Goal: Task Accomplishment & Management: Use online tool/utility

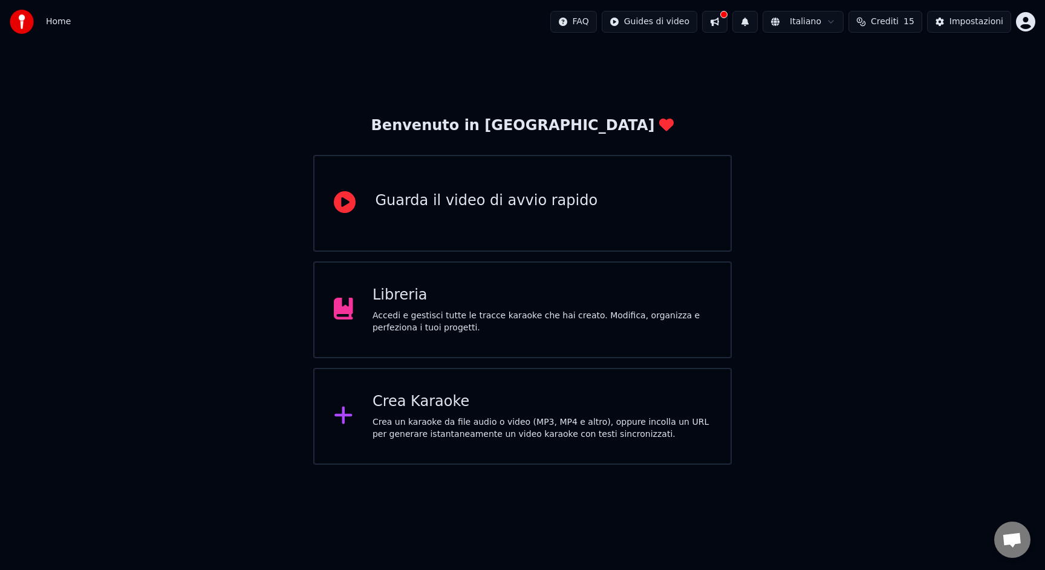
click at [526, 408] on div "Crea Karaoke" at bounding box center [542, 401] width 339 height 19
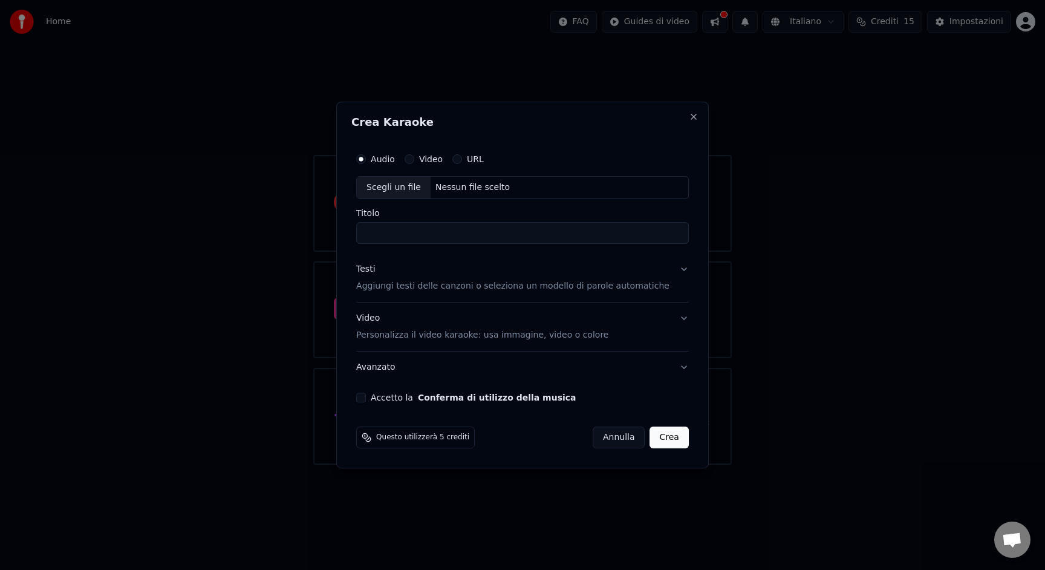
click at [465, 186] on div "Nessun file scelto" at bounding box center [473, 187] width 84 height 12
click at [423, 237] on input "**********" at bounding box center [522, 233] width 333 height 22
click at [407, 236] on input "**********" at bounding box center [522, 233] width 333 height 22
drag, startPoint x: 423, startPoint y: 234, endPoint x: 479, endPoint y: 236, distance: 55.7
click at [479, 235] on input "**********" at bounding box center [522, 233] width 333 height 22
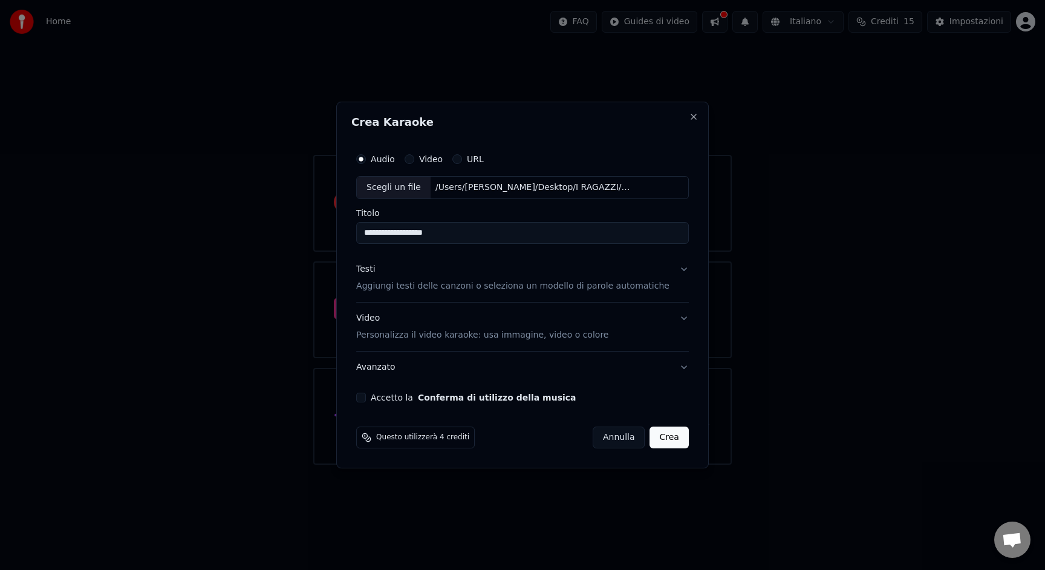
type input "**********"
click at [408, 283] on p "Aggiungi testi delle canzoni o seleziona un modello di parole automatiche" at bounding box center [512, 286] width 313 height 12
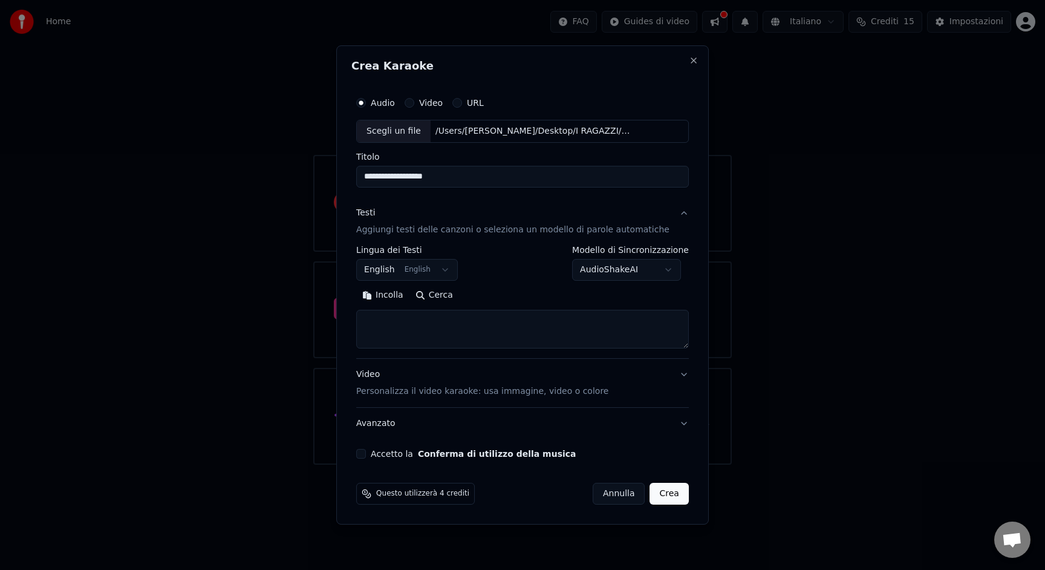
click at [430, 267] on body "**********" at bounding box center [522, 232] width 1045 height 465
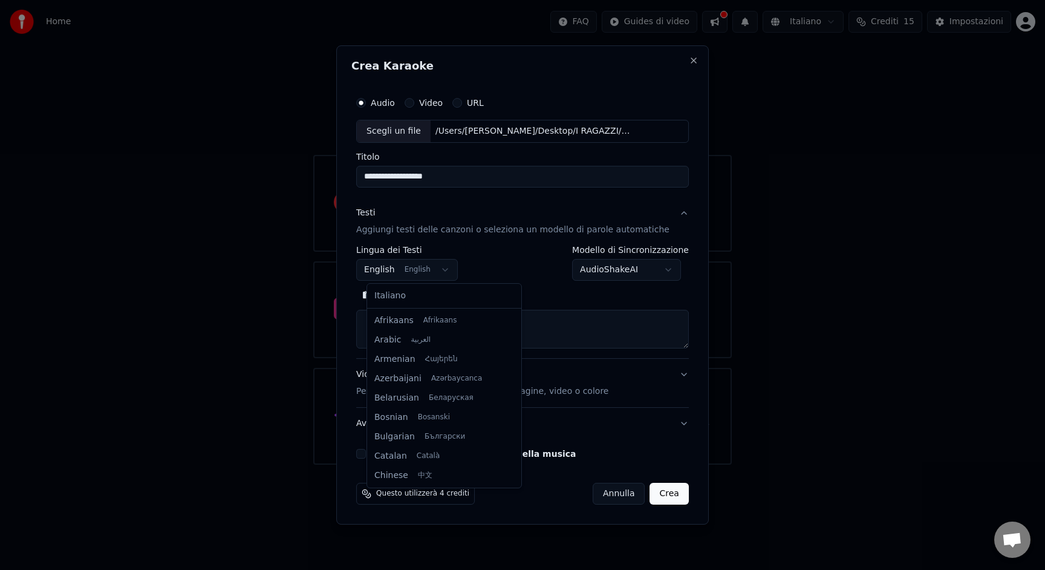
scroll to position [97, 0]
select select "**"
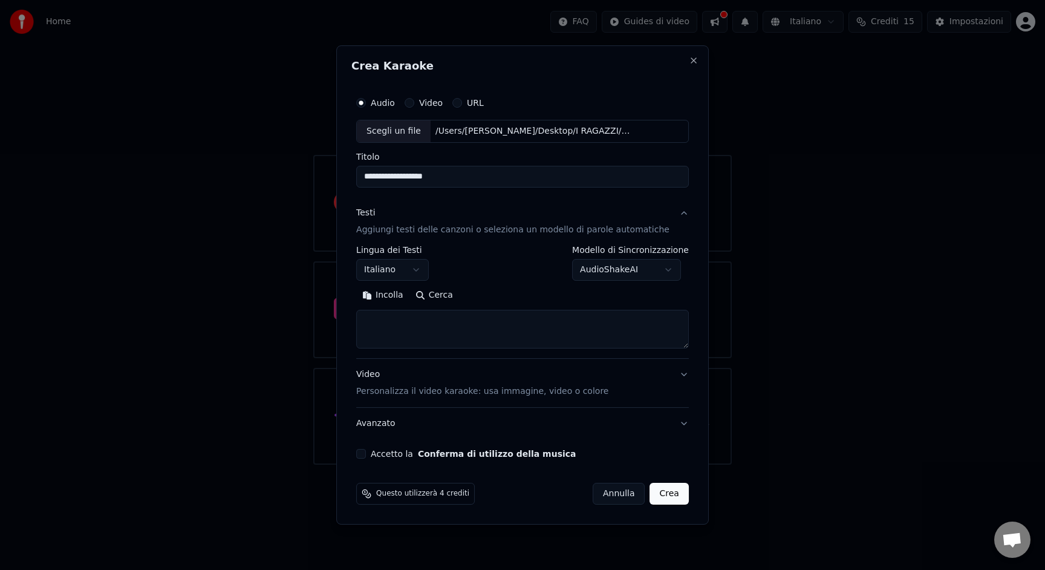
click at [390, 299] on button "Incolla" at bounding box center [382, 295] width 53 height 19
type textarea "**********"
click at [366, 455] on button "Accetto la Conferma di utilizzo della musica" at bounding box center [361, 454] width 10 height 10
click at [662, 495] on button "Crea" at bounding box center [669, 494] width 39 height 22
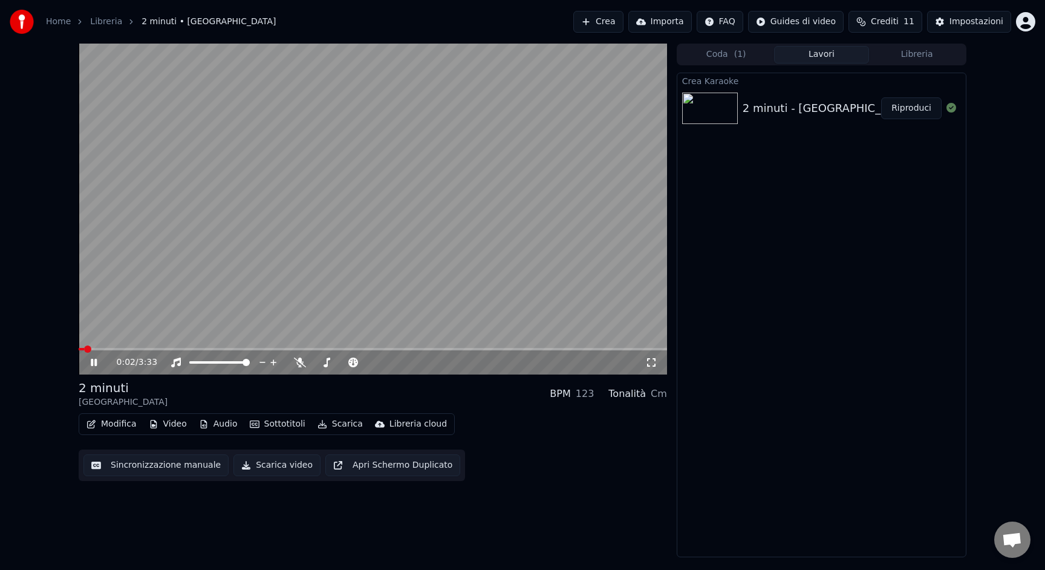
click at [84, 345] on span at bounding box center [87, 348] width 7 height 7
click at [981, 23] on div "Impostazioni" at bounding box center [977, 22] width 54 height 12
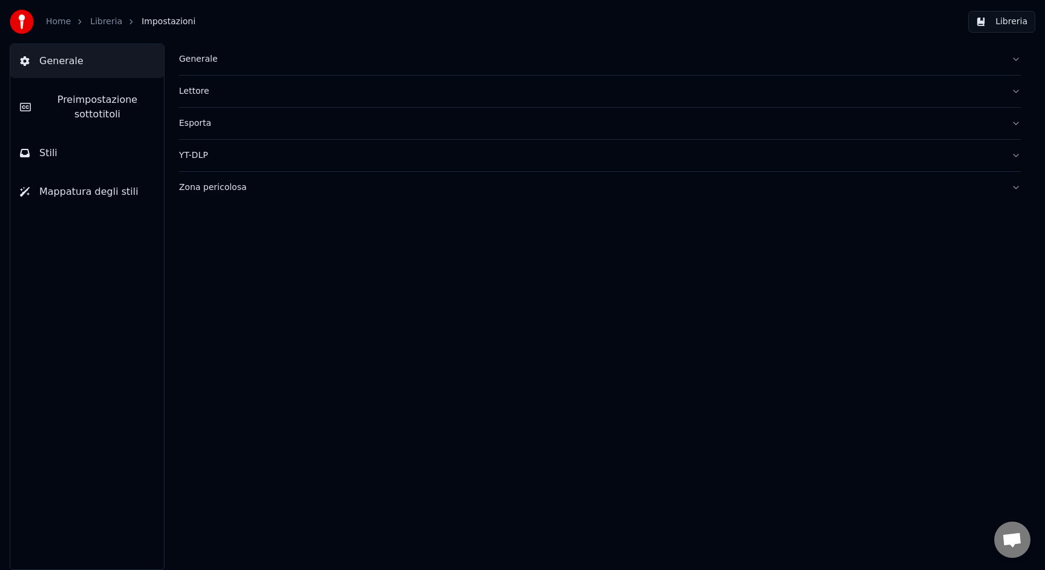
click at [113, 111] on span "Preimpostazione sottotitoli" at bounding box center [98, 107] width 114 height 29
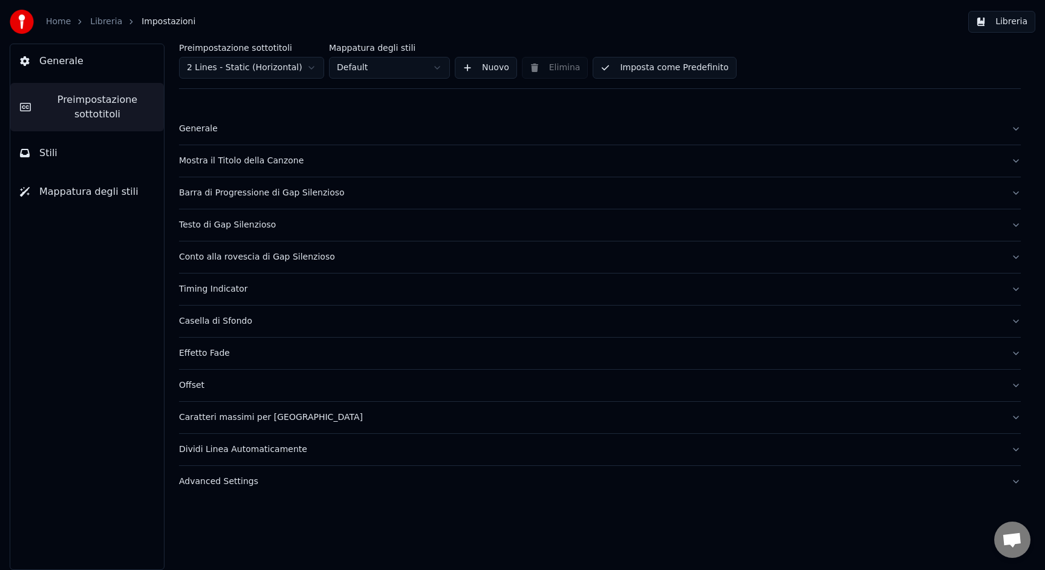
click at [233, 158] on div "Mostra il Titolo della Canzone" at bounding box center [590, 161] width 823 height 12
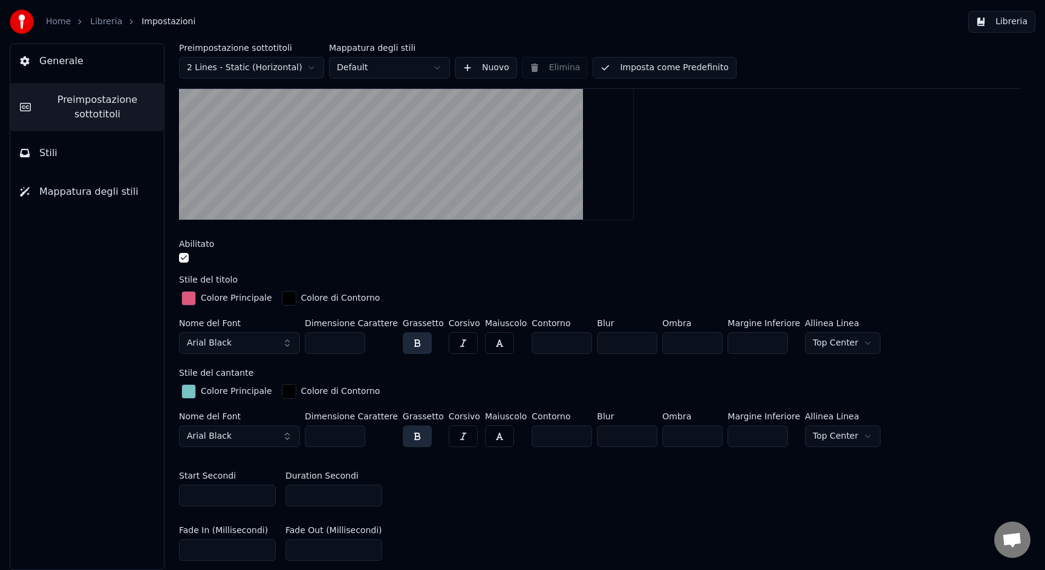
scroll to position [212, 0]
click at [322, 494] on input "*" at bounding box center [334, 495] width 97 height 22
click at [369, 494] on input "**" at bounding box center [334, 495] width 97 height 22
click at [370, 491] on input "**" at bounding box center [334, 495] width 97 height 22
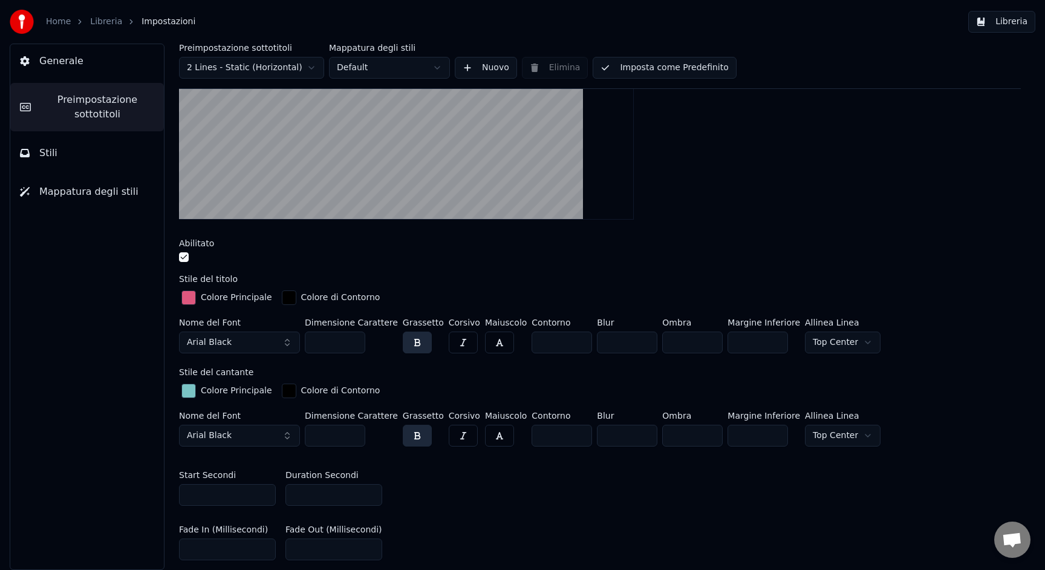
click at [370, 491] on input "*" at bounding box center [334, 495] width 97 height 22
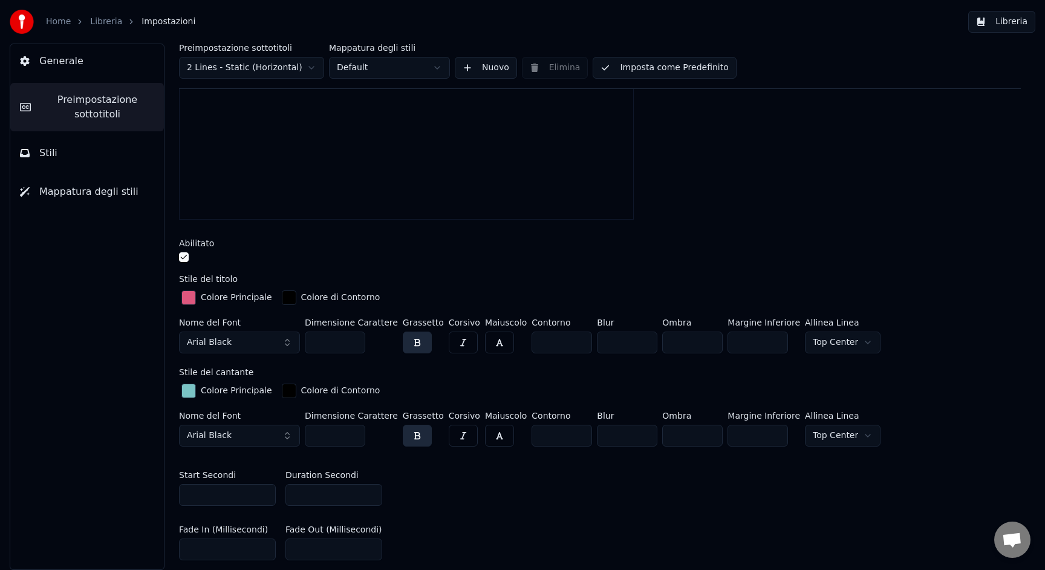
type input "*"
click at [370, 491] on input "*" at bounding box center [334, 495] width 97 height 22
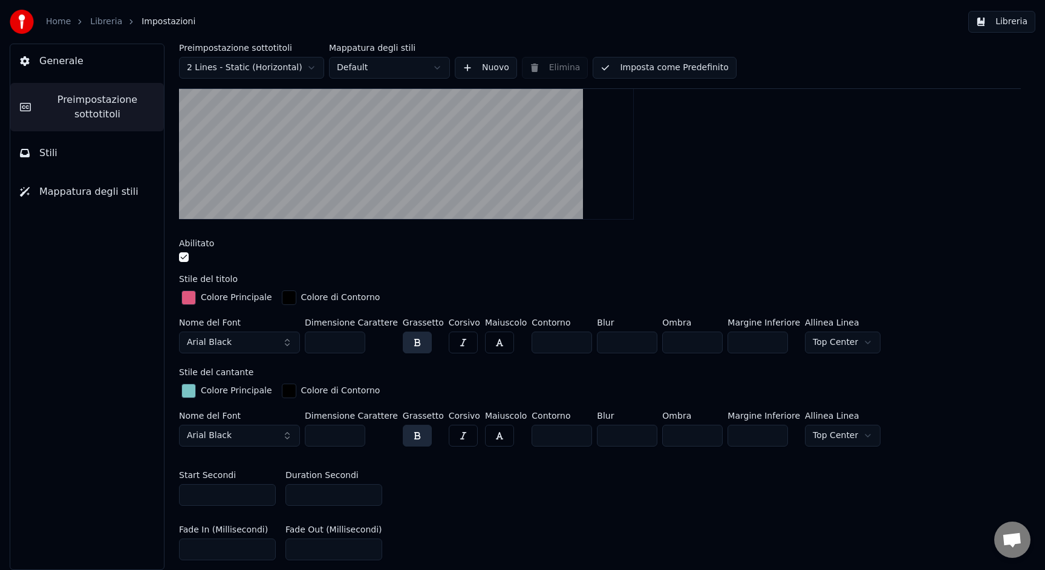
click at [1025, 23] on button "Libreria" at bounding box center [1002, 22] width 67 height 22
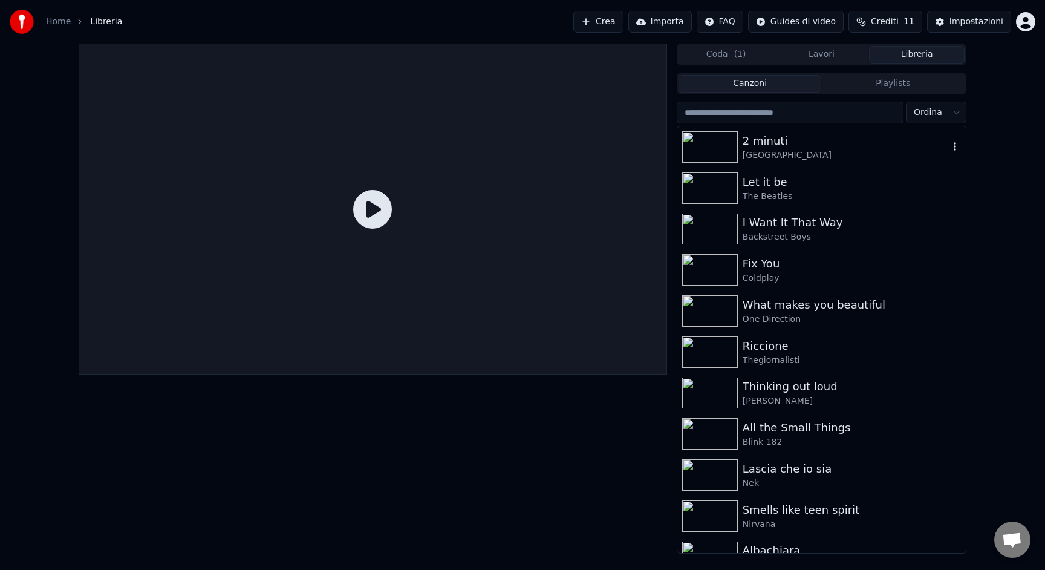
click at [755, 132] on div "2 minuti" at bounding box center [846, 140] width 206 height 17
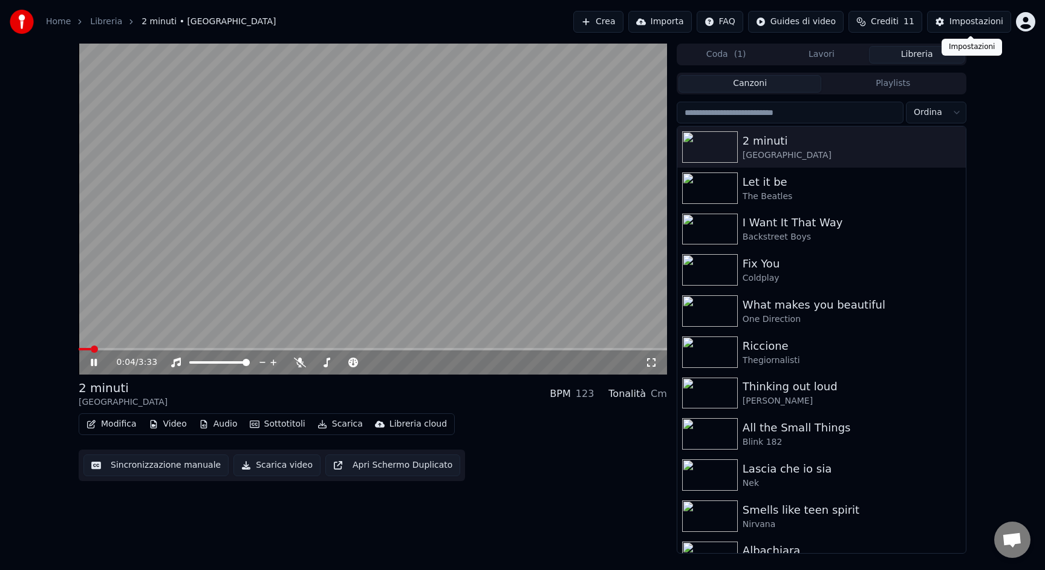
click at [971, 21] on div "Impostazioni" at bounding box center [977, 22] width 54 height 12
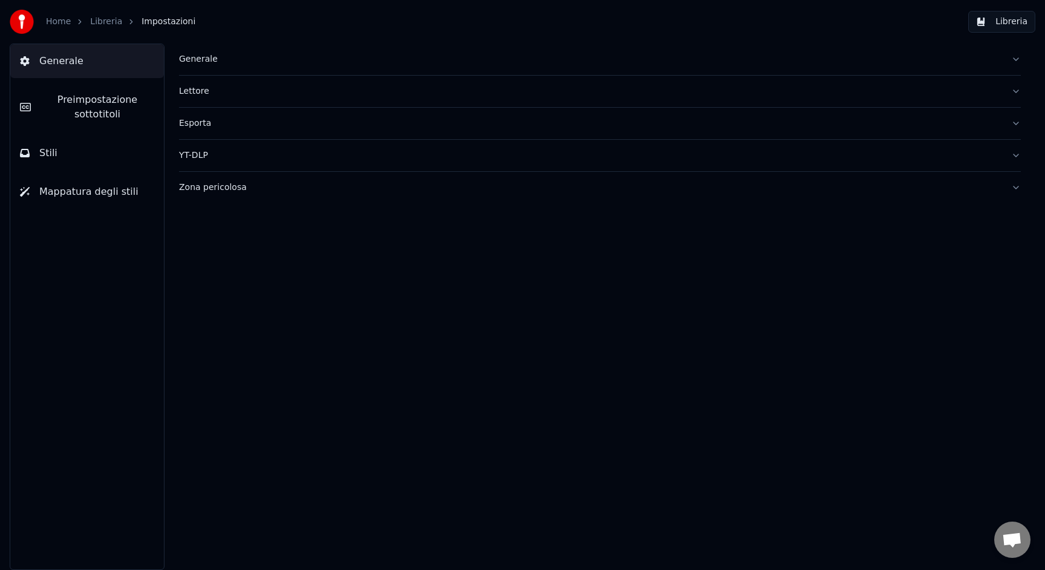
click at [112, 116] on span "Preimpostazione sottotitoli" at bounding box center [98, 107] width 114 height 29
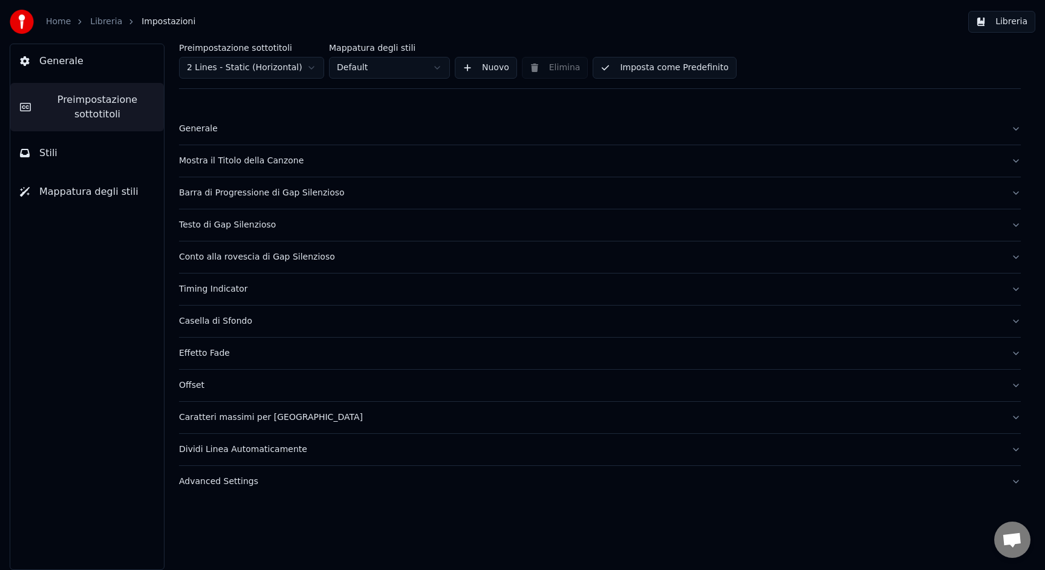
drag, startPoint x: 247, startPoint y: 164, endPoint x: 249, endPoint y: 174, distance: 10.6
click at [247, 164] on div "Mostra il Titolo della Canzone" at bounding box center [590, 161] width 823 height 12
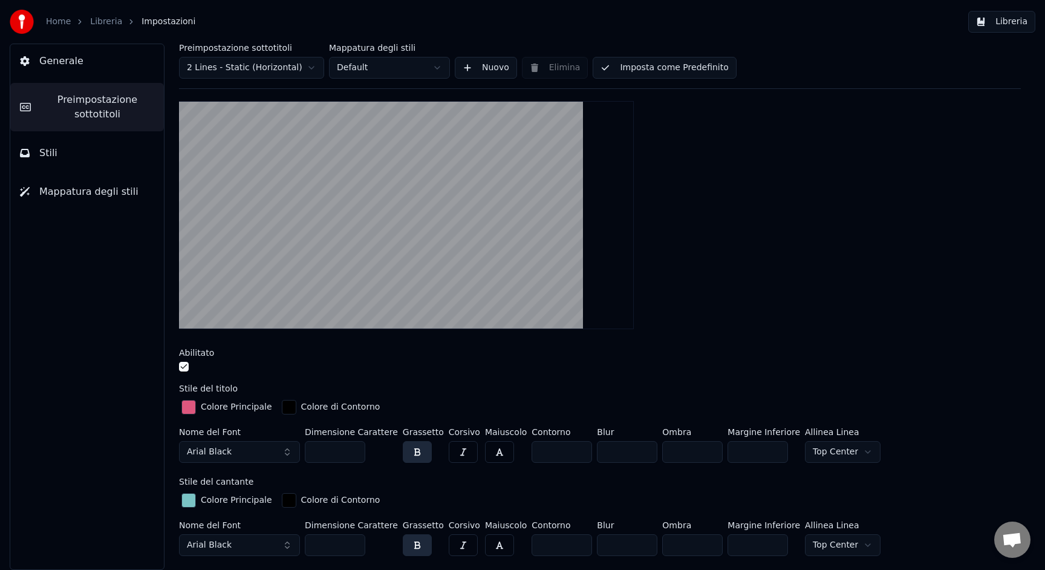
scroll to position [250, 0]
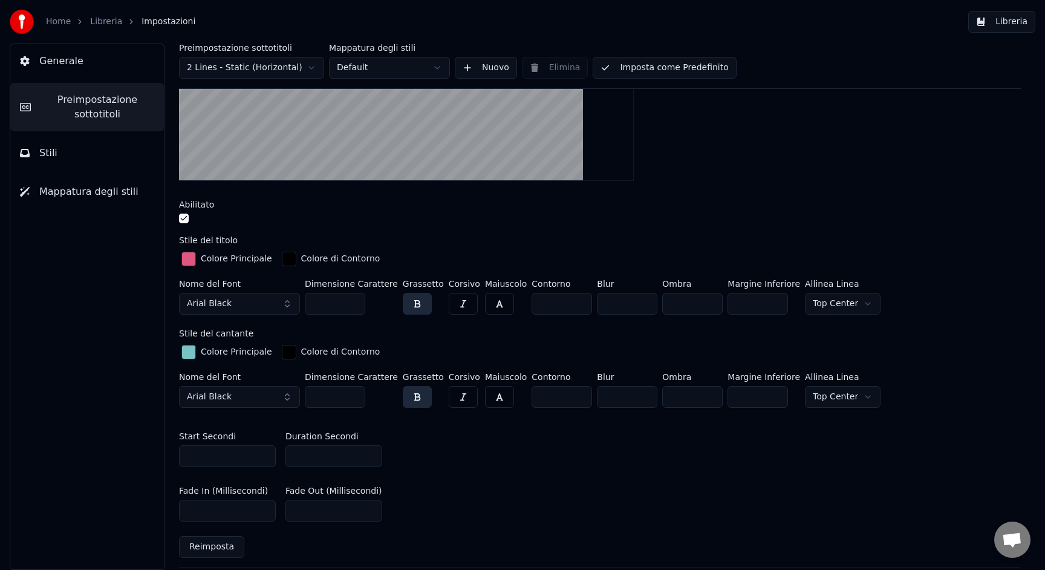
click at [361, 460] on input "*" at bounding box center [334, 456] width 97 height 22
type input "*"
click at [371, 459] on input "*" at bounding box center [334, 456] width 97 height 22
click at [999, 26] on button "Libreria" at bounding box center [1002, 22] width 67 height 22
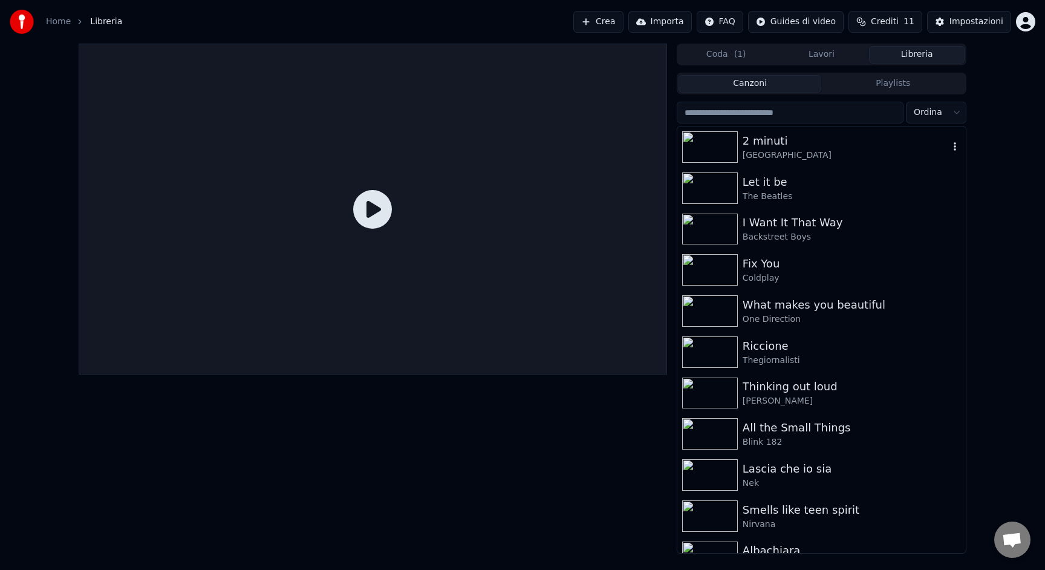
drag, startPoint x: 791, startPoint y: 149, endPoint x: 730, endPoint y: 163, distance: 62.7
click at [791, 149] on div "[GEOGRAPHIC_DATA]" at bounding box center [846, 155] width 206 height 12
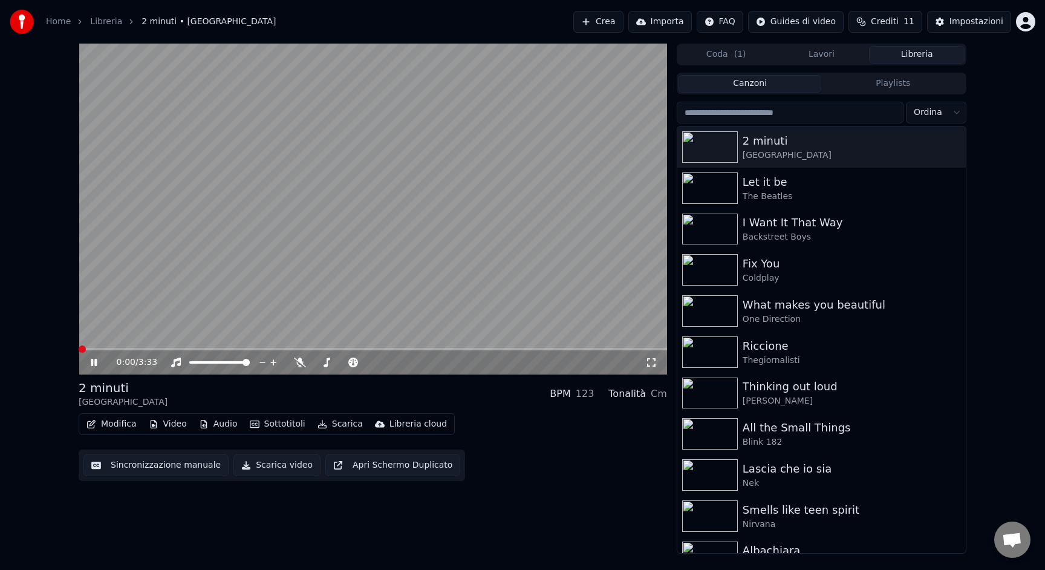
click at [341, 221] on video at bounding box center [373, 209] width 589 height 331
click at [296, 359] on body "Home Libreria 2 minuti • Calcutta Crea Importa FAQ Guides di video Crediti 11 I…" at bounding box center [522, 285] width 1045 height 570
click at [300, 369] on div "0:08 / 3:33" at bounding box center [373, 362] width 589 height 24
click at [347, 361] on span at bounding box center [342, 362] width 7 height 7
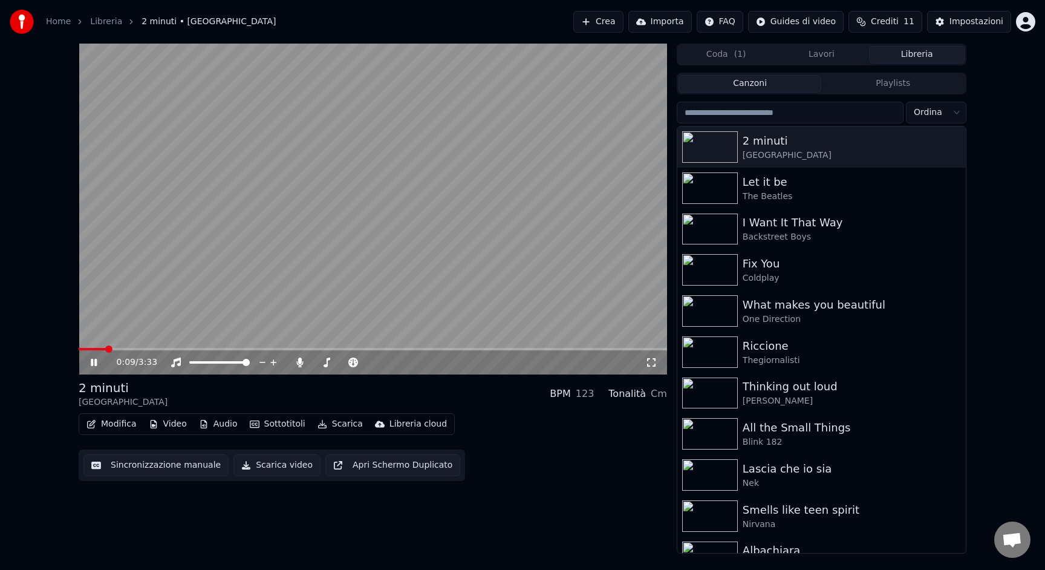
click at [458, 344] on video at bounding box center [373, 209] width 589 height 331
click at [459, 347] on video at bounding box center [373, 209] width 589 height 331
click at [467, 350] on span at bounding box center [373, 349] width 589 height 2
click at [566, 348] on span at bounding box center [373, 349] width 589 height 2
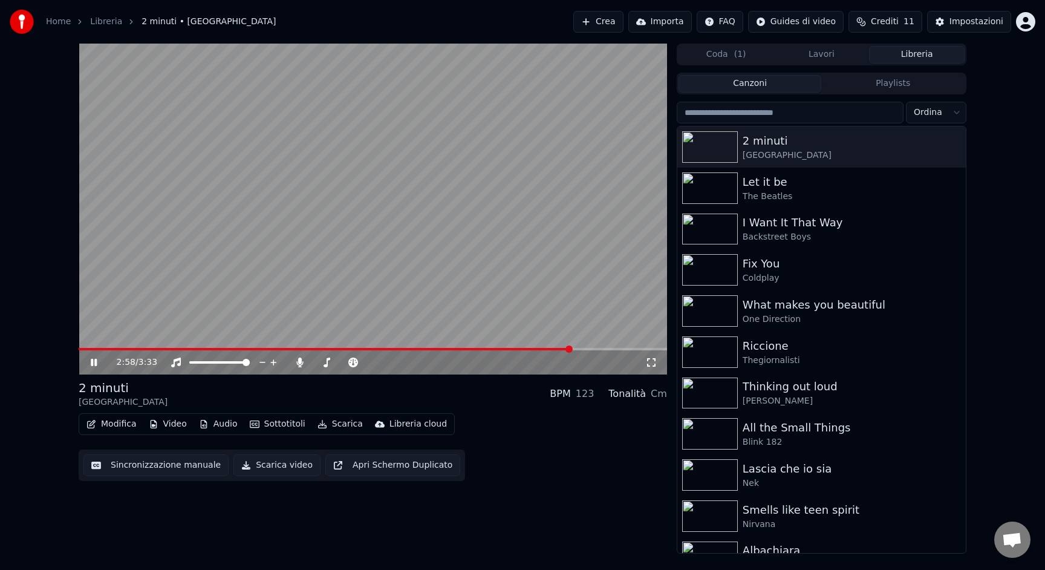
click at [610, 348] on span at bounding box center [373, 349] width 589 height 2
click at [635, 351] on div "3:12 / 3:33" at bounding box center [373, 362] width 589 height 24
click at [640, 350] on div "3:12 / 3:33" at bounding box center [373, 362] width 589 height 24
click at [642, 348] on span at bounding box center [373, 349] width 589 height 2
click at [523, 274] on video at bounding box center [373, 209] width 589 height 331
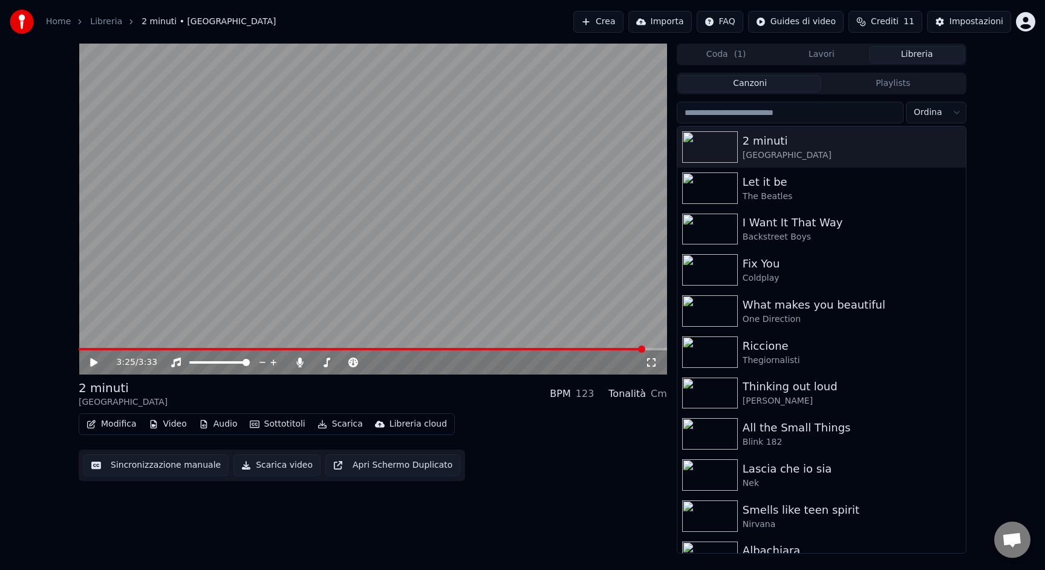
click at [255, 466] on button "Scarica video" at bounding box center [277, 465] width 87 height 22
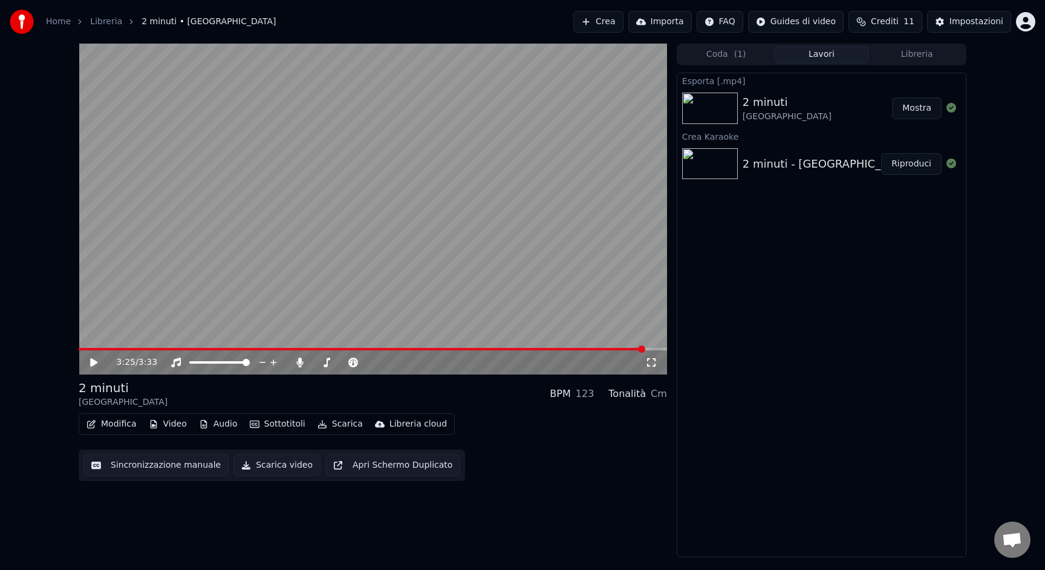
click at [61, 22] on link "Home" at bounding box center [58, 22] width 25 height 12
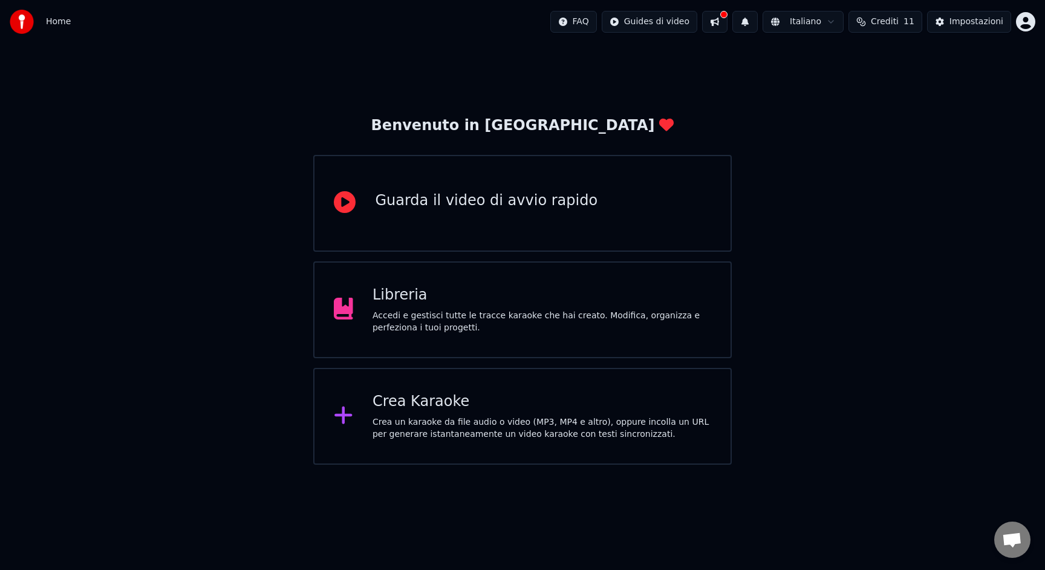
click at [397, 431] on div "Crea un karaoke da file audio o video (MP3, MP4 e altro), oppure incolla un URL…" at bounding box center [542, 428] width 339 height 24
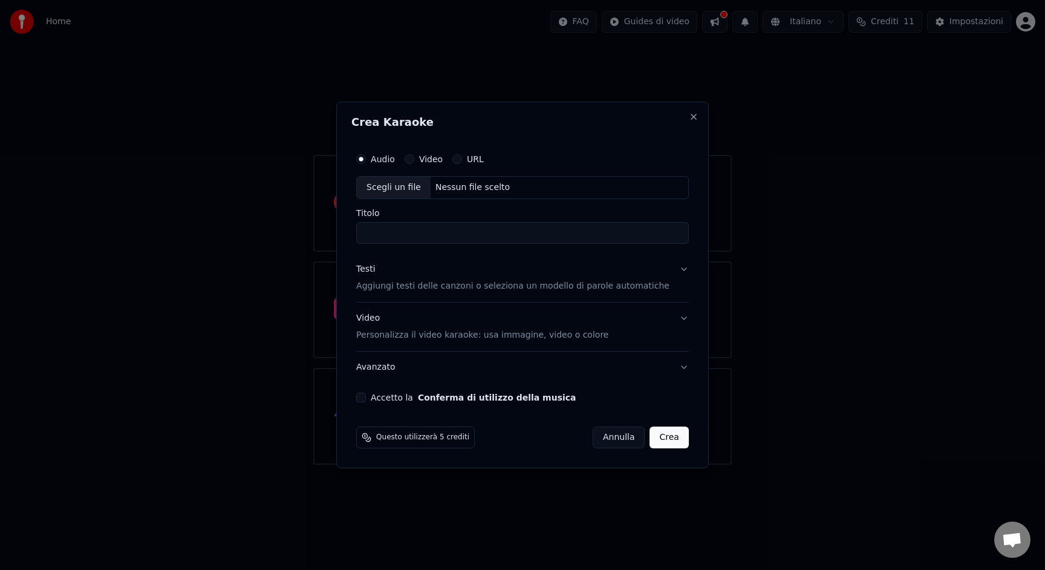
click at [386, 185] on div "Scegli un file" at bounding box center [394, 188] width 74 height 22
drag, startPoint x: 477, startPoint y: 234, endPoint x: 518, endPoint y: 234, distance: 41.1
click at [518, 235] on input "**********" at bounding box center [522, 233] width 333 height 22
type input "**********"
click at [402, 289] on p "Aggiungi testi delle canzoni o seleziona un modello di parole automatiche" at bounding box center [512, 286] width 313 height 12
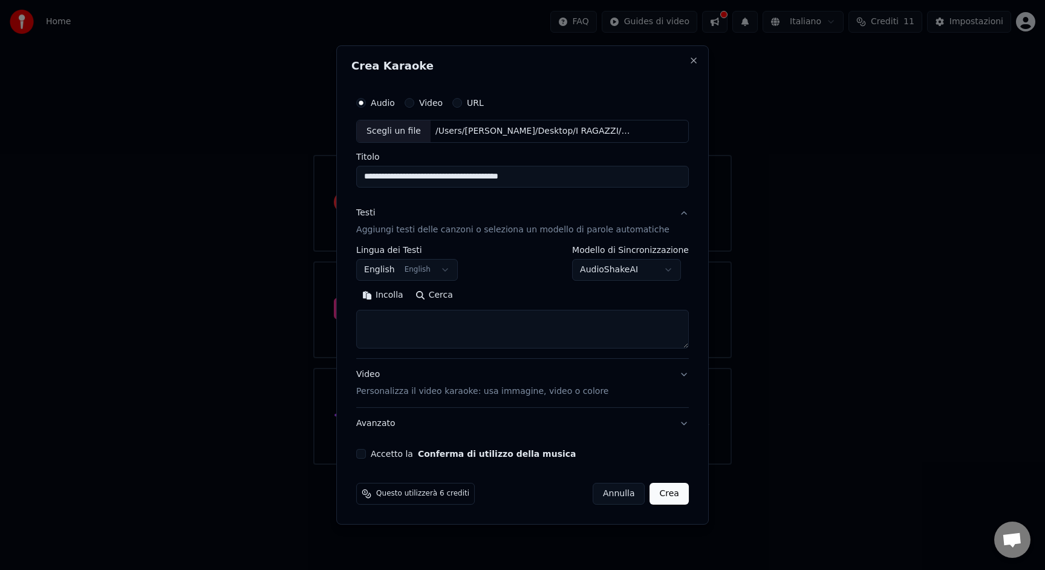
click at [390, 272] on body "**********" at bounding box center [522, 232] width 1045 height 465
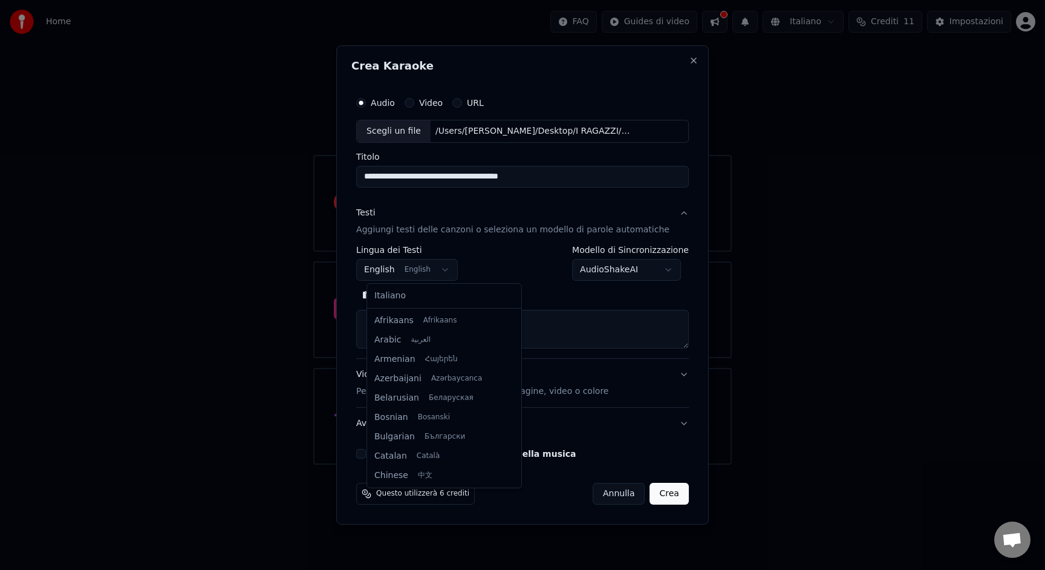
scroll to position [97, 0]
select select "**"
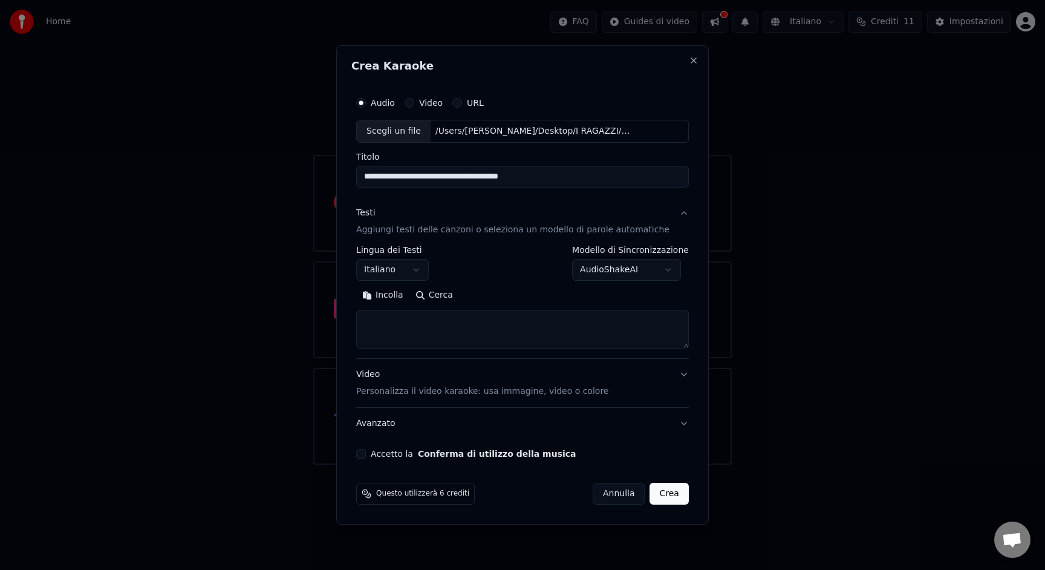
click at [391, 296] on button "Incolla" at bounding box center [382, 295] width 53 height 19
type textarea "**********"
click at [366, 449] on button "Accetto la Conferma di utilizzo della musica" at bounding box center [361, 454] width 10 height 10
click at [665, 497] on button "Crea" at bounding box center [669, 494] width 39 height 22
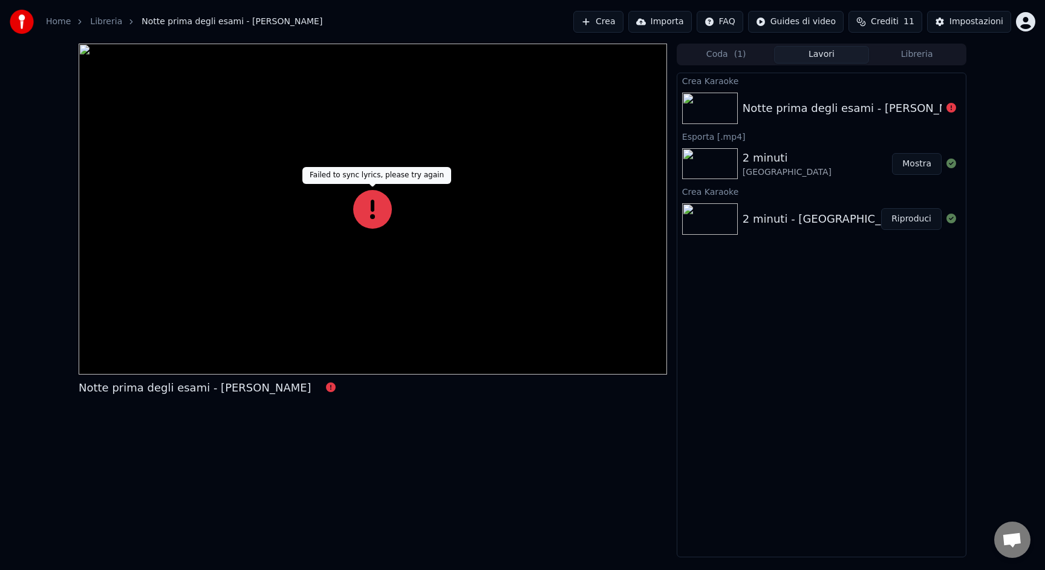
click at [372, 201] on icon at bounding box center [372, 209] width 39 height 39
click at [353, 190] on button at bounding box center [372, 209] width 39 height 39
click at [237, 204] on div at bounding box center [373, 209] width 589 height 331
click at [53, 25] on link "Home" at bounding box center [58, 22] width 25 height 12
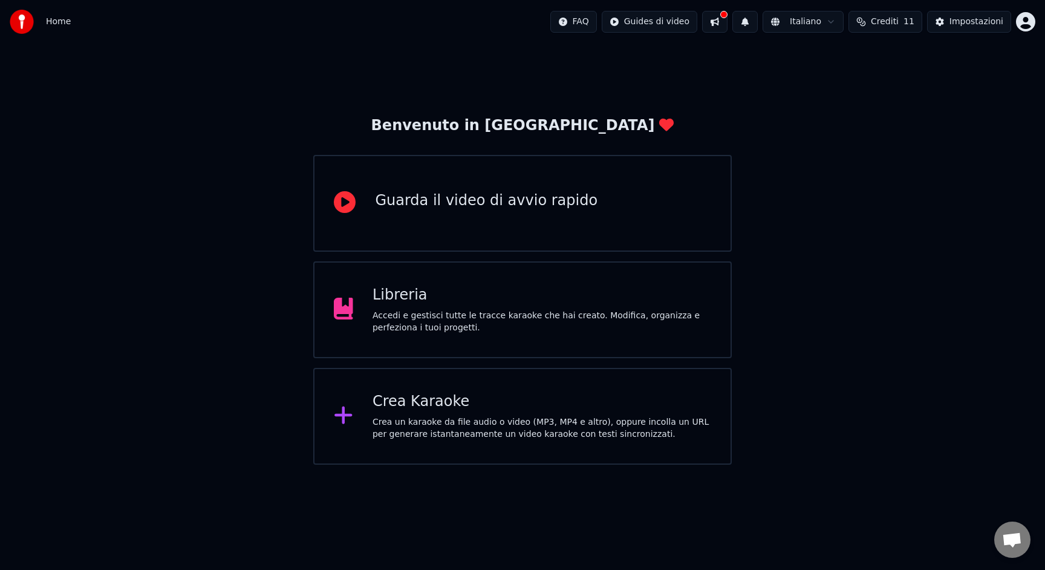
click at [422, 408] on div "Crea Karaoke" at bounding box center [542, 401] width 339 height 19
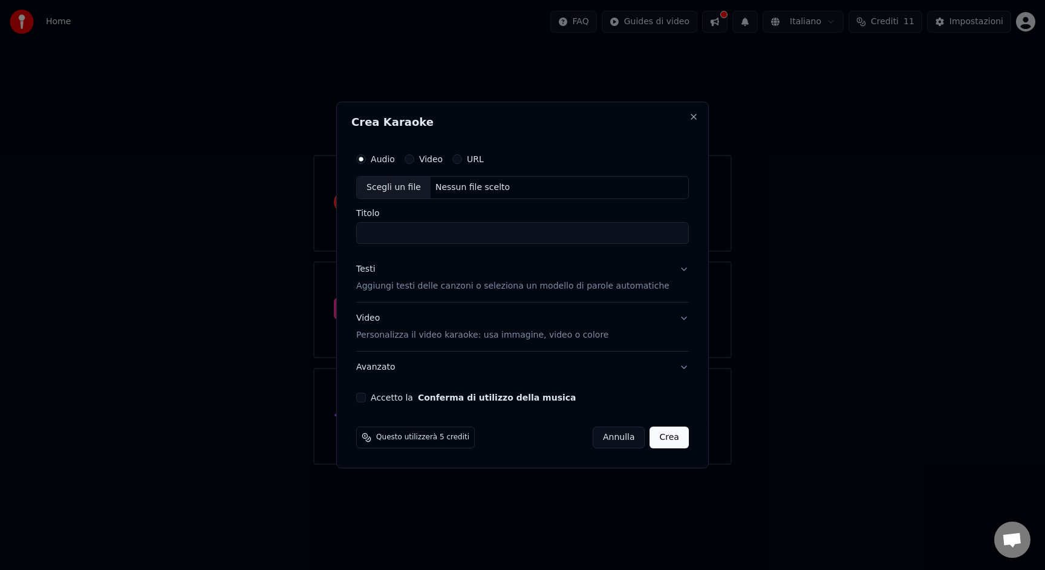
click at [430, 185] on div "Scegli un file" at bounding box center [394, 188] width 74 height 22
drag, startPoint x: 477, startPoint y: 235, endPoint x: 527, endPoint y: 238, distance: 49.7
click at [527, 238] on input "**********" at bounding box center [522, 233] width 333 height 22
type input "**********"
click at [418, 393] on button "Conferma di utilizzo della musica" at bounding box center [497, 397] width 158 height 8
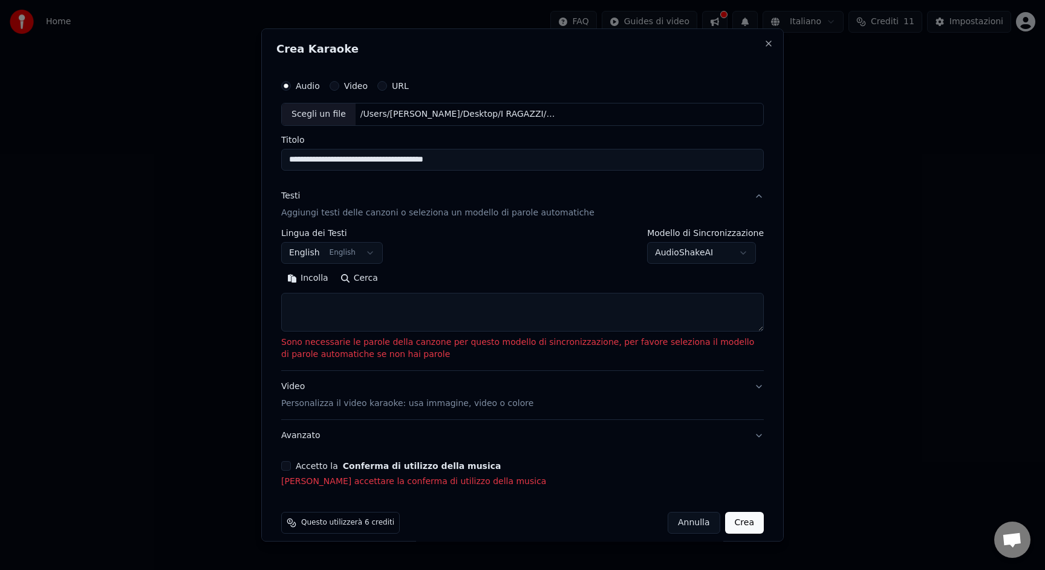
click at [335, 308] on textarea at bounding box center [522, 312] width 483 height 39
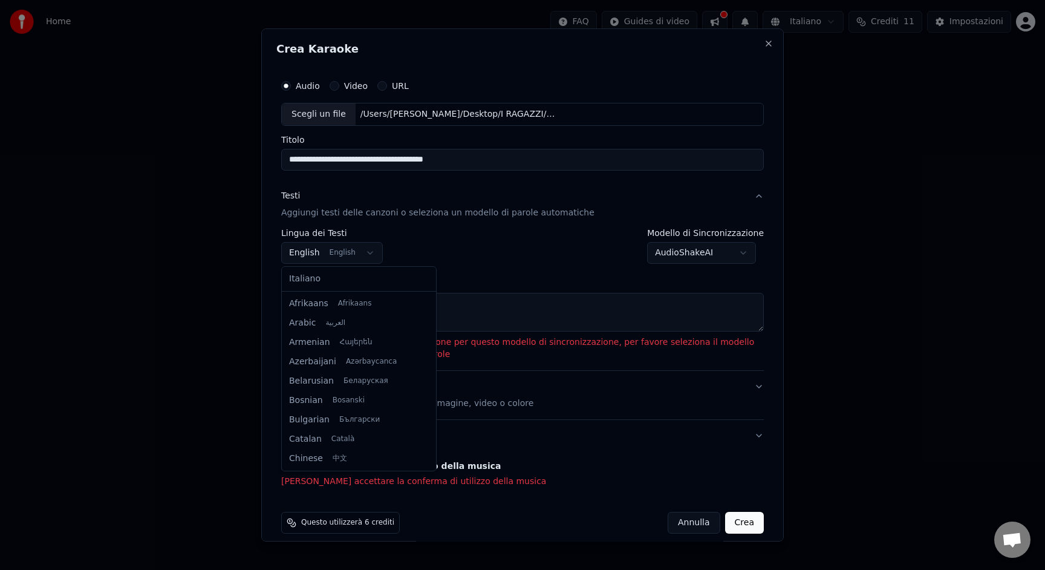
click at [313, 260] on body "**********" at bounding box center [522, 232] width 1045 height 465
select select "**"
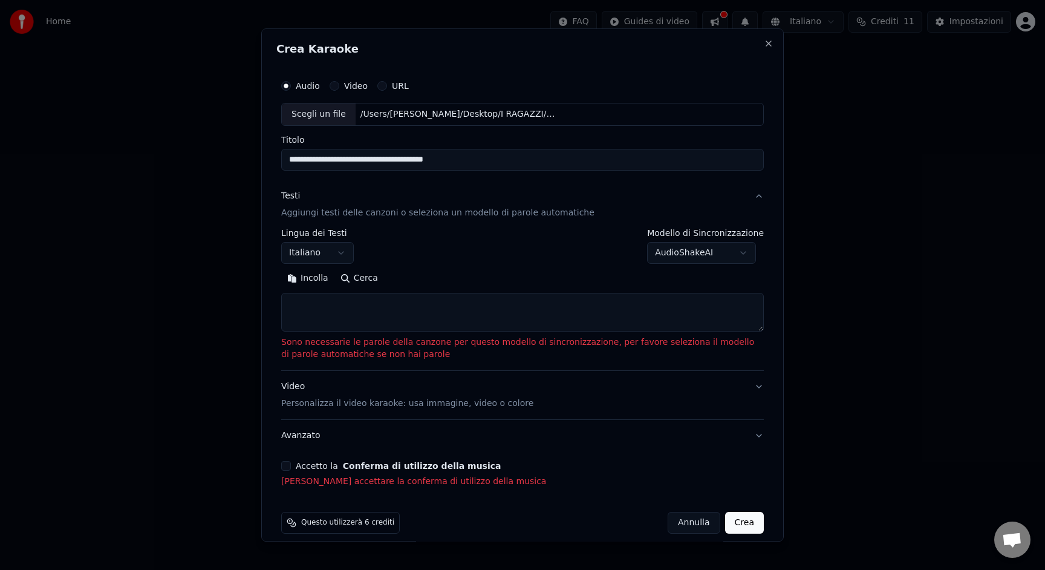
click at [313, 305] on textarea at bounding box center [522, 312] width 483 height 39
paste textarea "**********"
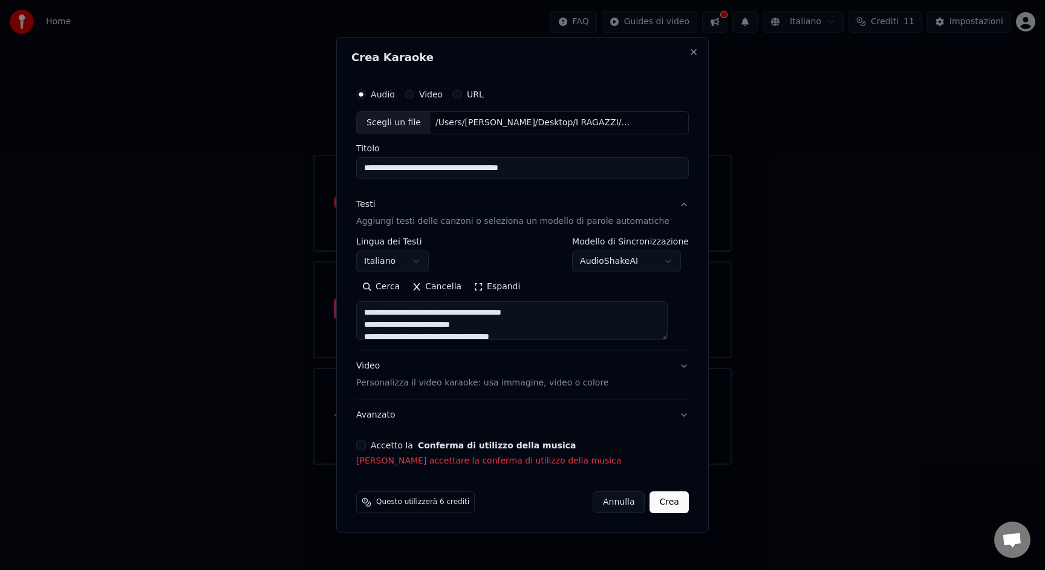
scroll to position [426, 0]
type textarea "**********"
click at [378, 446] on div "Accetto la Conferma di utilizzo della musica" at bounding box center [522, 445] width 333 height 10
click at [366, 447] on button "Accetto la Conferma di utilizzo della musica" at bounding box center [361, 445] width 10 height 10
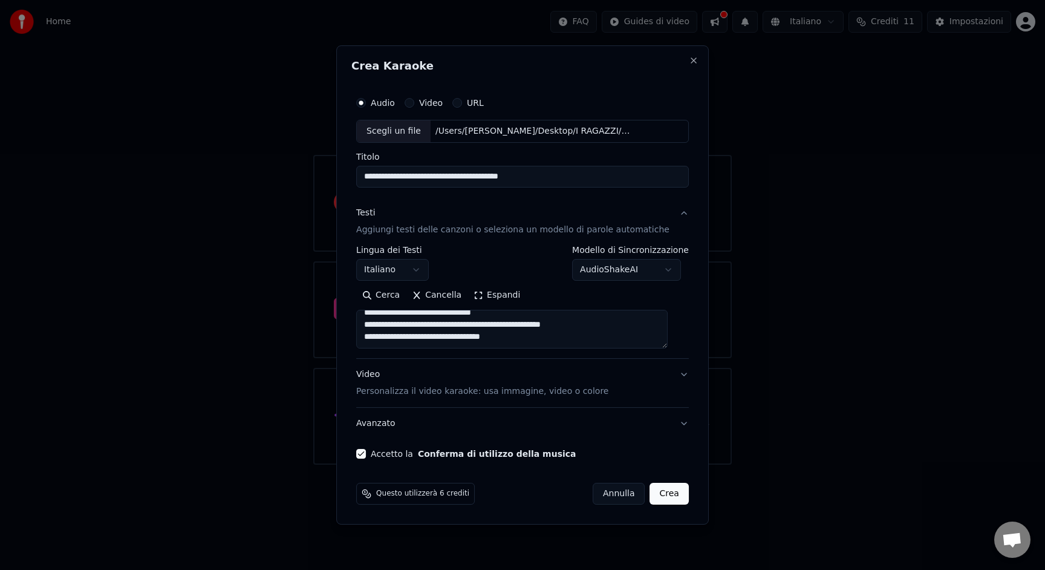
click at [657, 494] on button "Crea" at bounding box center [669, 494] width 39 height 22
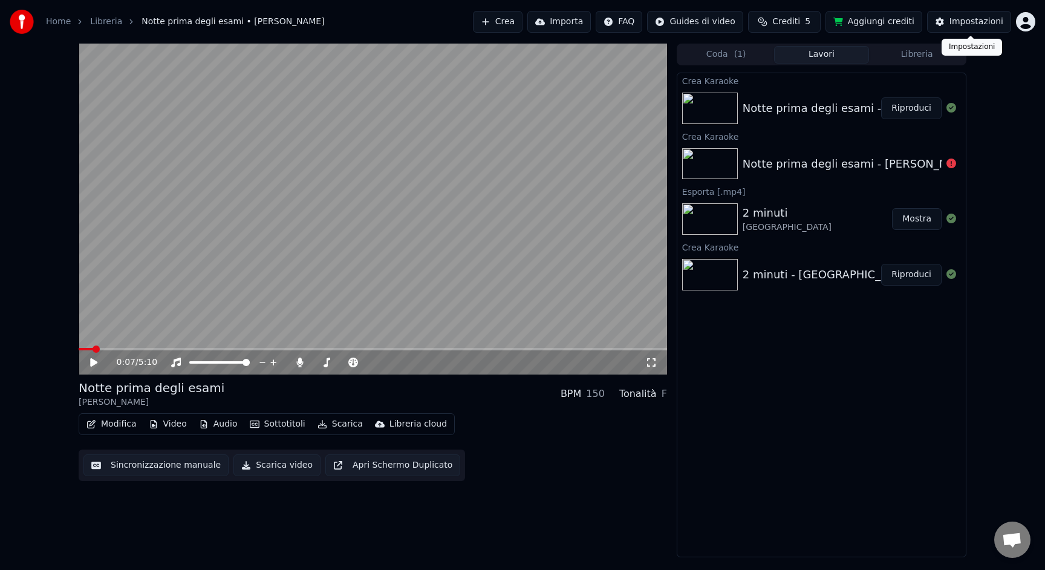
click at [995, 21] on div "Impostazioni" at bounding box center [977, 22] width 54 height 12
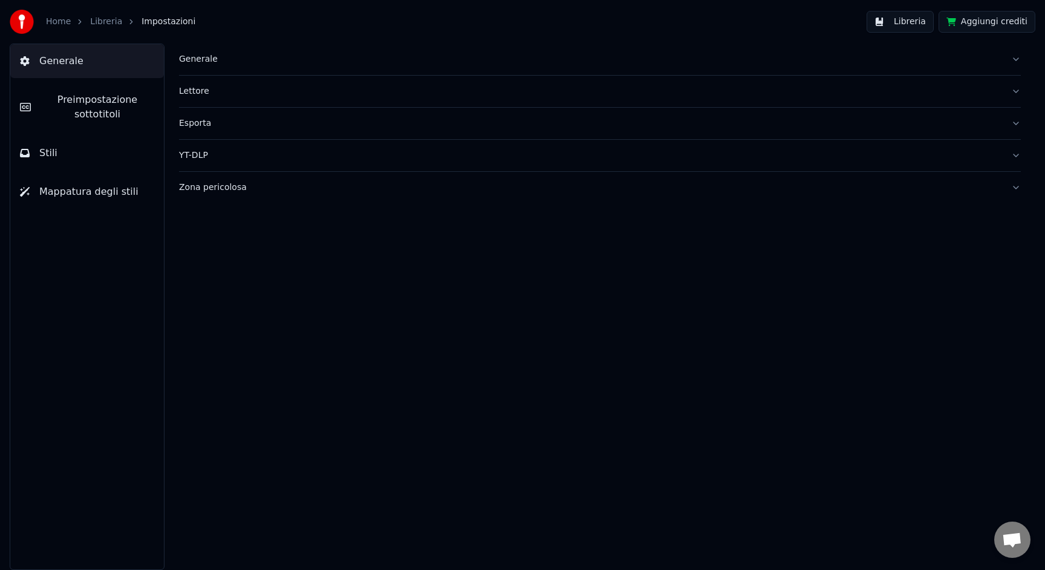
click at [98, 109] on span "Preimpostazione sottotitoli" at bounding box center [98, 107] width 114 height 29
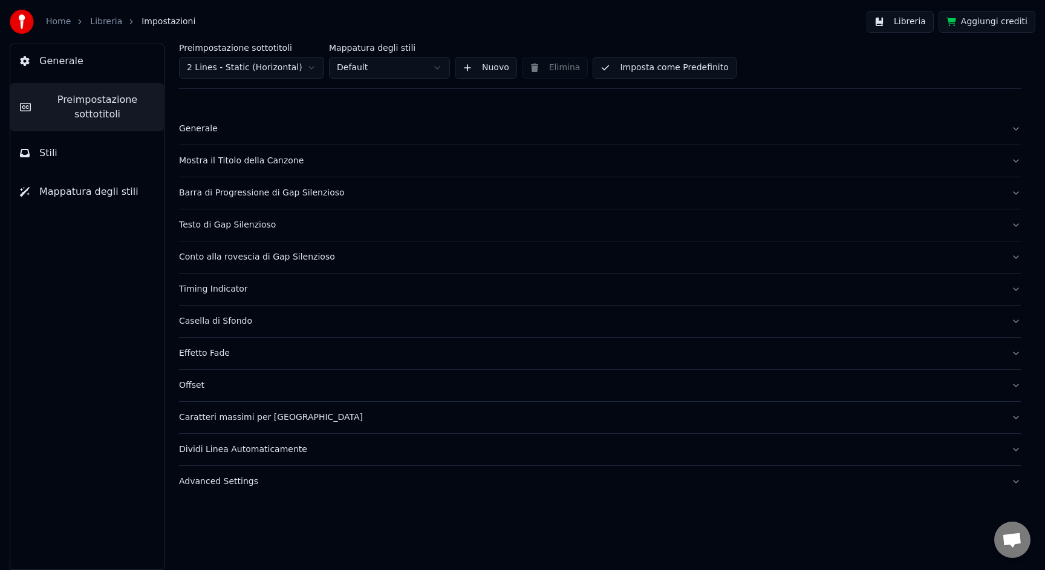
click at [218, 156] on div "Mostra il Titolo della Canzone" at bounding box center [590, 161] width 823 height 12
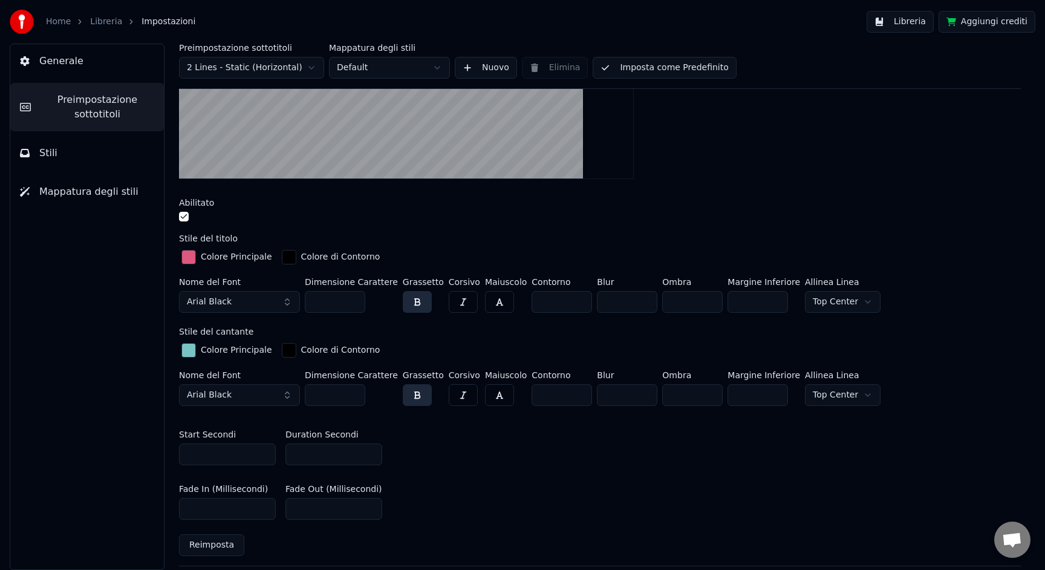
scroll to position [257, 0]
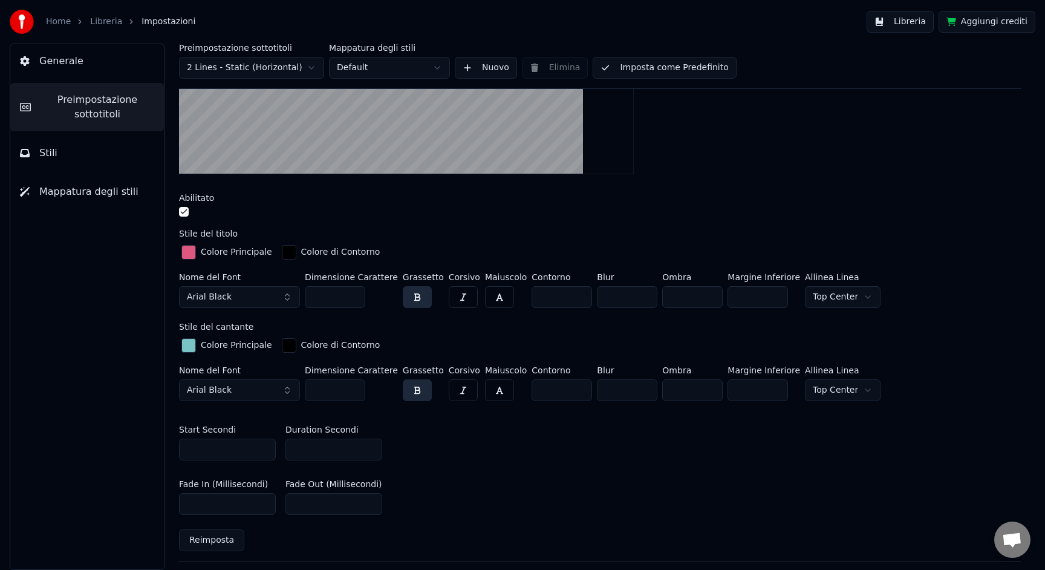
click at [368, 443] on input "*" at bounding box center [334, 450] width 97 height 22
type input "*"
click at [368, 443] on input "*" at bounding box center [334, 450] width 97 height 22
click at [91, 25] on link "Libreria" at bounding box center [106, 22] width 32 height 12
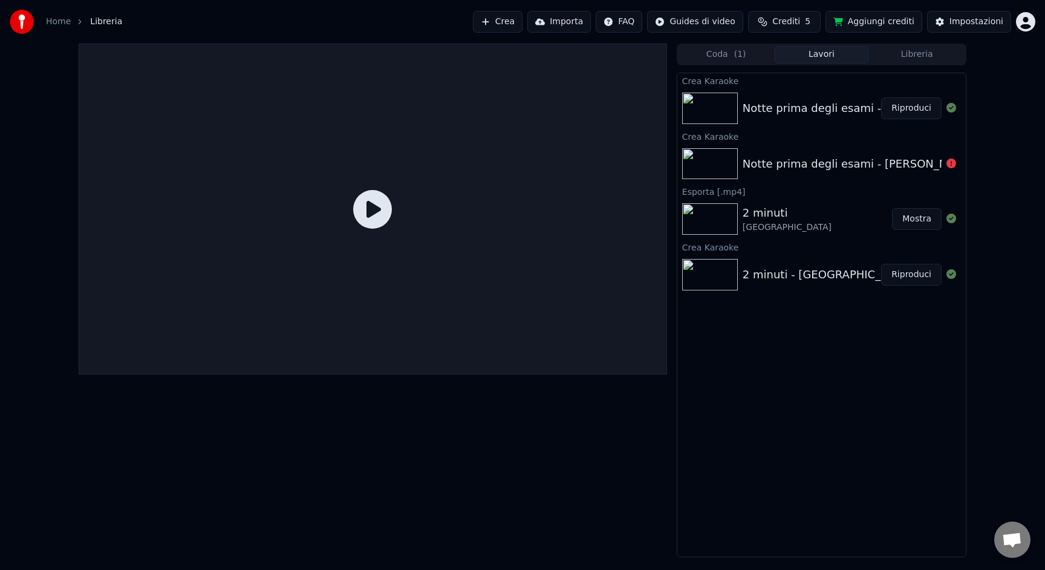
click at [741, 96] on div at bounding box center [712, 108] width 60 height 31
click at [717, 105] on img at bounding box center [710, 108] width 56 height 31
click at [717, 106] on img at bounding box center [710, 108] width 56 height 31
click at [358, 218] on icon at bounding box center [372, 209] width 39 height 39
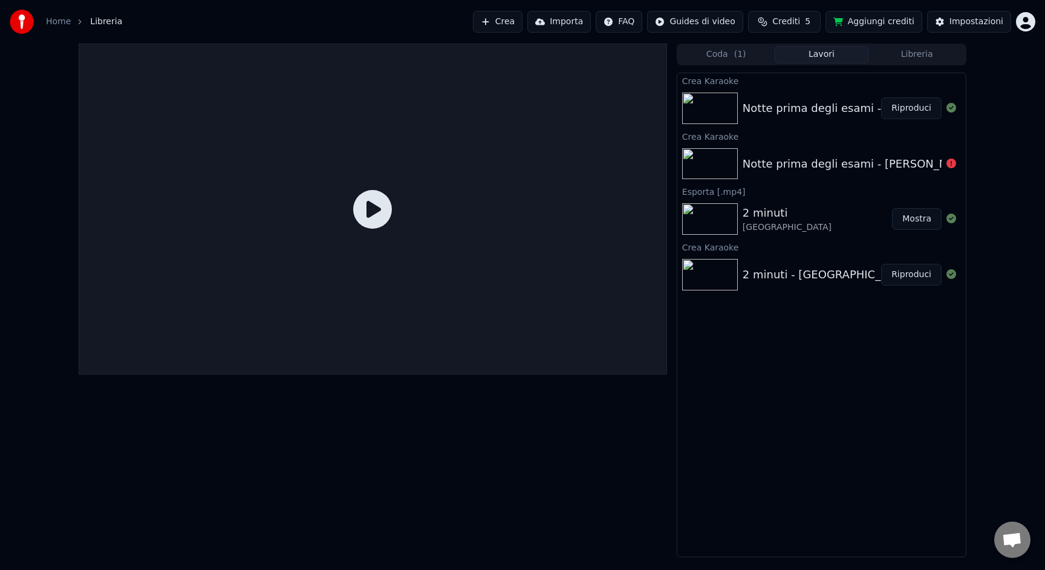
click at [362, 214] on icon at bounding box center [372, 209] width 39 height 39
click at [904, 117] on button "Riproduci" at bounding box center [911, 108] width 60 height 22
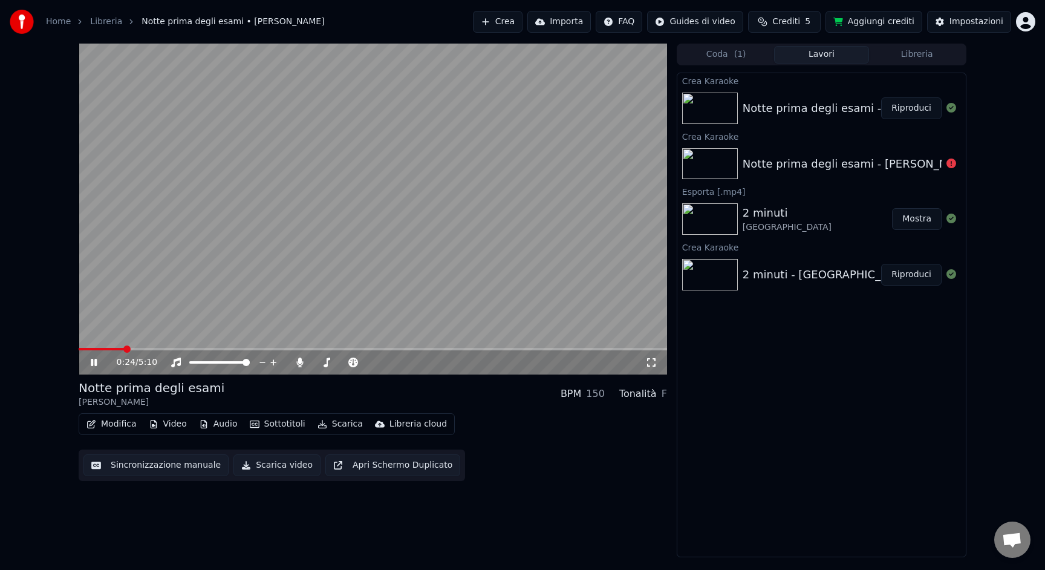
click at [123, 348] on span at bounding box center [373, 349] width 589 height 2
click at [154, 346] on video at bounding box center [373, 209] width 589 height 331
click at [158, 348] on span at bounding box center [373, 349] width 589 height 2
click at [232, 297] on video at bounding box center [373, 209] width 589 height 331
click at [212, 348] on span at bounding box center [373, 349] width 589 height 2
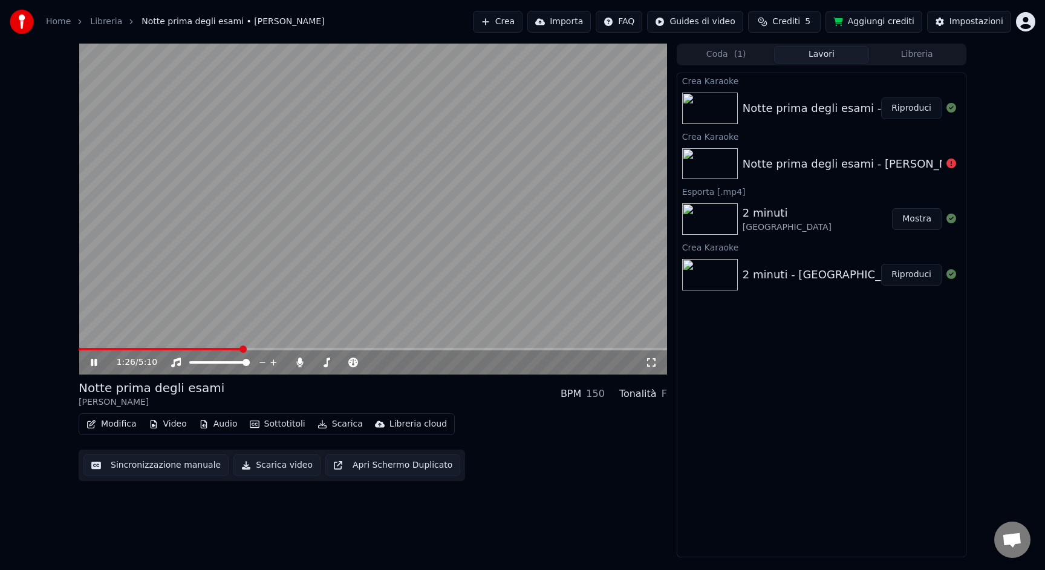
click at [241, 348] on span at bounding box center [373, 349] width 589 height 2
click at [265, 348] on span at bounding box center [373, 349] width 589 height 2
click at [289, 347] on video at bounding box center [373, 209] width 589 height 331
click at [340, 304] on video at bounding box center [373, 209] width 589 height 331
click at [344, 349] on span at bounding box center [373, 349] width 589 height 2
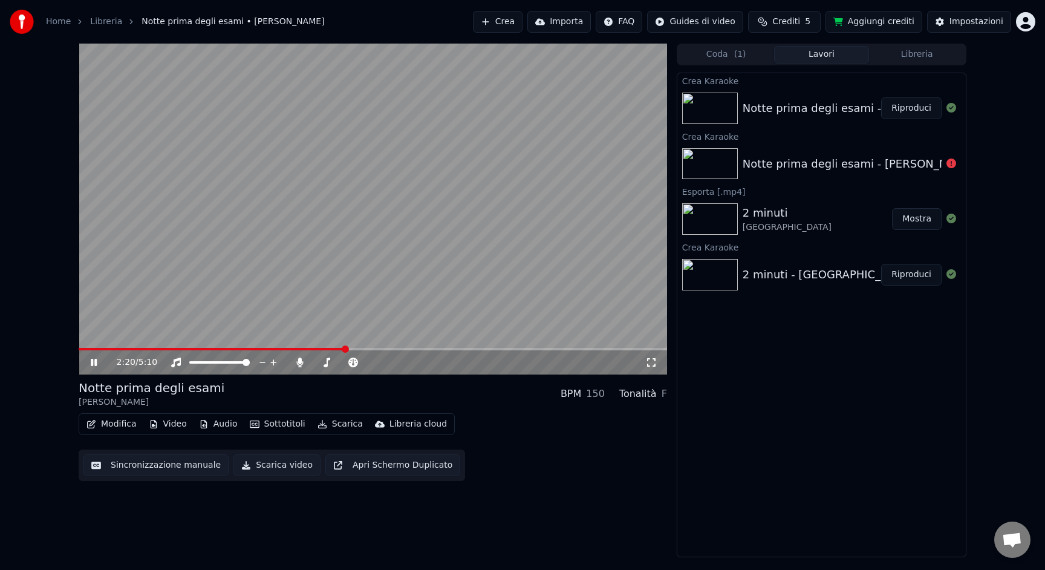
click at [316, 348] on span at bounding box center [212, 349] width 266 height 2
click at [290, 351] on div "2:07 / 5:10" at bounding box center [373, 362] width 589 height 24
click at [407, 347] on video at bounding box center [373, 209] width 589 height 331
click at [409, 348] on span at bounding box center [373, 349] width 589 height 2
click at [489, 304] on video at bounding box center [373, 209] width 589 height 331
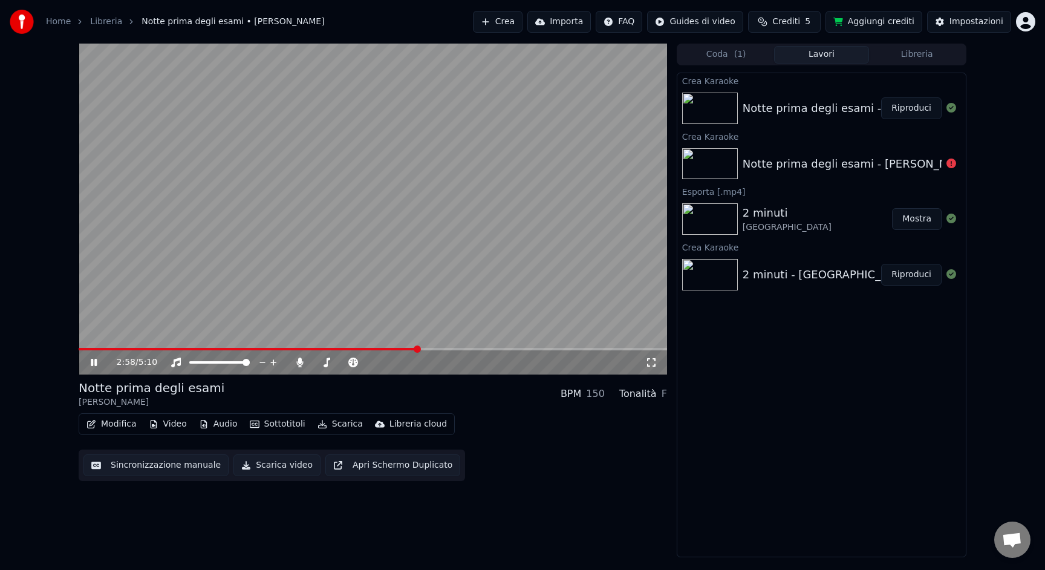
click at [379, 267] on video at bounding box center [373, 209] width 589 height 331
click at [249, 465] on button "Scarica video" at bounding box center [277, 465] width 87 height 22
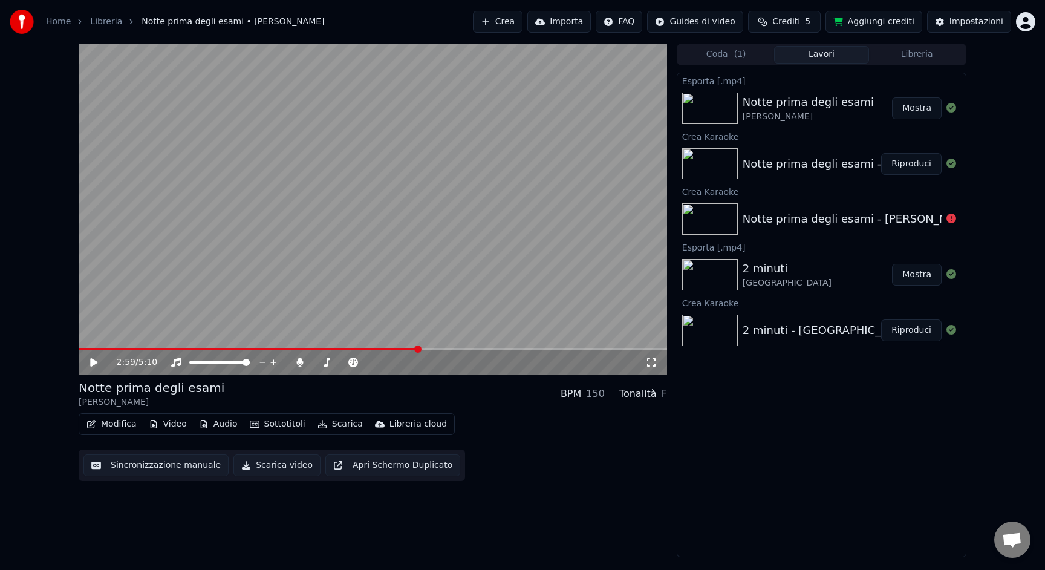
click at [46, 18] on link "Home" at bounding box center [58, 22] width 25 height 12
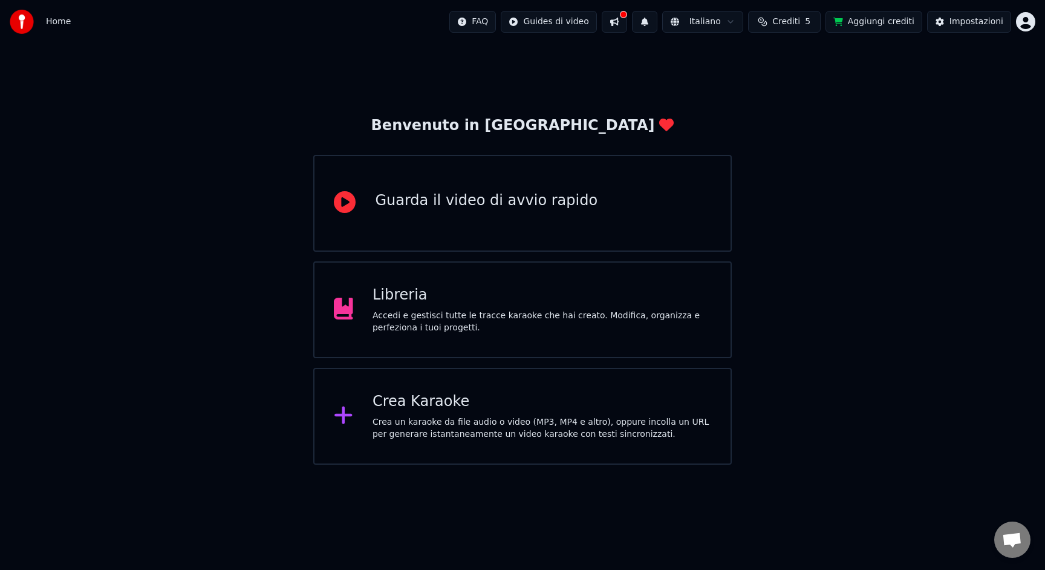
click at [422, 413] on div "Crea Karaoke Crea un karaoke da file audio o video (MP3, MP4 e altro), oppure i…" at bounding box center [542, 416] width 339 height 48
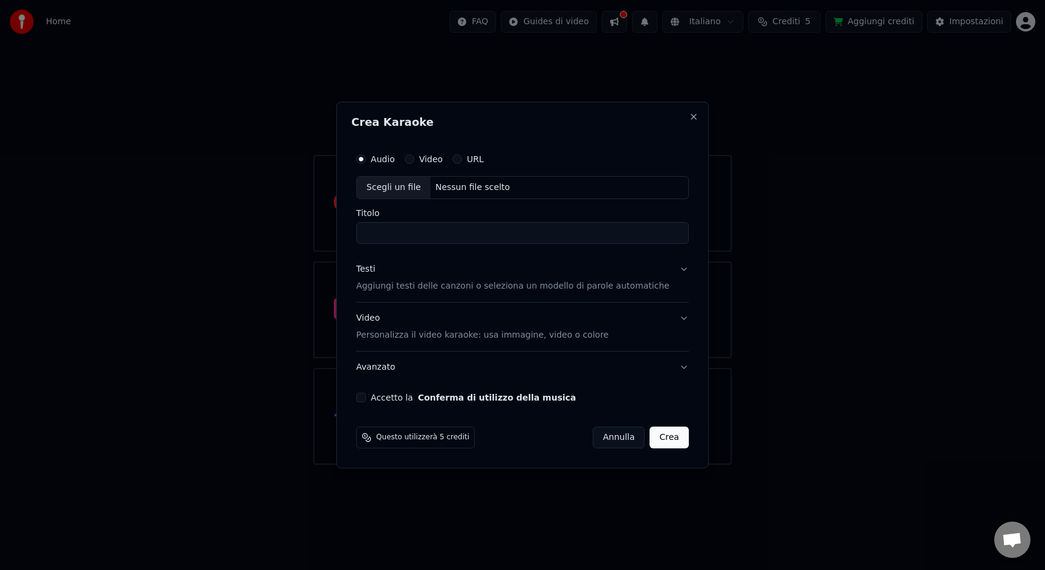
click at [423, 188] on div "Scegli un file" at bounding box center [394, 188] width 74 height 22
drag, startPoint x: 442, startPoint y: 234, endPoint x: 517, endPoint y: 235, distance: 74.4
click at [517, 235] on input "**********" at bounding box center [522, 233] width 333 height 22
type input "**********"
click at [406, 288] on p "Aggiungi testi delle canzoni o seleziona un modello di parole automatiche" at bounding box center [512, 286] width 313 height 12
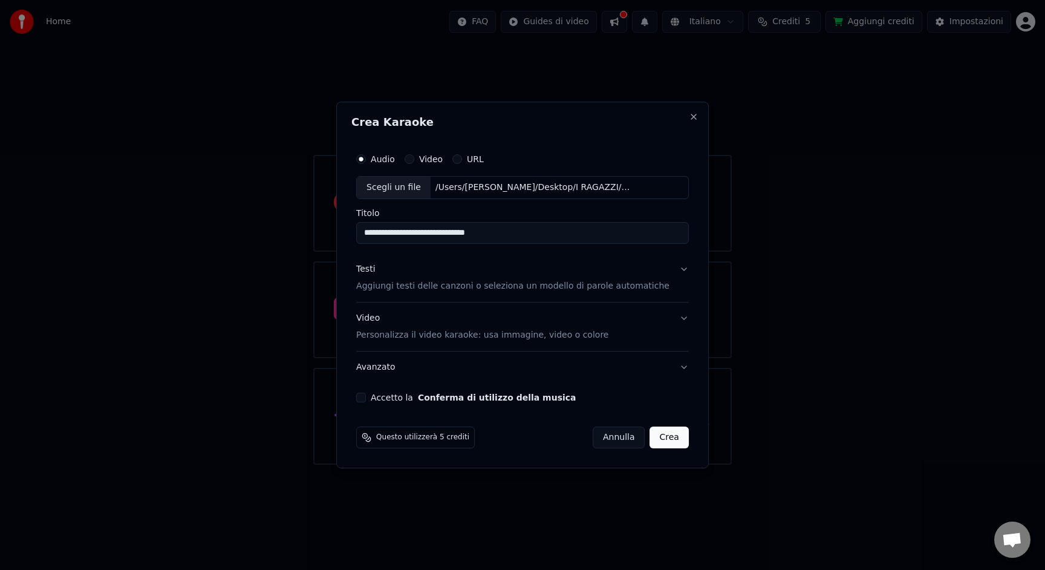
click at [406, 288] on div "Testi Aggiungi testi delle canzoni o seleziona un modello di parole automatiche" at bounding box center [522, 277] width 333 height 49
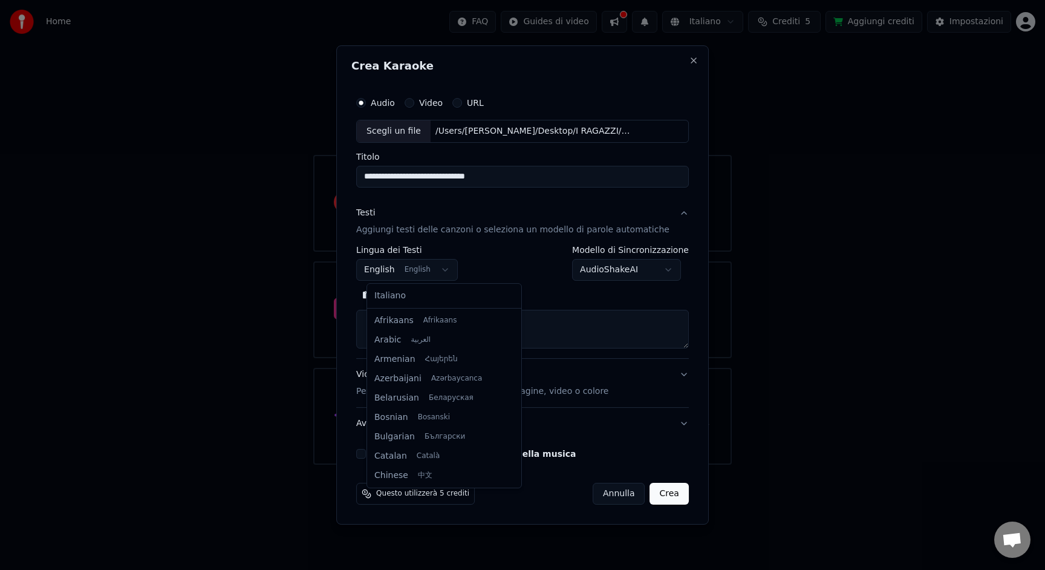
click at [390, 272] on body "**********" at bounding box center [522, 232] width 1045 height 465
select select "**"
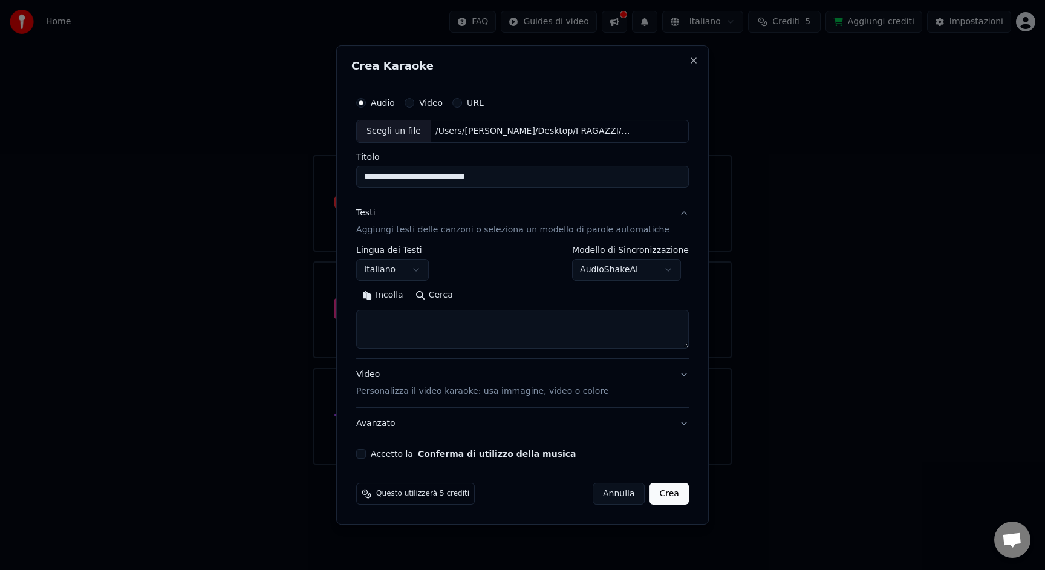
click at [396, 291] on button "Incolla" at bounding box center [382, 295] width 53 height 19
click at [366, 456] on button "Accetto la Conferma di utilizzo della musica" at bounding box center [361, 454] width 10 height 10
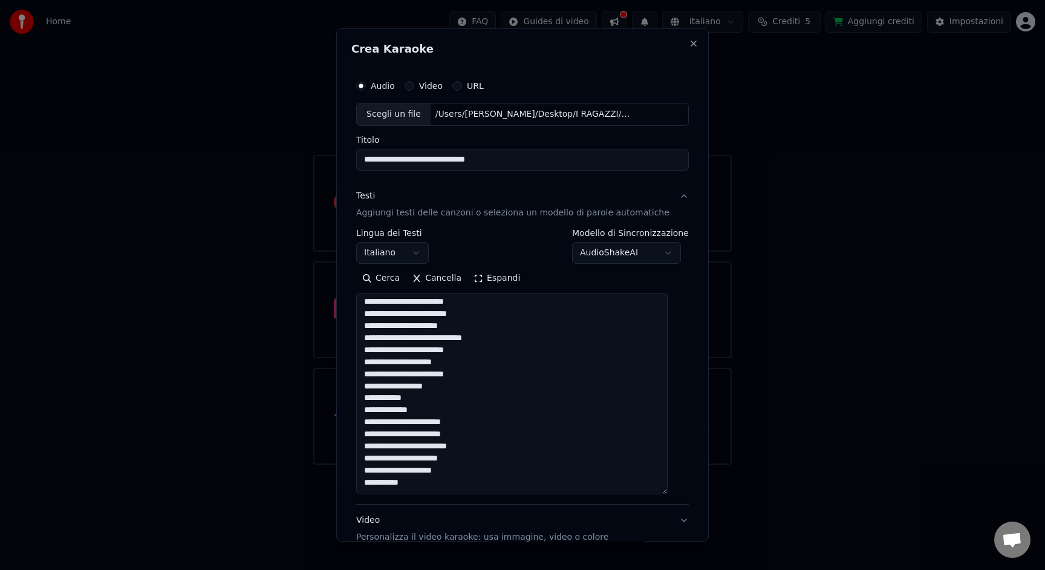
drag, startPoint x: 673, startPoint y: 347, endPoint x: 681, endPoint y: 492, distance: 146.0
click at [681, 492] on div "**********" at bounding box center [522, 284] width 373 height 513
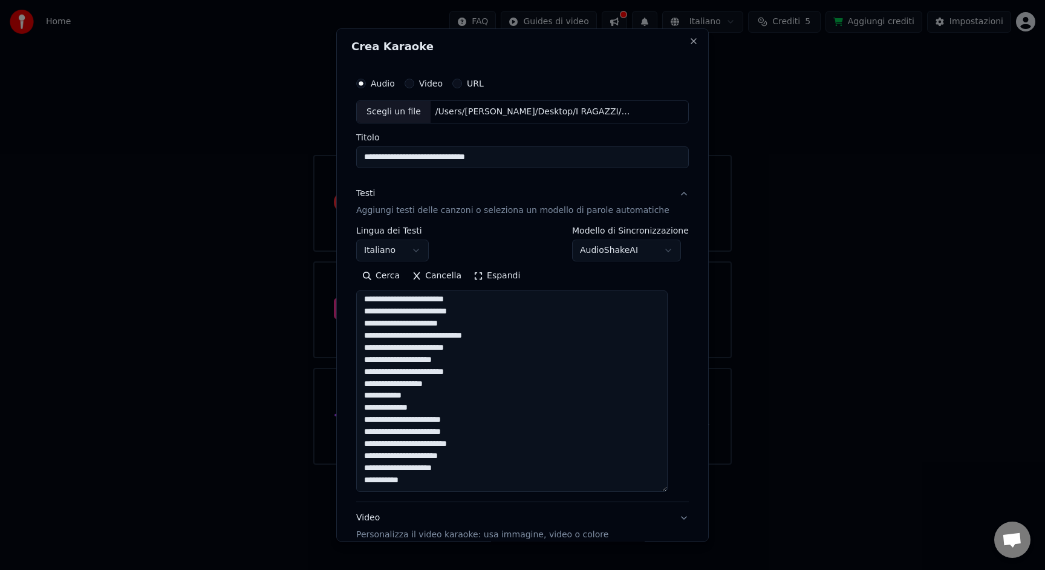
drag, startPoint x: 453, startPoint y: 386, endPoint x: 366, endPoint y: 385, distance: 87.1
click at [366, 385] on textarea at bounding box center [512, 390] width 312 height 201
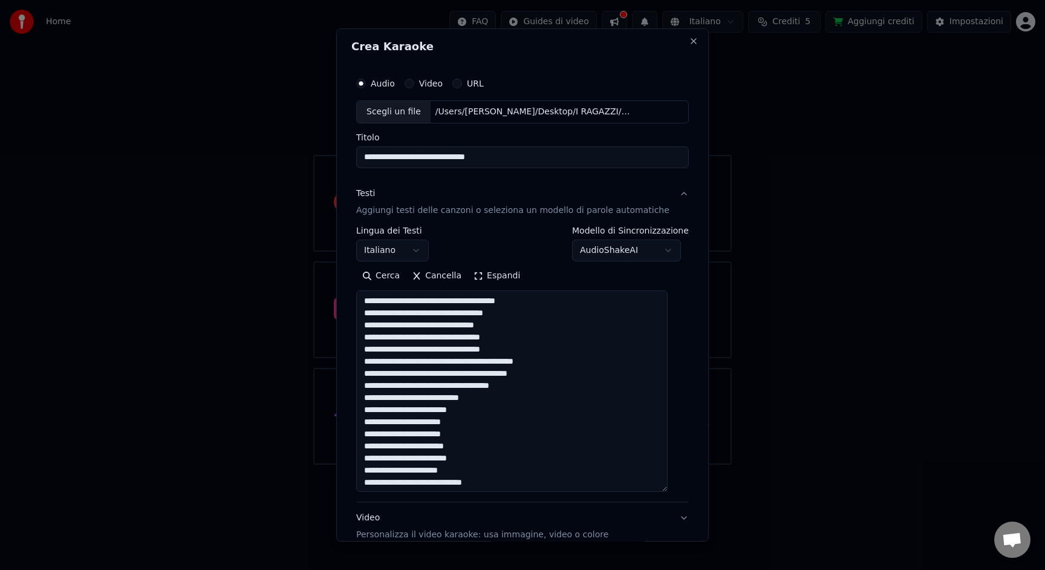
scroll to position [257, 0]
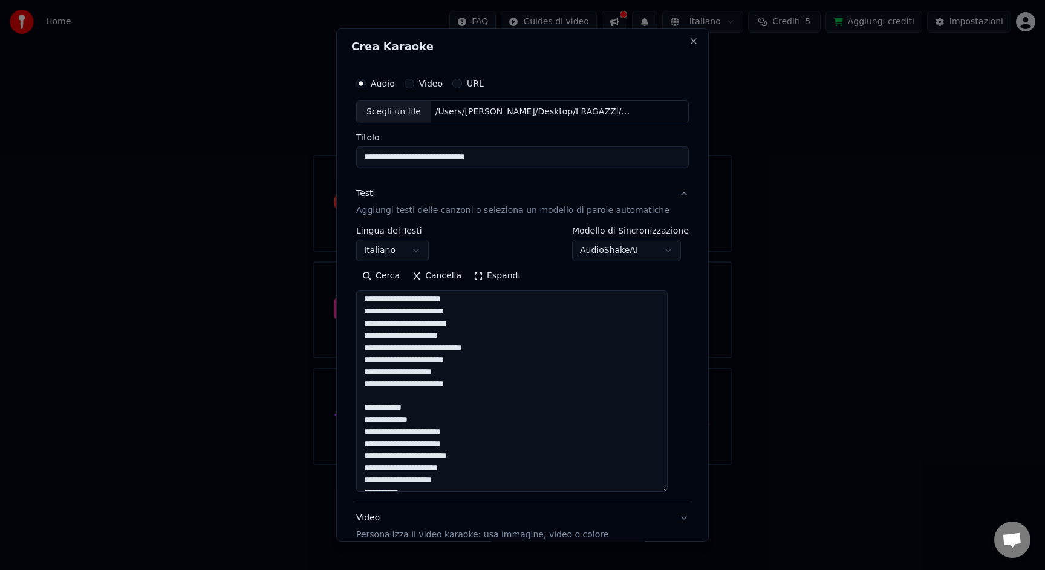
type textarea "**********"
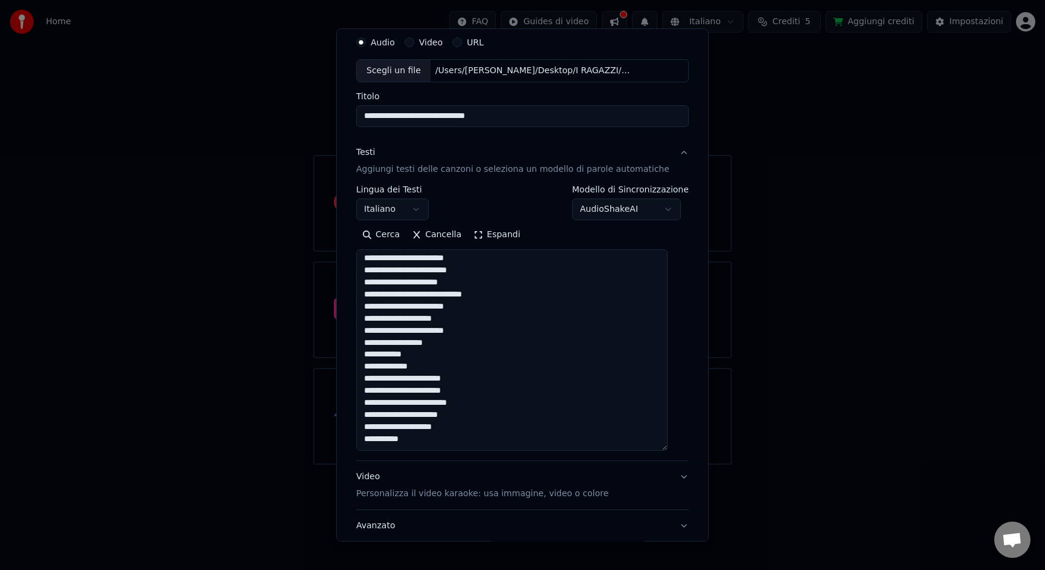
scroll to position [129, 0]
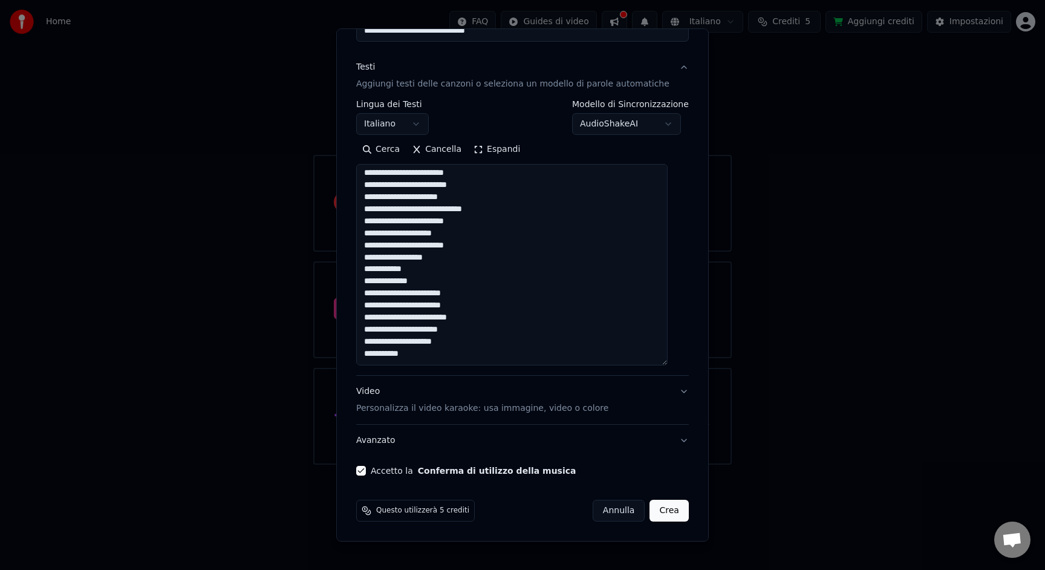
click at [654, 511] on button "Crea" at bounding box center [669, 511] width 39 height 22
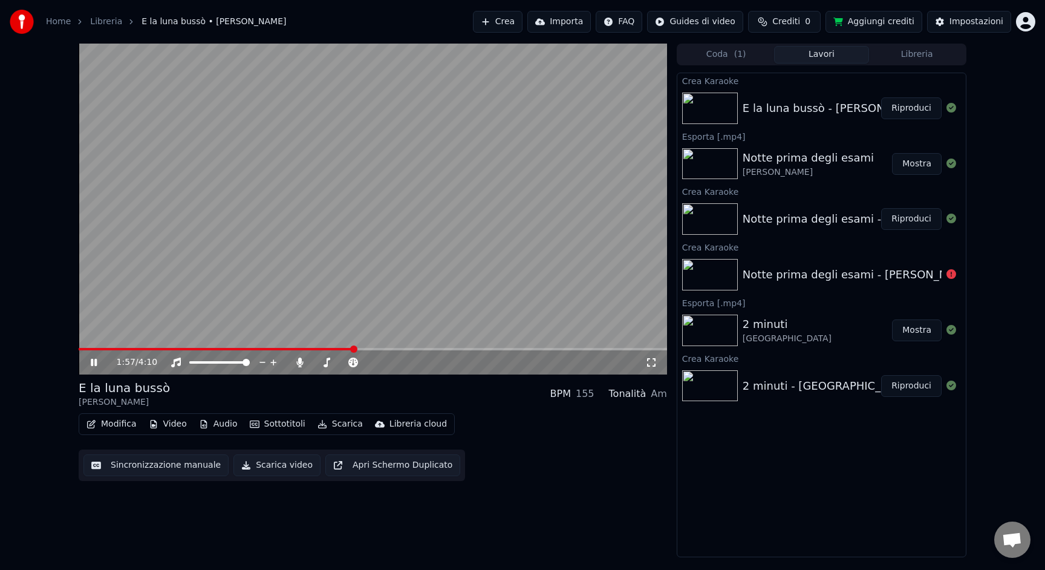
click at [352, 349] on span at bounding box center [373, 349] width 589 height 2
click at [454, 350] on span at bounding box center [373, 349] width 589 height 2
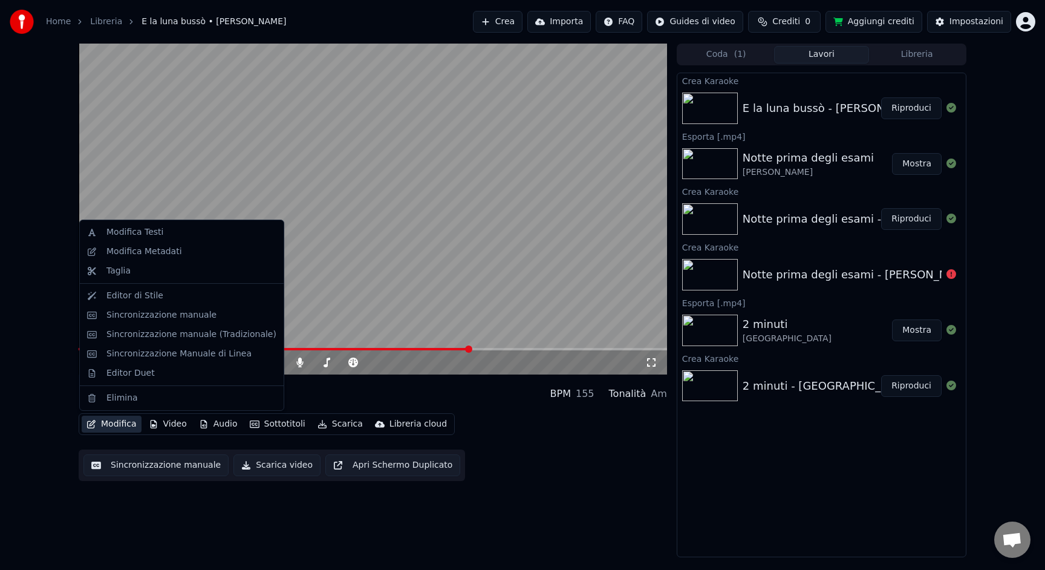
click at [129, 422] on button "Modifica" at bounding box center [112, 424] width 60 height 17
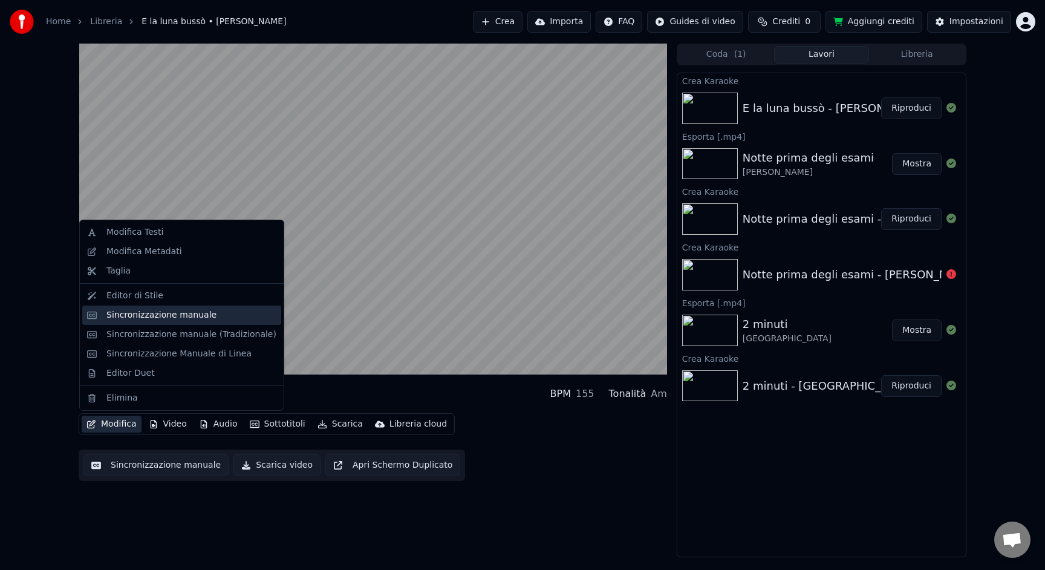
click at [150, 321] on div "Sincronizzazione manuale" at bounding box center [181, 315] width 199 height 19
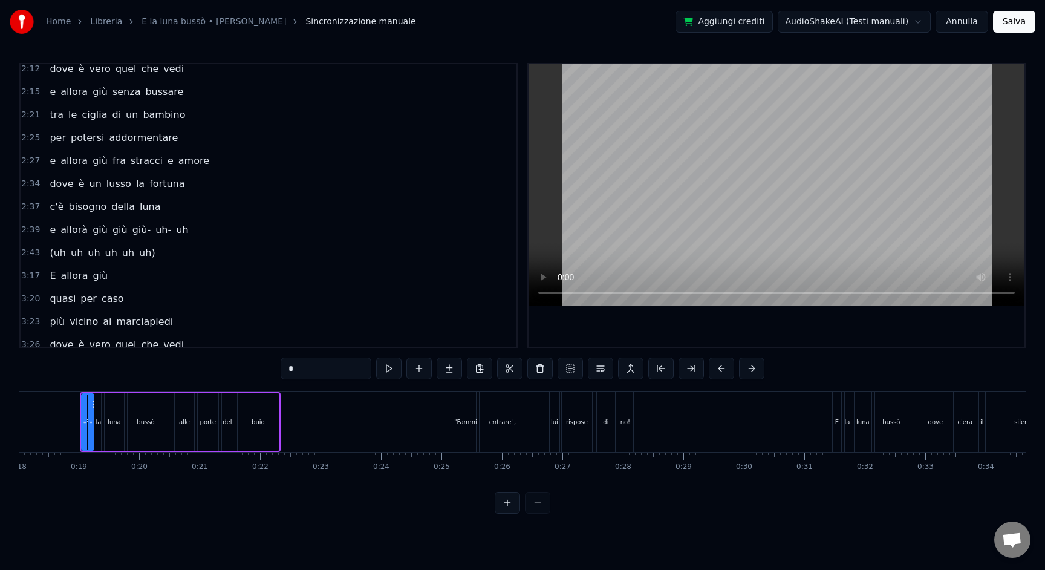
scroll to position [491, 0]
click at [28, 250] on span "2:43" at bounding box center [30, 251] width 19 height 12
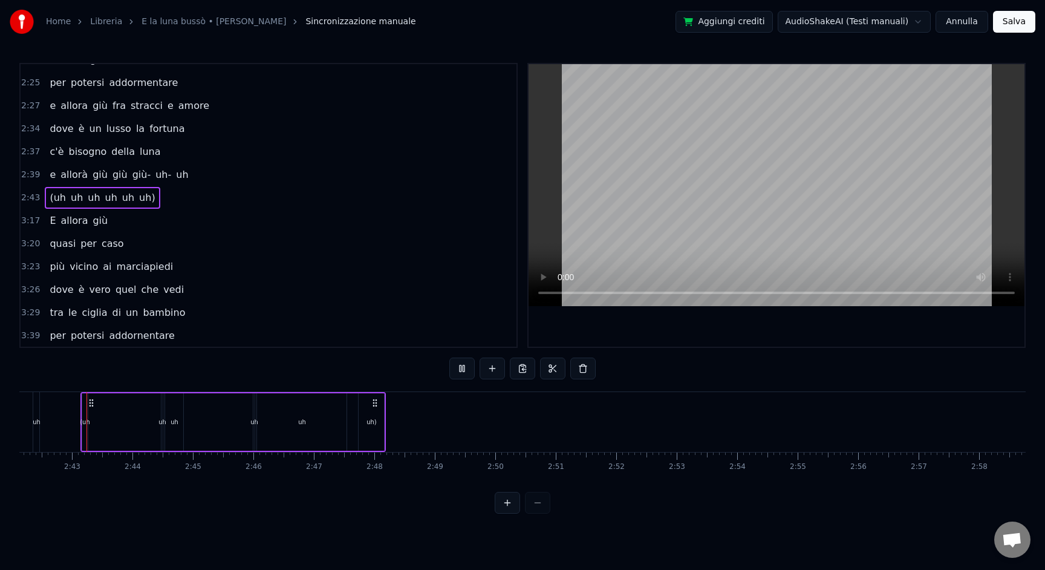
scroll to position [591, 0]
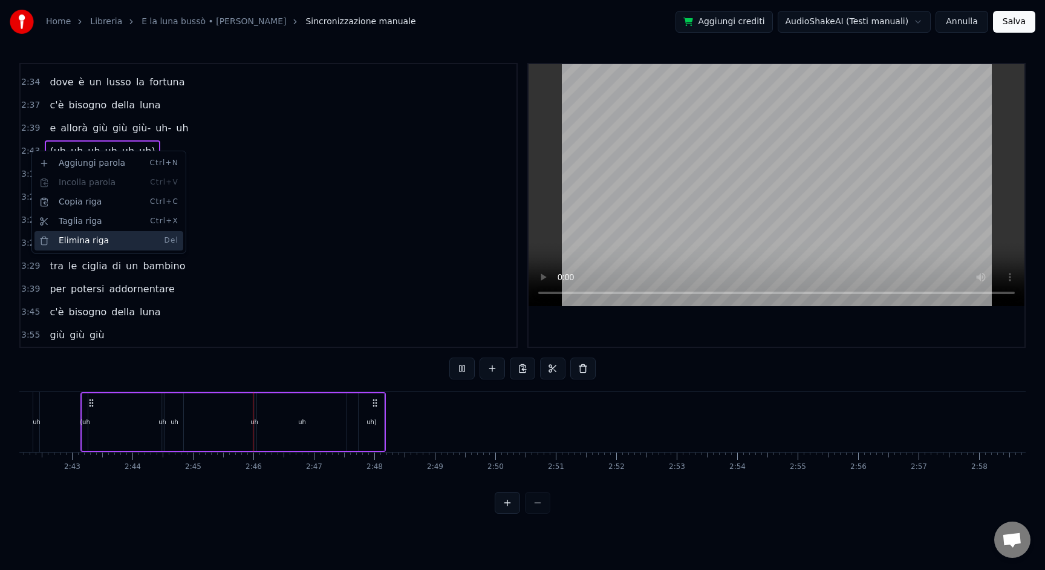
click at [58, 236] on div "Elimina riga Del" at bounding box center [108, 240] width 149 height 19
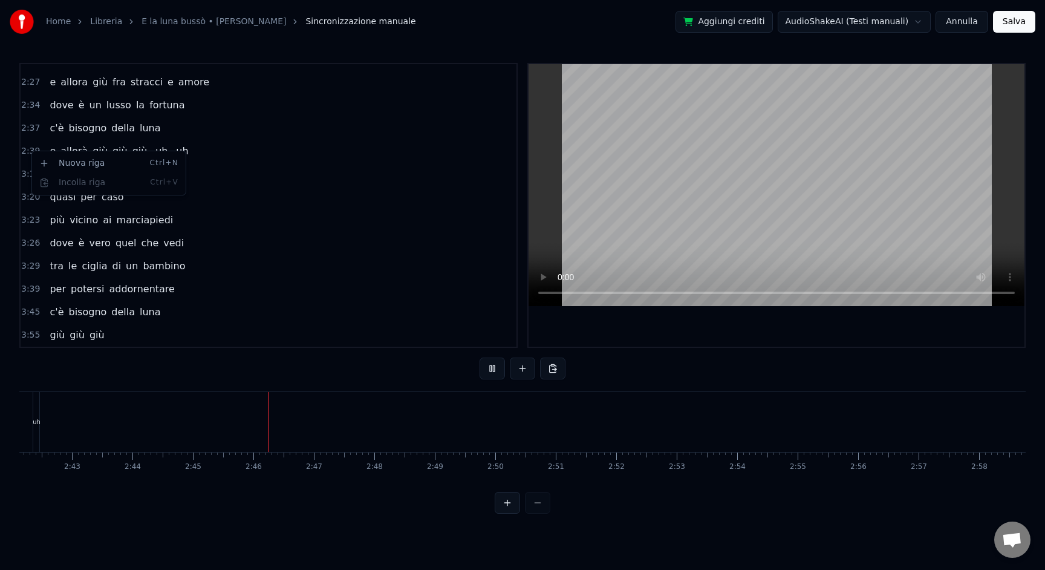
scroll to position [568, 0]
click at [36, 152] on span "2:39" at bounding box center [30, 151] width 19 height 12
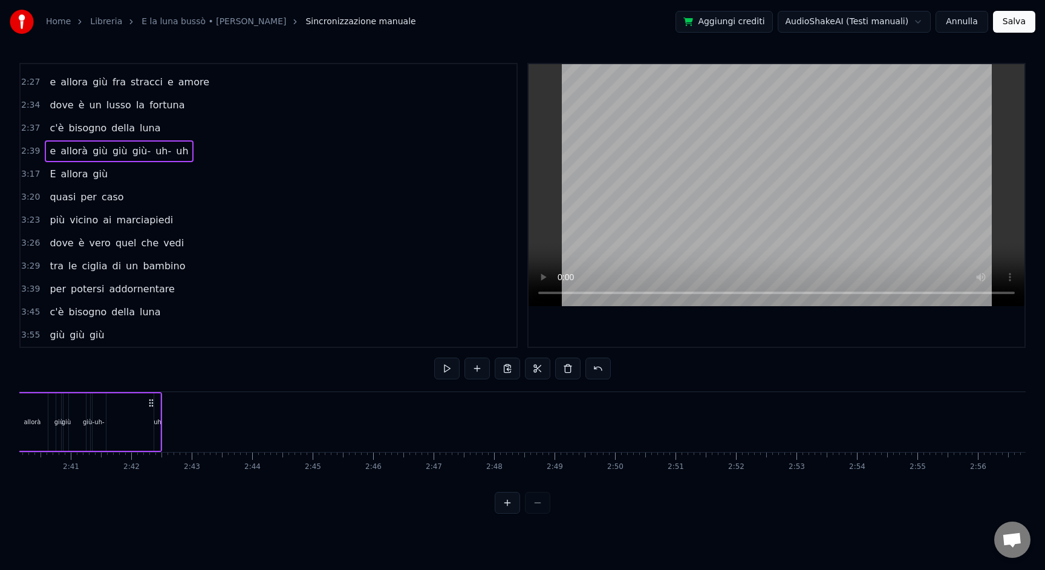
scroll to position [0, 9612]
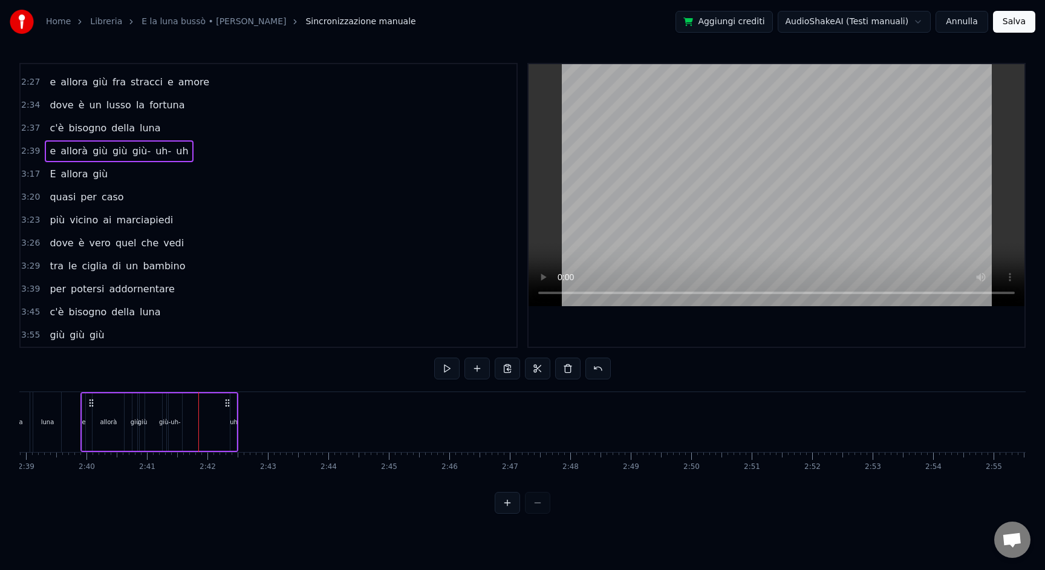
click at [235, 420] on div "uh" at bounding box center [234, 421] width 8 height 9
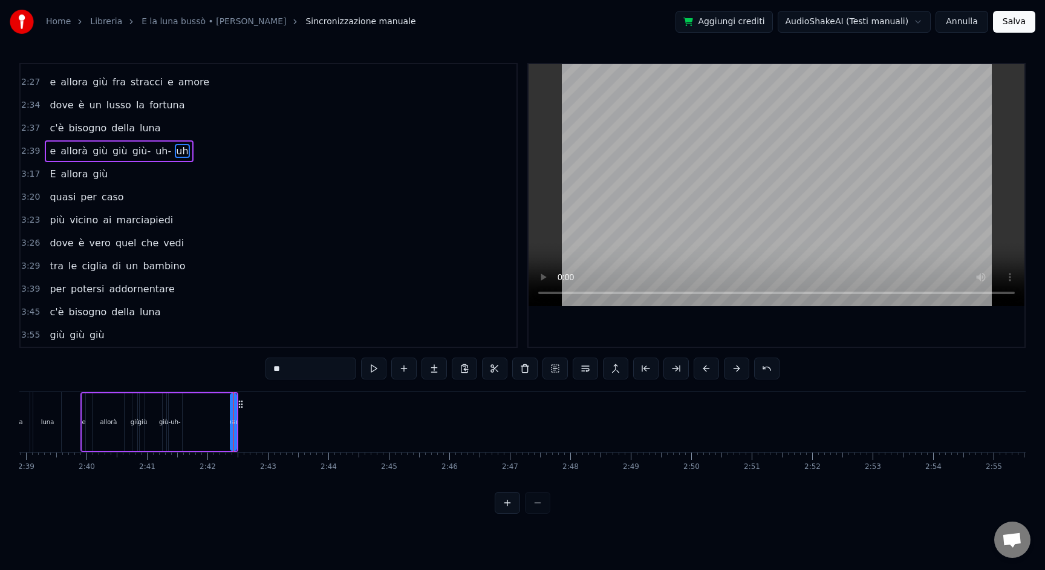
scroll to position [514, 0]
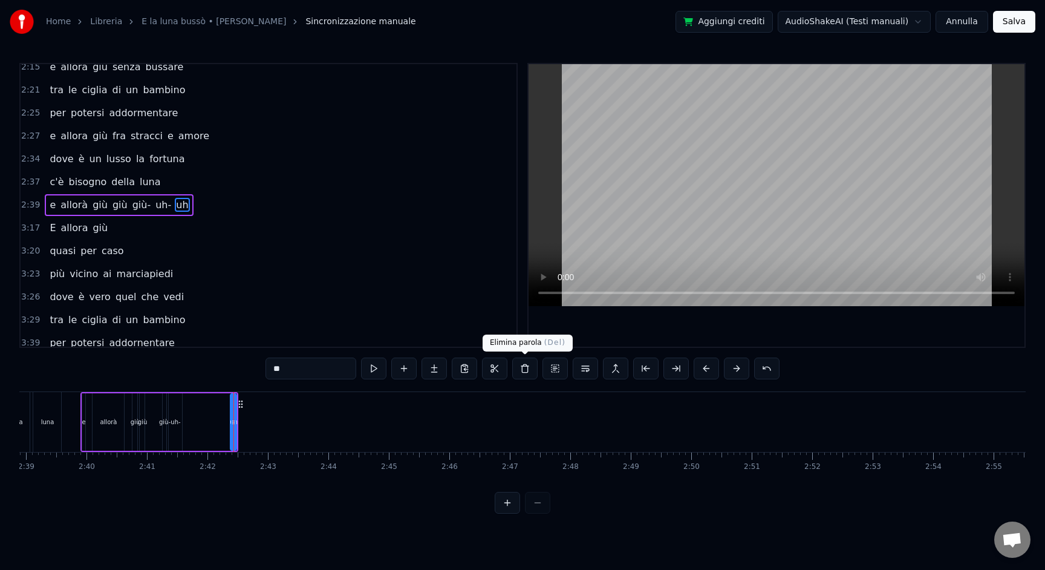
click at [526, 365] on button at bounding box center [524, 369] width 25 height 22
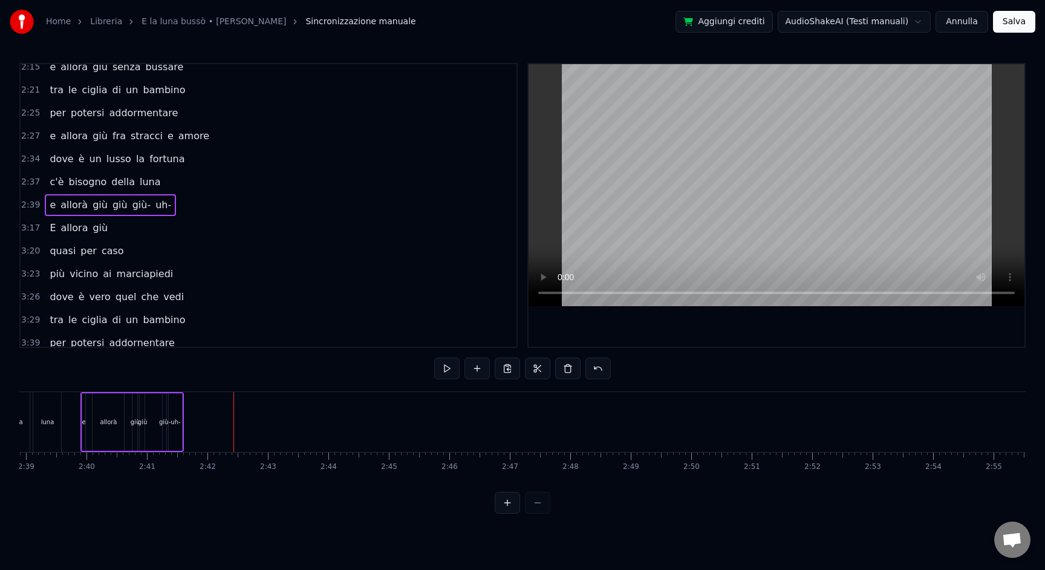
click at [178, 423] on div "uh-" at bounding box center [176, 421] width 10 height 9
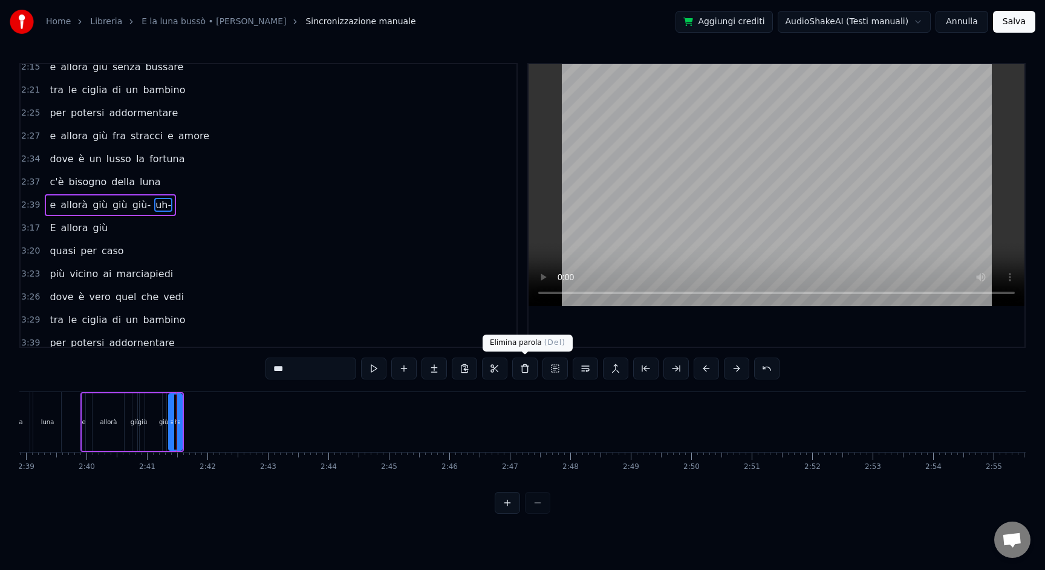
click at [518, 367] on button at bounding box center [524, 369] width 25 height 22
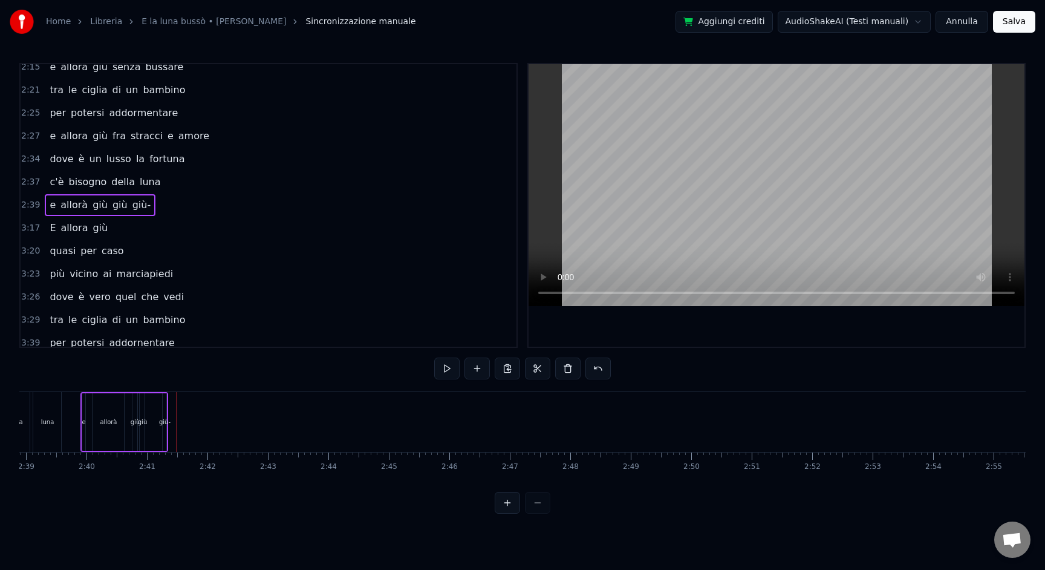
click at [163, 430] on div "giù-" at bounding box center [165, 421] width 4 height 57
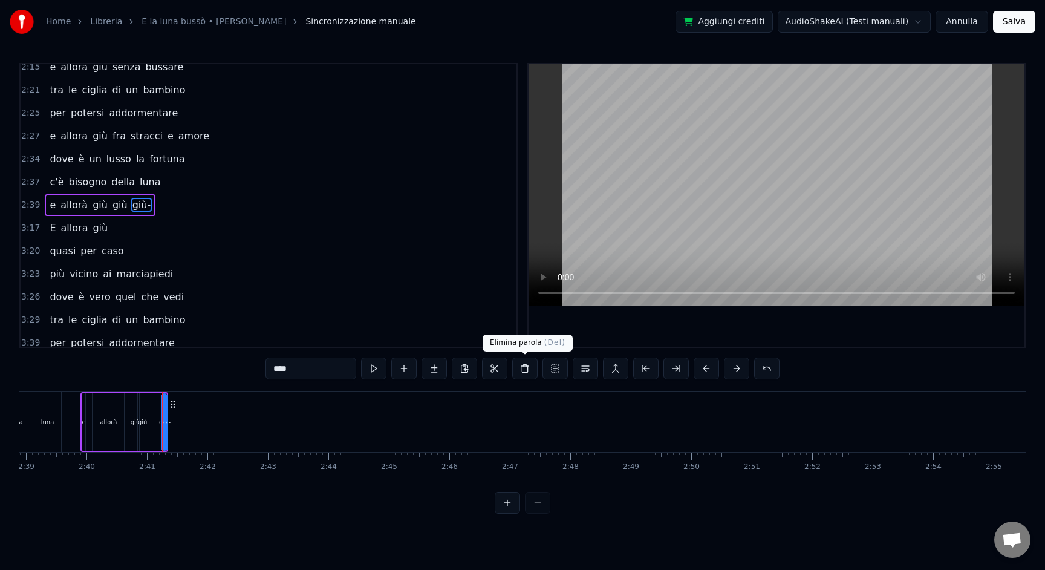
click at [526, 366] on button at bounding box center [524, 369] width 25 height 22
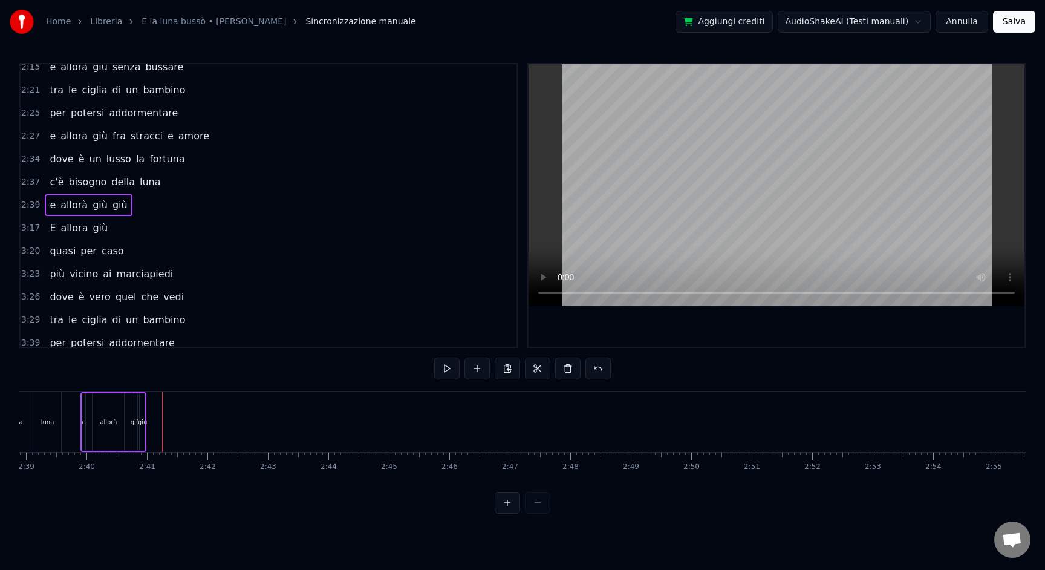
click at [142, 431] on div "giù" at bounding box center [142, 421] width 5 height 57
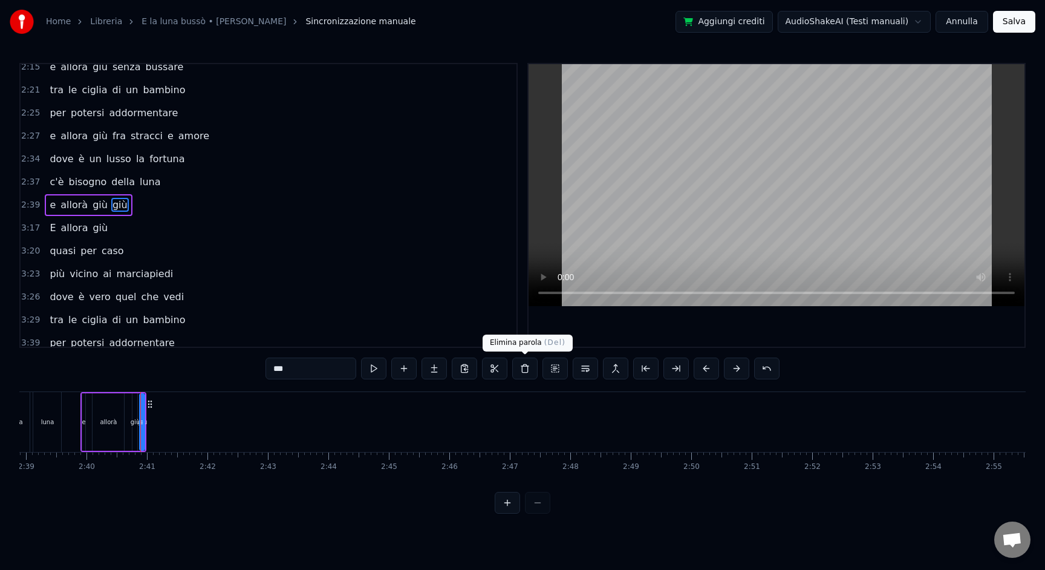
click at [523, 370] on button at bounding box center [524, 369] width 25 height 22
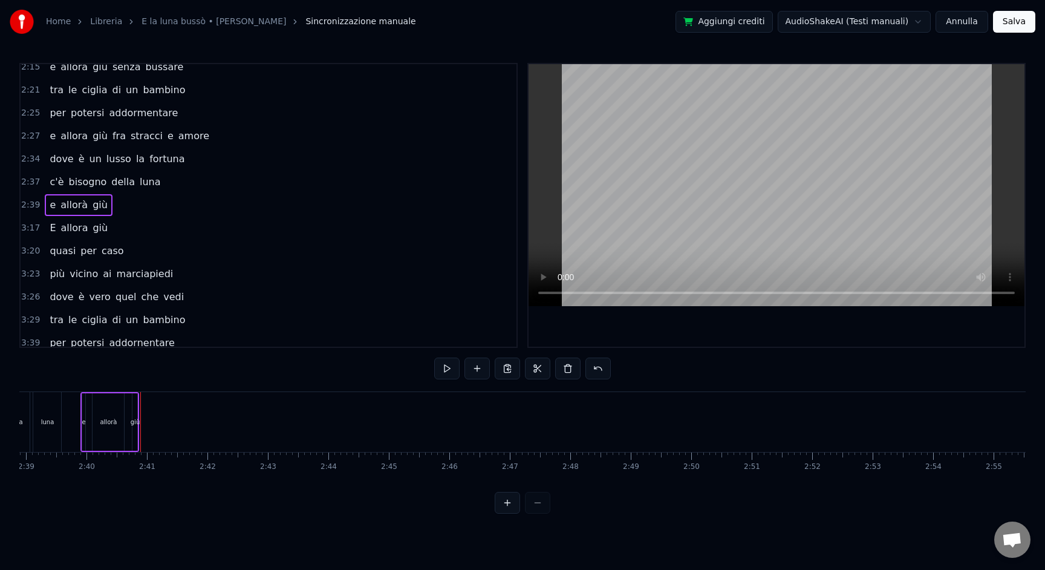
click at [33, 207] on span "2:39" at bounding box center [30, 205] width 19 height 12
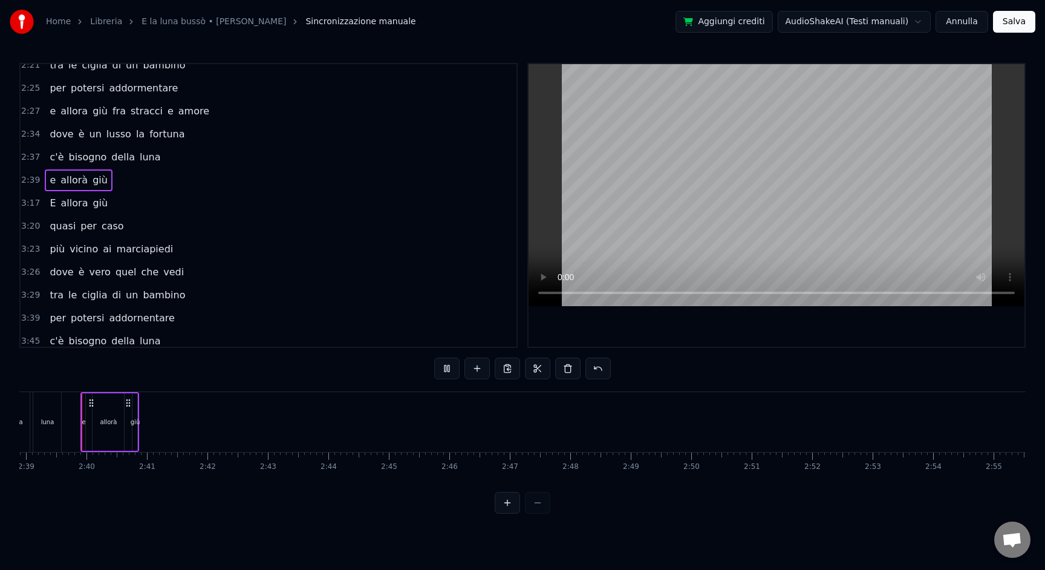
scroll to position [568, 0]
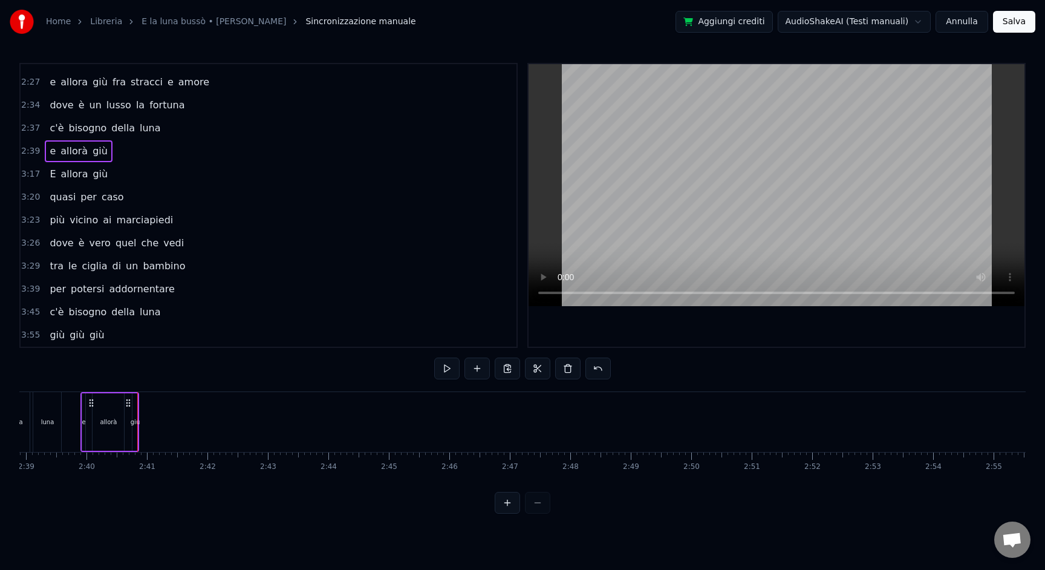
click at [136, 419] on div "giù" at bounding box center [135, 421] width 9 height 9
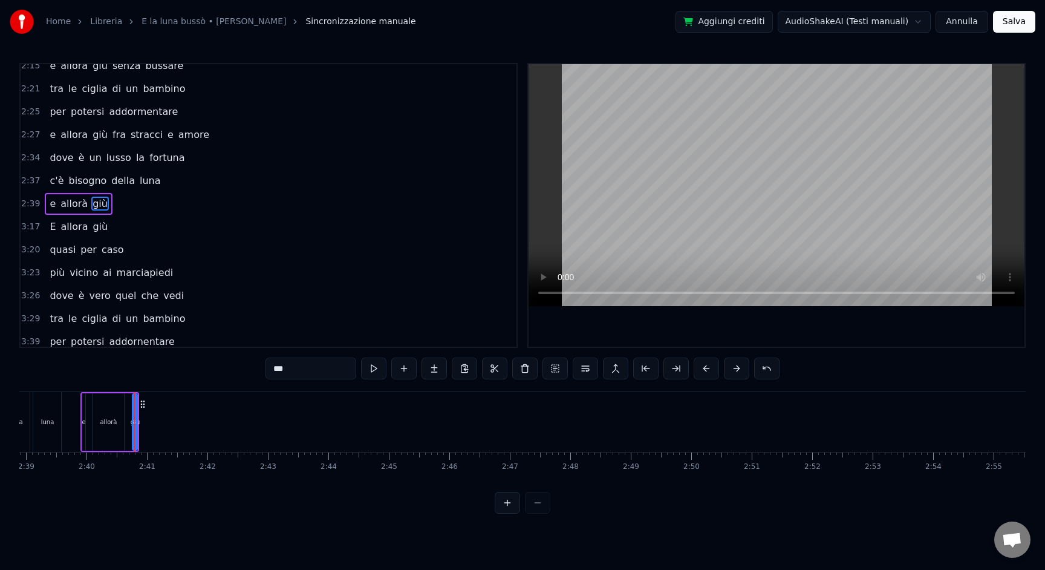
scroll to position [514, 0]
drag, startPoint x: 143, startPoint y: 405, endPoint x: 173, endPoint y: 401, distance: 30.5
click at [173, 401] on icon at bounding box center [173, 404] width 10 height 10
drag, startPoint x: 168, startPoint y: 423, endPoint x: 192, endPoint y: 426, distance: 23.7
click at [192, 426] on icon at bounding box center [189, 422] width 5 height 10
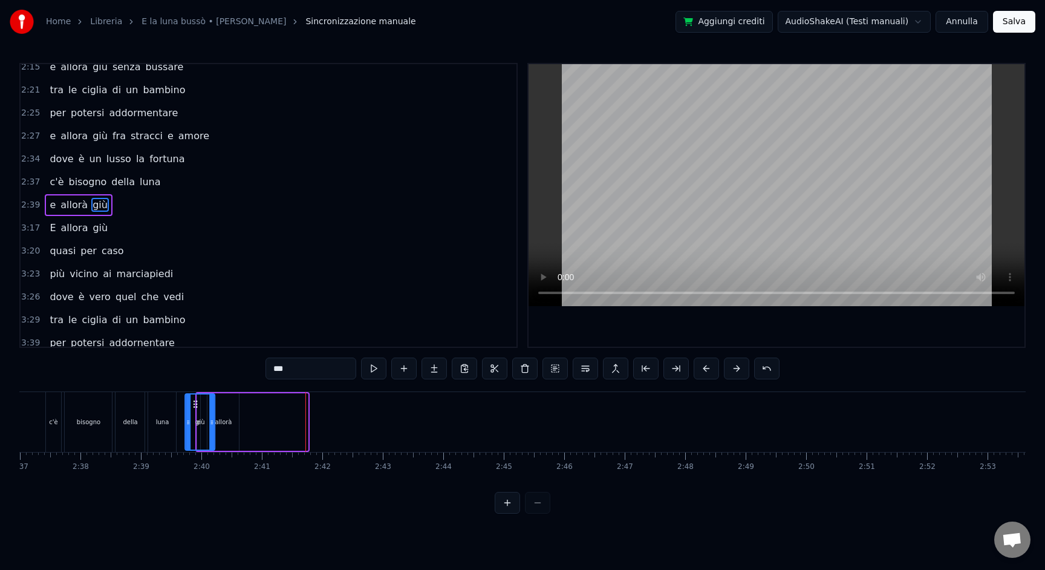
scroll to position [0, 9496]
drag, startPoint x: 171, startPoint y: 403, endPoint x: 281, endPoint y: 407, distance: 110.2
click at [281, 407] on icon at bounding box center [280, 404] width 10 height 10
click at [240, 425] on div "allorà" at bounding box center [224, 421] width 33 height 57
type input "******"
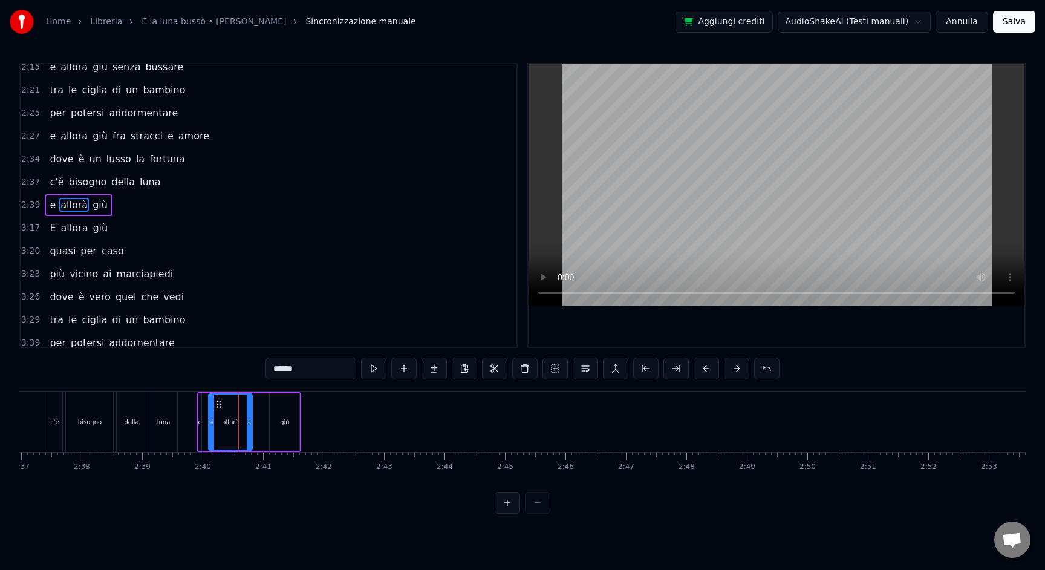
drag, startPoint x: 239, startPoint y: 422, endPoint x: 251, endPoint y: 423, distance: 12.2
click at [251, 423] on icon at bounding box center [249, 422] width 5 height 10
click at [31, 203] on span "2:39" at bounding box center [30, 205] width 19 height 12
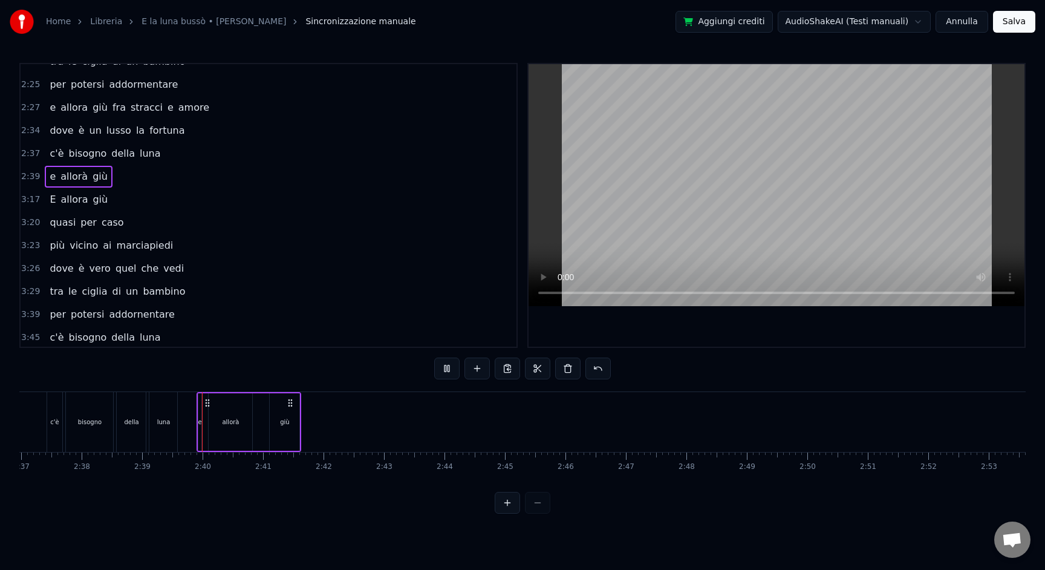
scroll to position [568, 0]
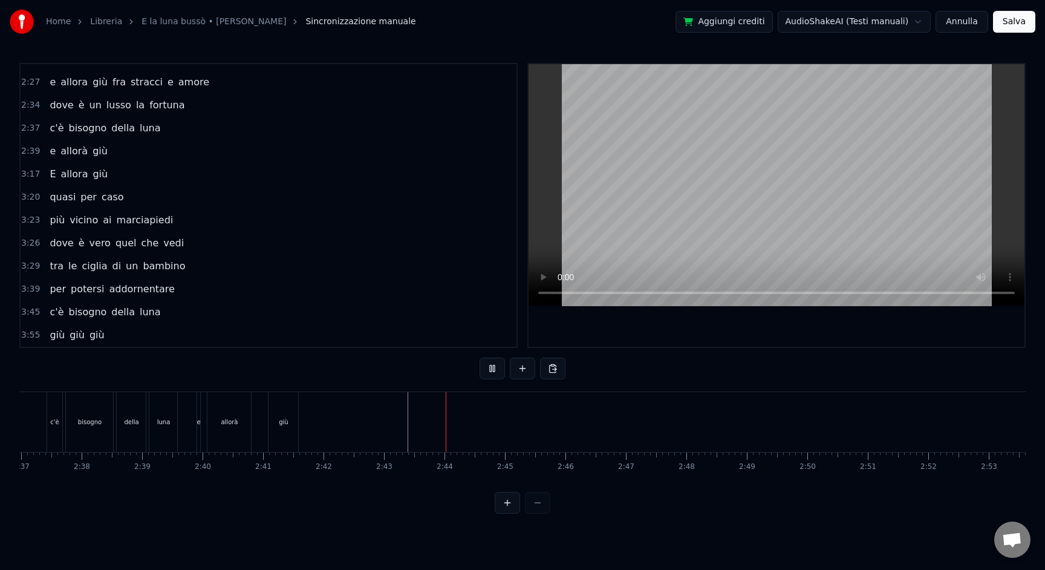
click at [713, 492] on div "0:19 E la luna bussò alle porte del buio 0:25 "Fammi entrare", lui rispose di n…" at bounding box center [522, 288] width 1007 height 451
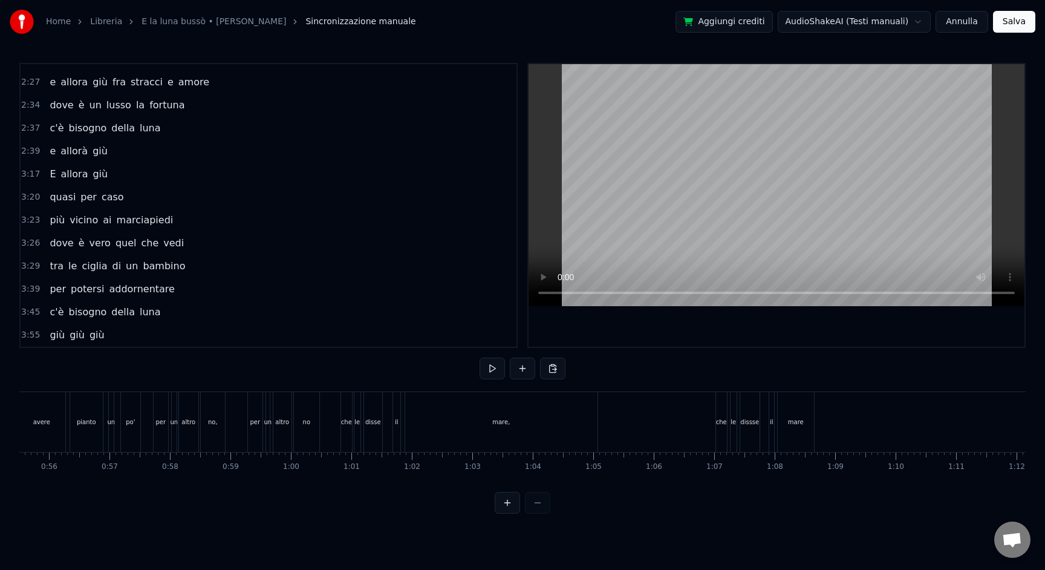
scroll to position [0, 3331]
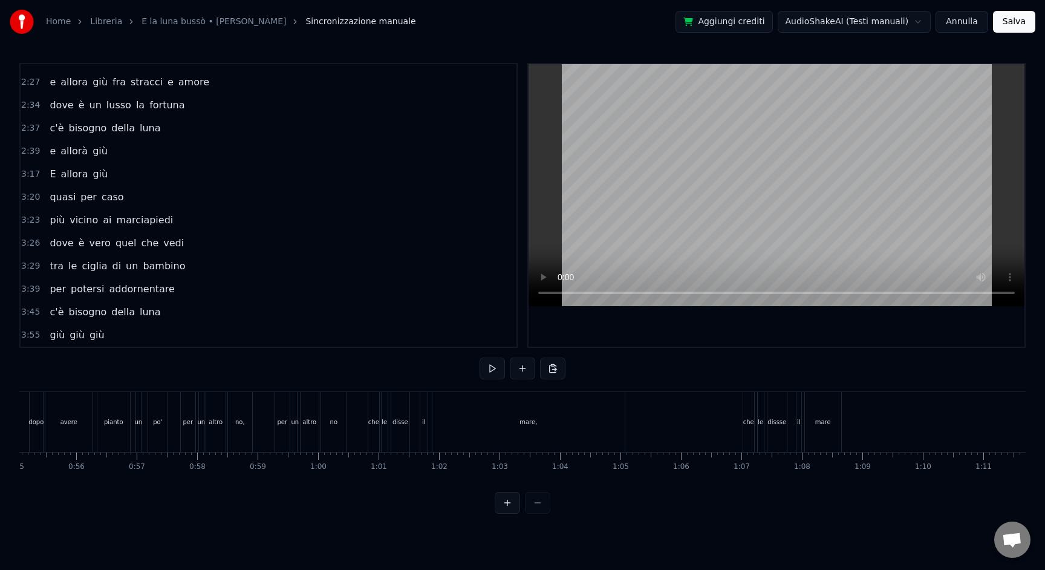
click at [420, 434] on div "il" at bounding box center [424, 422] width 8 height 60
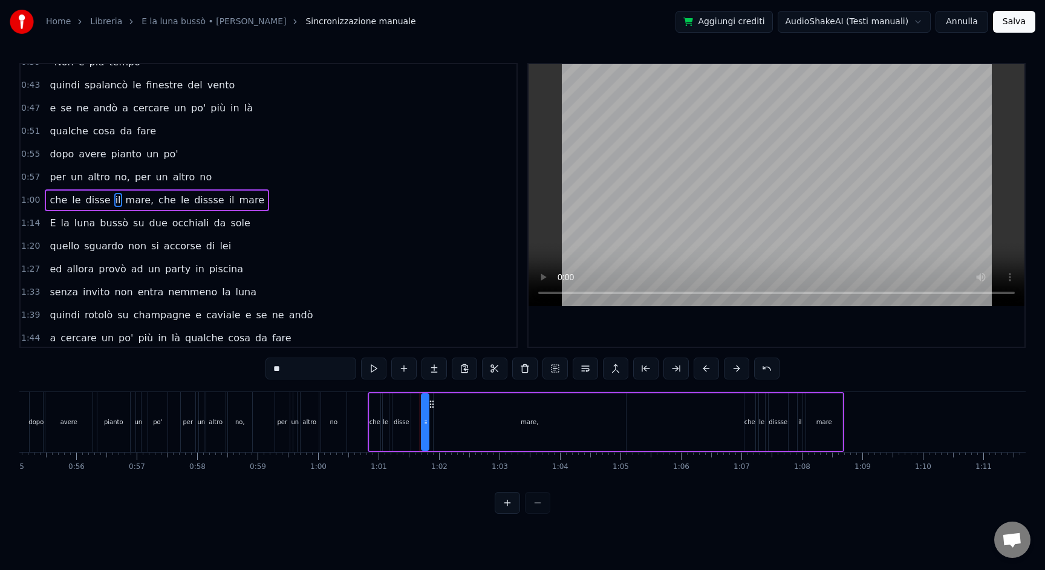
scroll to position [100, 0]
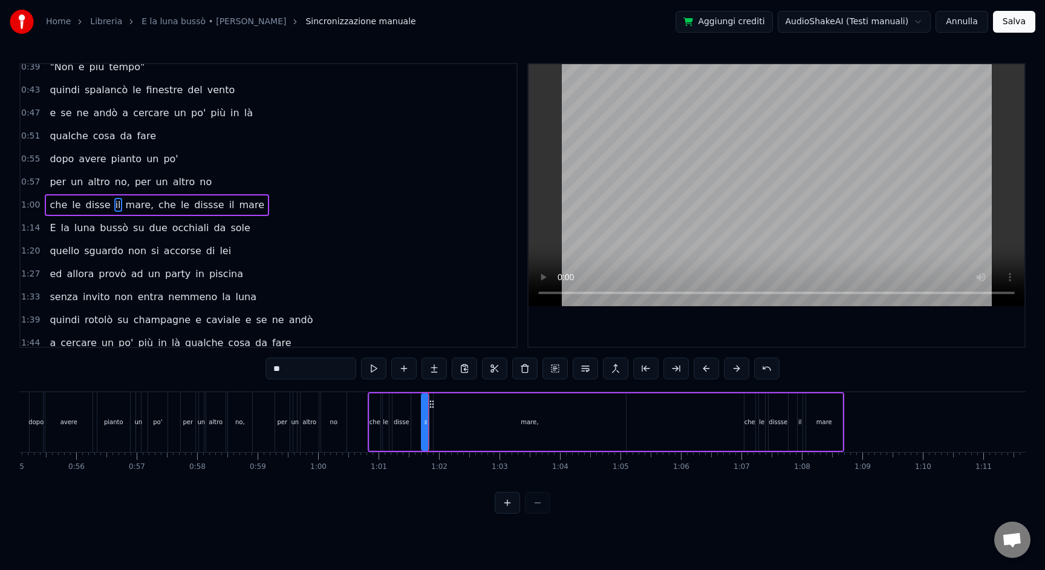
click at [456, 428] on div "mare," at bounding box center [530, 421] width 192 height 57
type input "*****"
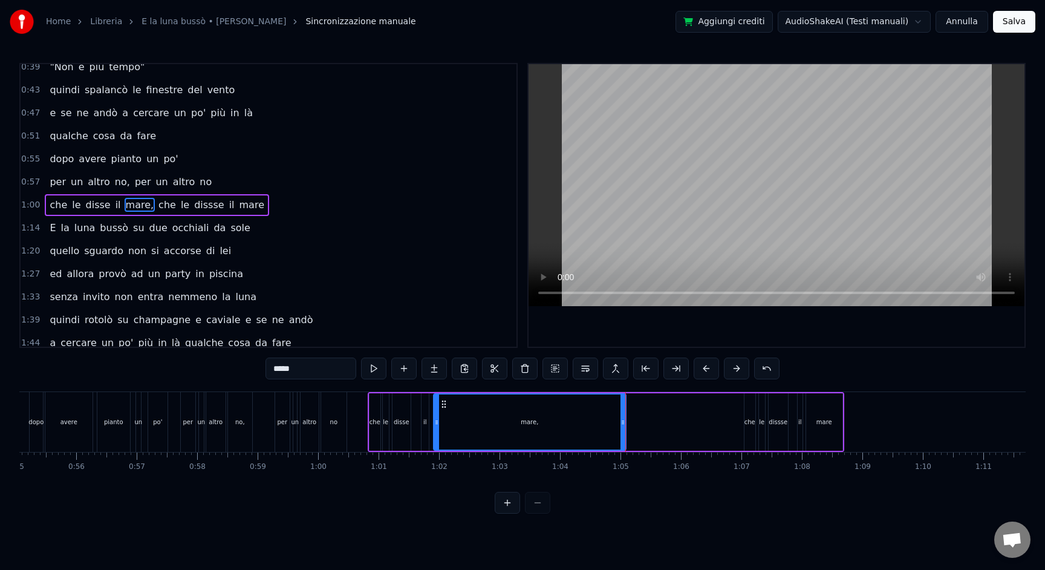
click at [702, 431] on div "che le disse il mare, che le dissse il mare" at bounding box center [606, 422] width 477 height 60
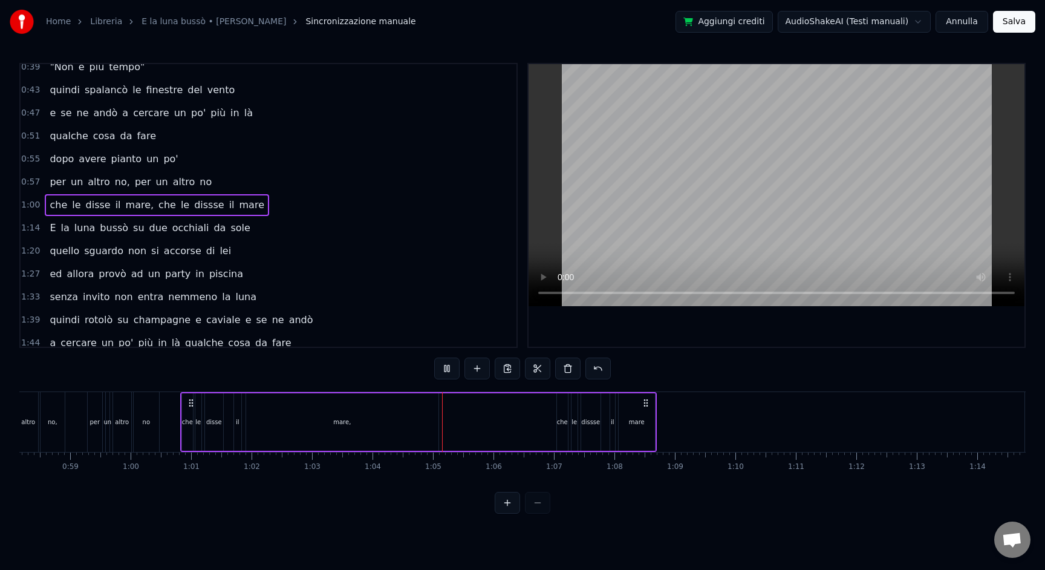
scroll to position [0, 3537]
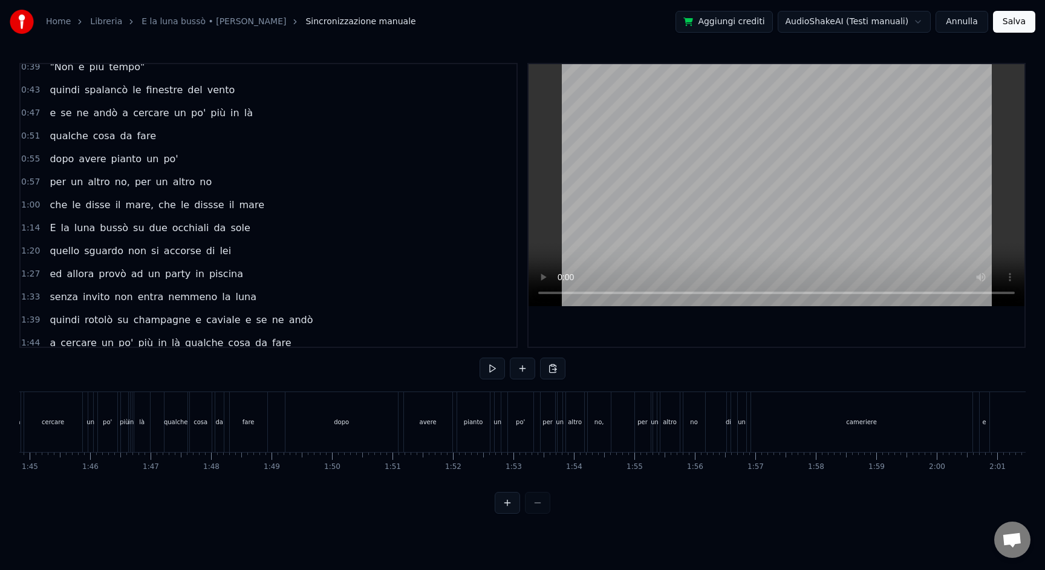
scroll to position [0, 6360]
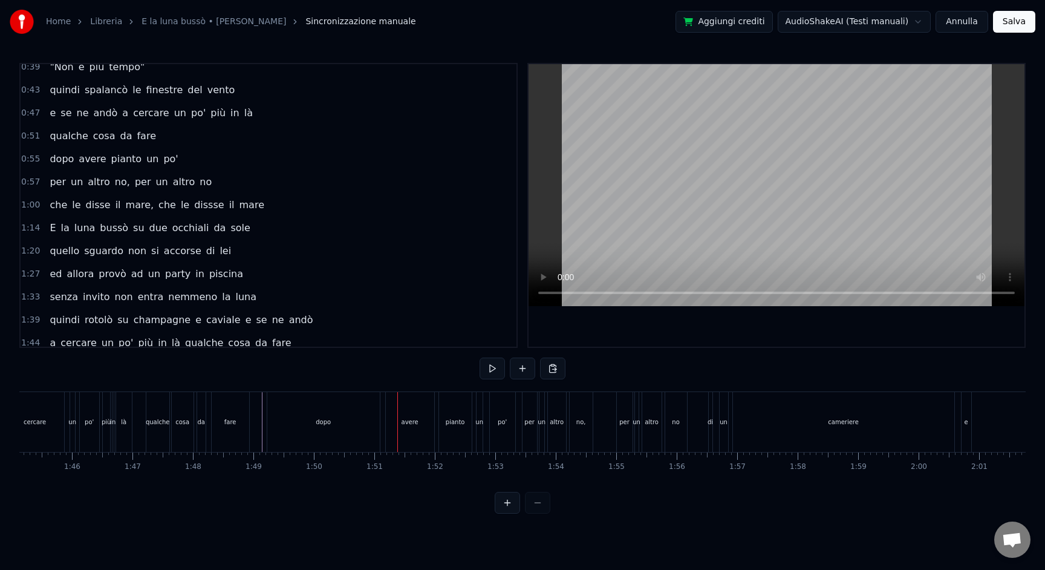
click at [283, 428] on div "dopo" at bounding box center [323, 422] width 113 height 60
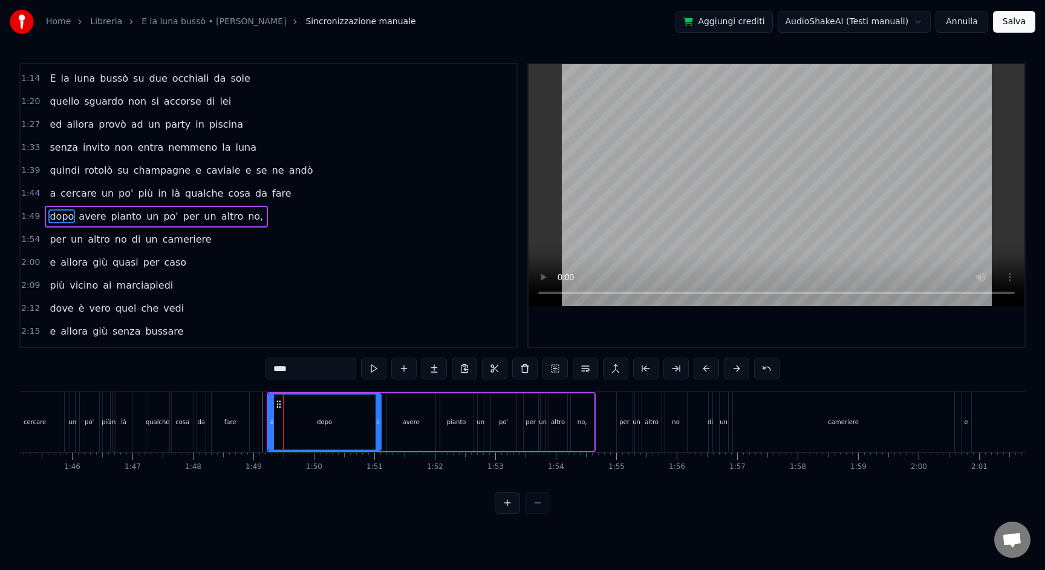
scroll to position [261, 0]
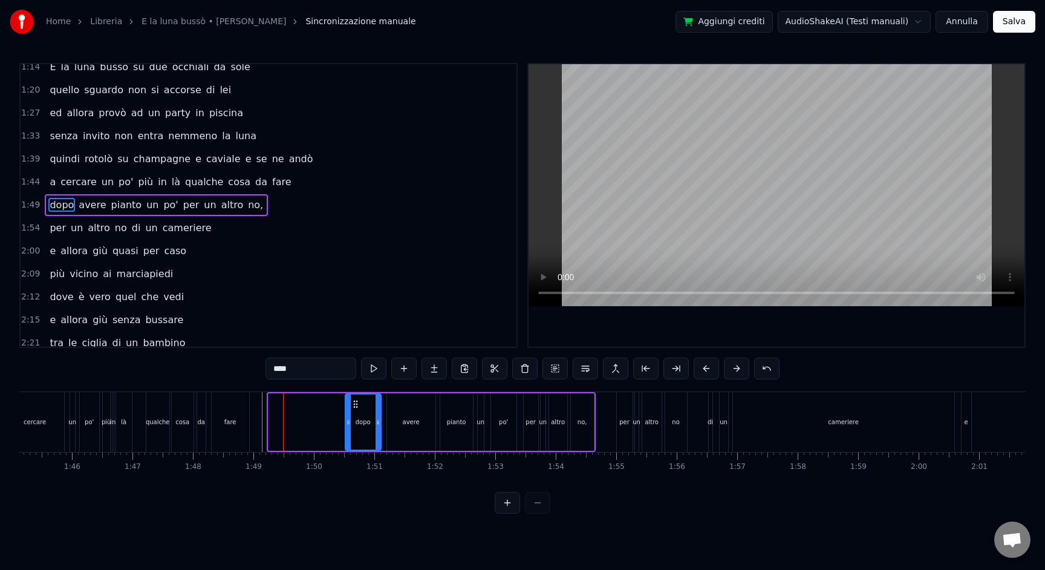
drag, startPoint x: 271, startPoint y: 429, endPoint x: 348, endPoint y: 434, distance: 77.0
click at [348, 434] on div at bounding box center [348, 421] width 5 height 55
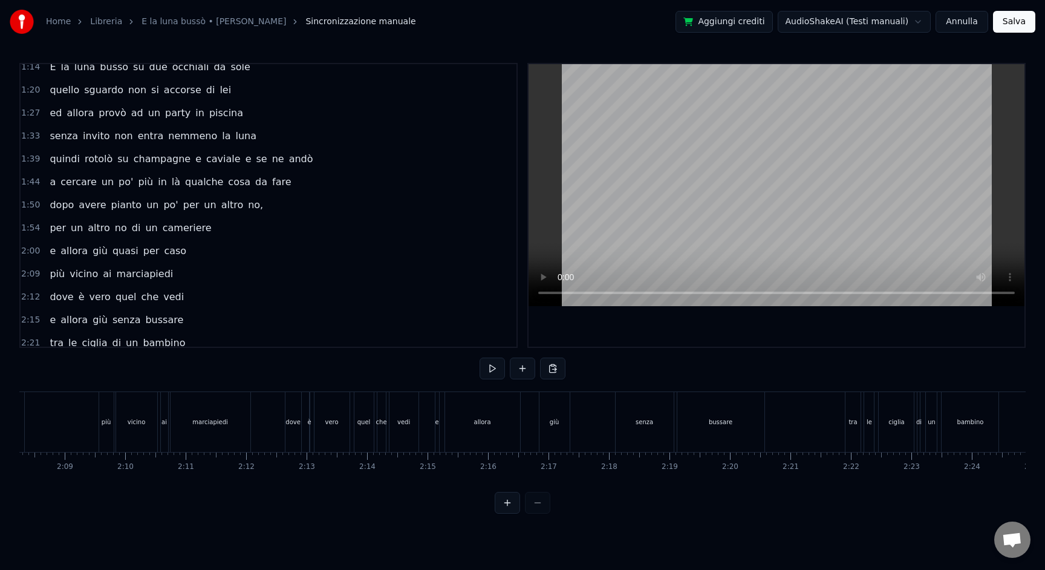
scroll to position [0, 7768]
click at [477, 422] on div "allora" at bounding box center [473, 421] width 17 height 9
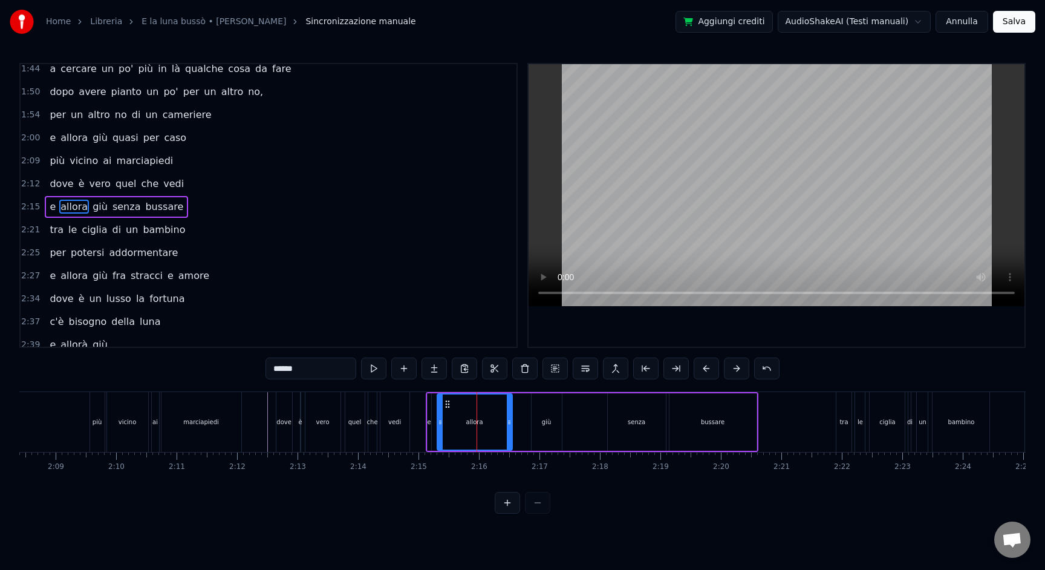
scroll to position [376, 0]
drag, startPoint x: 509, startPoint y: 430, endPoint x: 478, endPoint y: 431, distance: 30.9
click at [478, 431] on div at bounding box center [477, 421] width 5 height 55
click at [535, 417] on div "giù" at bounding box center [547, 421] width 30 height 57
type input "***"
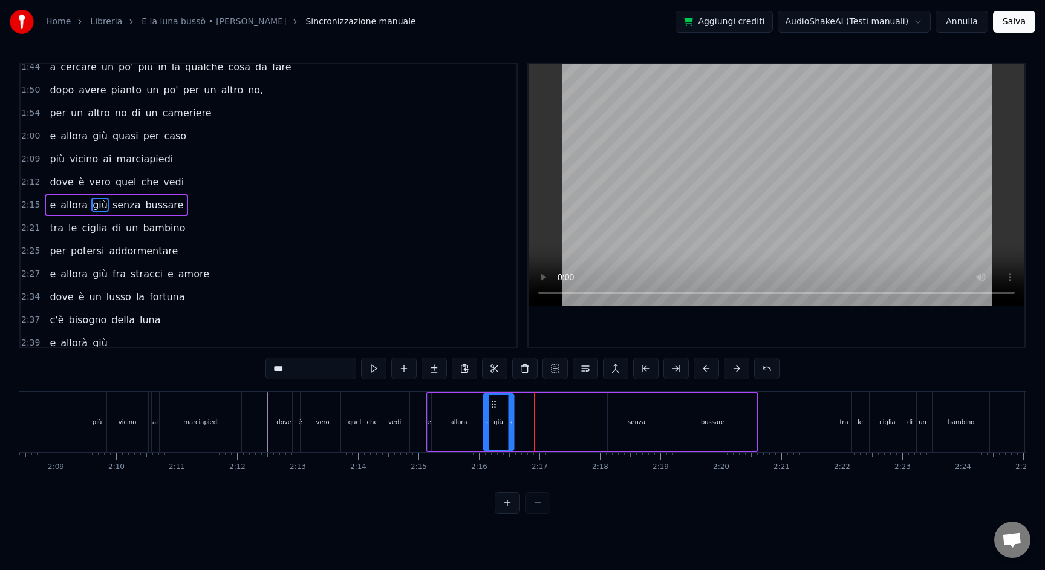
drag, startPoint x: 541, startPoint y: 402, endPoint x: 494, endPoint y: 406, distance: 47.9
click at [493, 406] on icon at bounding box center [494, 404] width 10 height 10
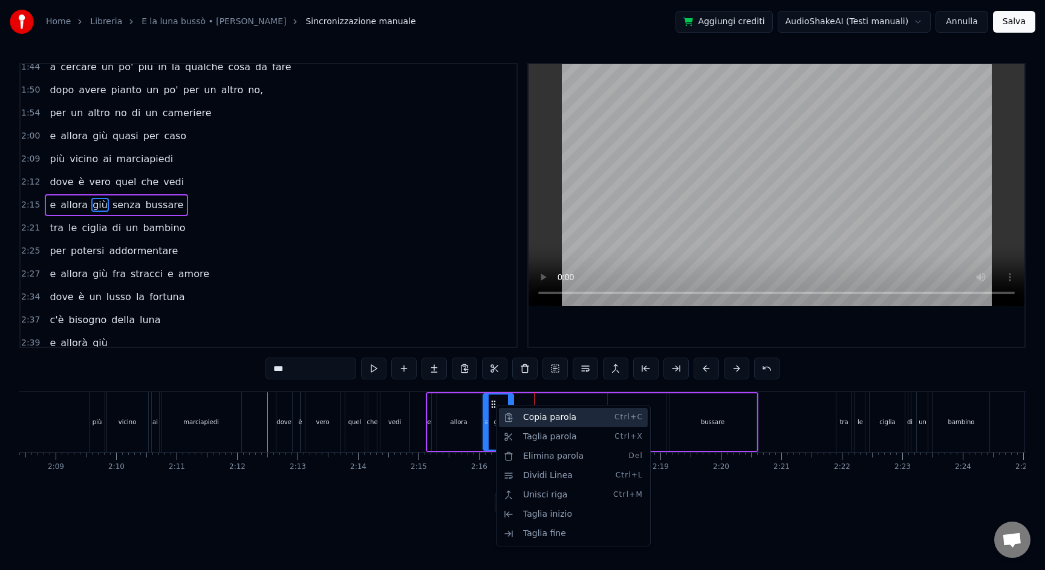
click at [531, 420] on div "Copia parola Ctrl+C" at bounding box center [573, 417] width 149 height 19
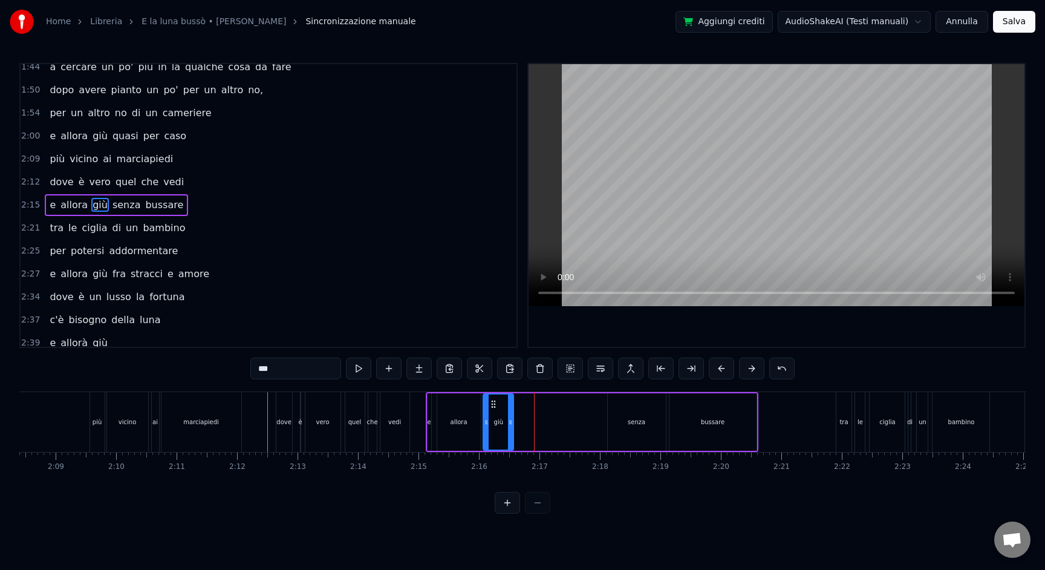
click at [527, 427] on div "e allora giù senza bussare" at bounding box center [592, 422] width 333 height 60
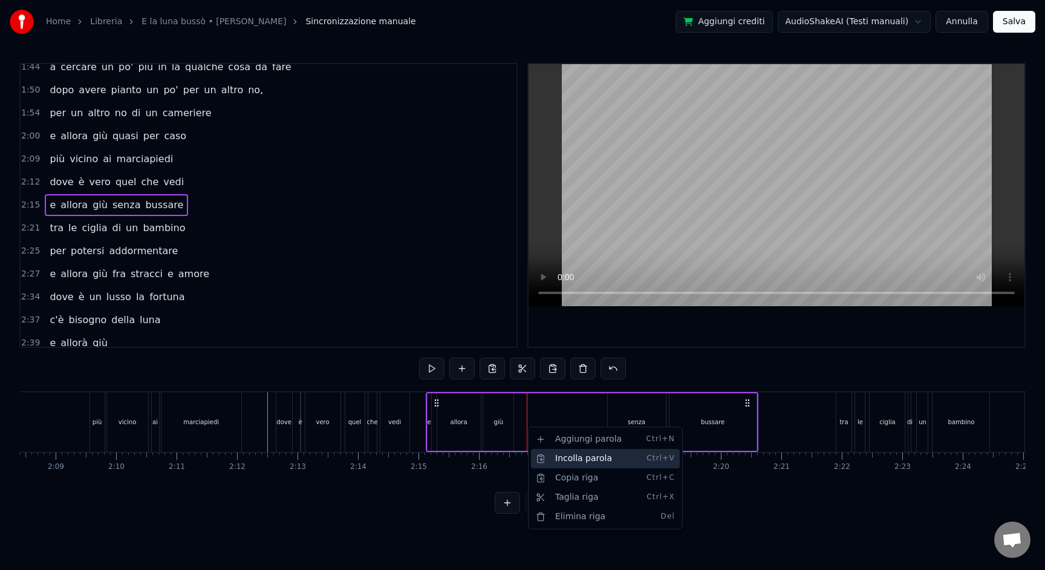
click at [549, 454] on div "Incolla parola Ctrl+V" at bounding box center [605, 458] width 149 height 19
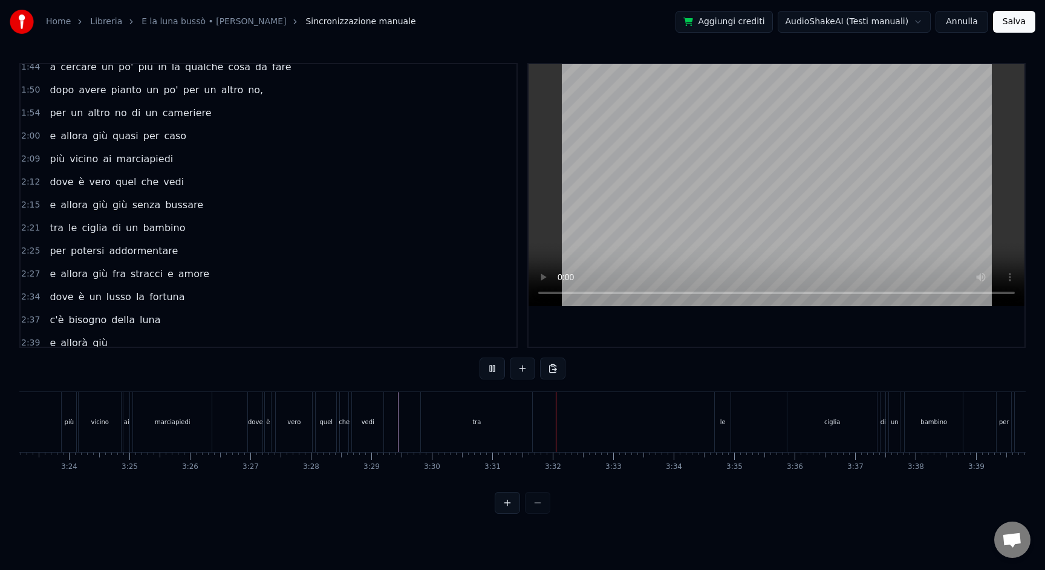
scroll to position [0, 12301]
click at [819, 419] on div "ciglia" at bounding box center [823, 421] width 16 height 9
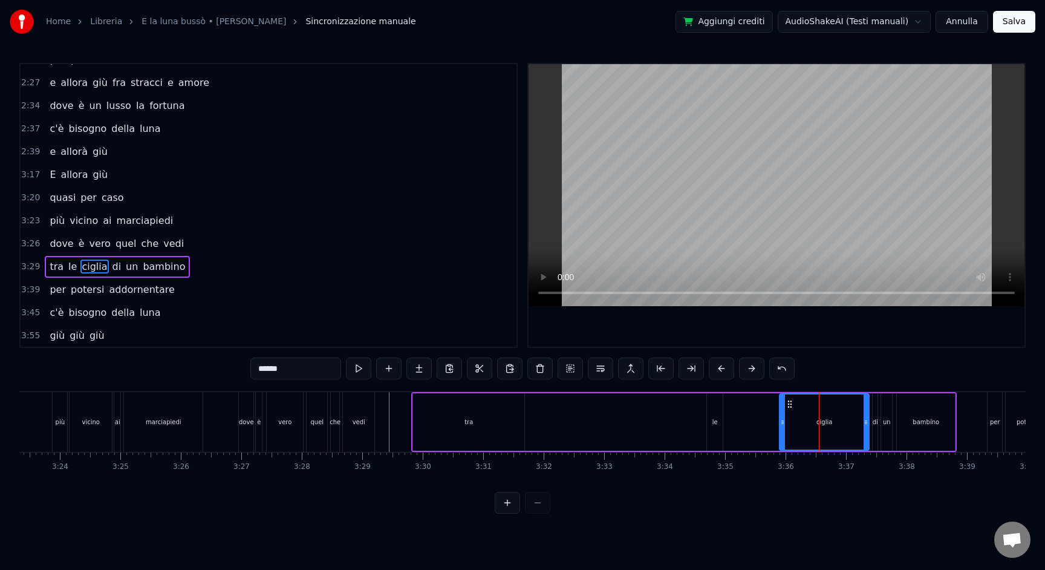
scroll to position [568, 0]
drag, startPoint x: 782, startPoint y: 427, endPoint x: 831, endPoint y: 428, distance: 49.6
click at [831, 428] on div at bounding box center [832, 421] width 5 height 55
click at [723, 420] on div "le" at bounding box center [715, 421] width 17 height 57
type input "**"
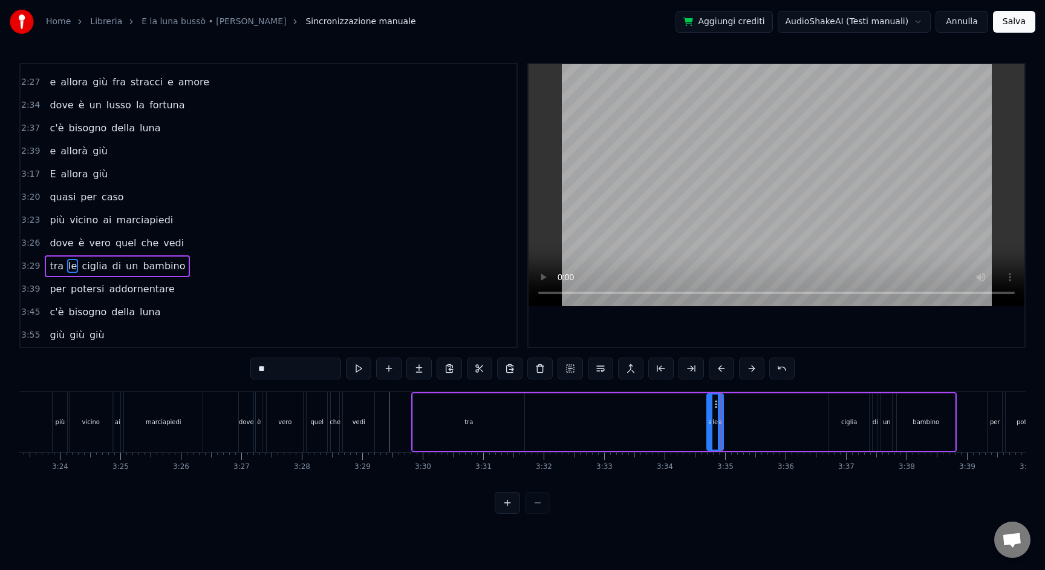
click at [718, 405] on div at bounding box center [720, 421] width 5 height 55
drag, startPoint x: 716, startPoint y: 404, endPoint x: 765, endPoint y: 408, distance: 49.2
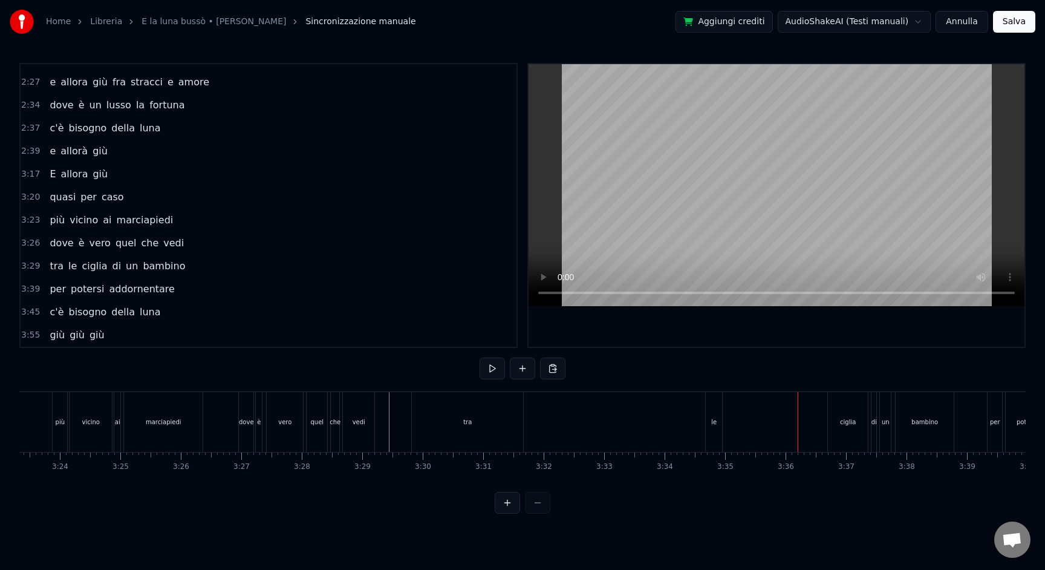
click at [717, 410] on div "le" at bounding box center [714, 422] width 16 height 60
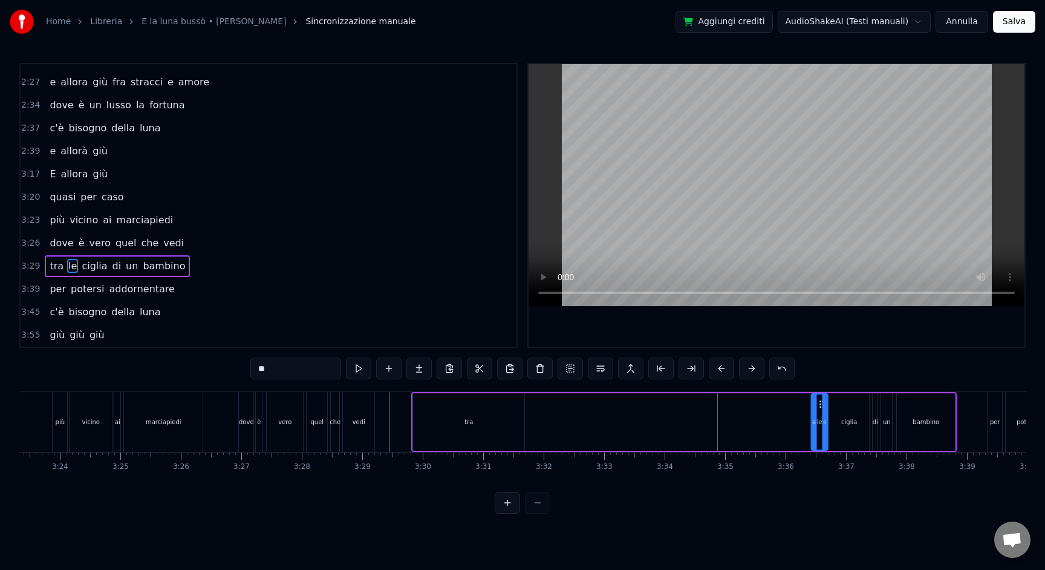
drag, startPoint x: 715, startPoint y: 405, endPoint x: 820, endPoint y: 413, distance: 105.0
click at [820, 413] on div "le" at bounding box center [819, 421] width 15 height 55
click at [503, 417] on div "tra" at bounding box center [468, 421] width 111 height 57
type input "***"
drag, startPoint x: 523, startPoint y: 423, endPoint x: 436, endPoint y: 423, distance: 87.1
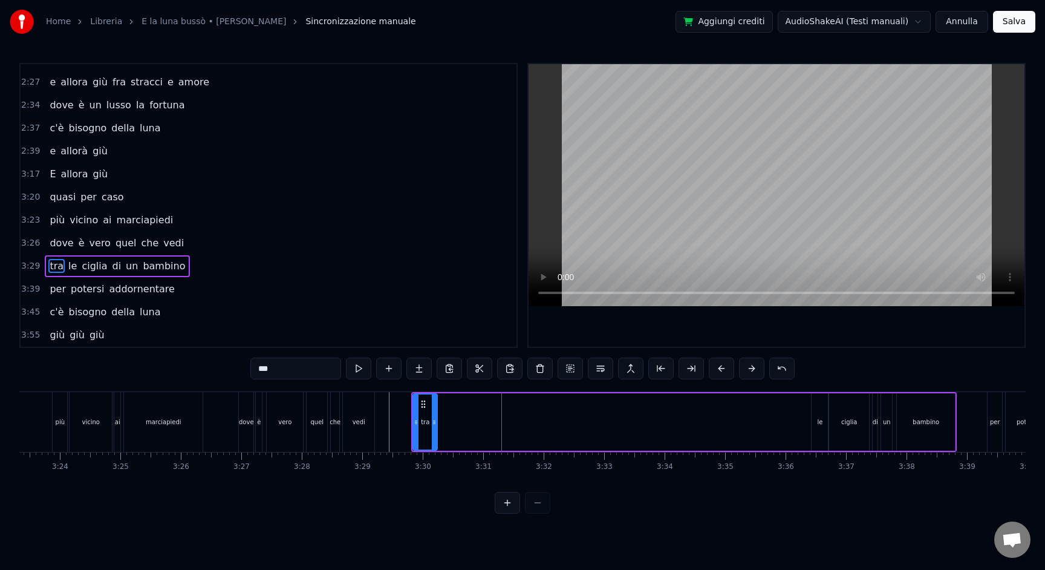
click at [436, 423] on icon at bounding box center [434, 422] width 5 height 10
drag, startPoint x: 454, startPoint y: 406, endPoint x: 797, endPoint y: 420, distance: 342.7
click at [797, 420] on div "tra" at bounding box center [799, 421] width 23 height 55
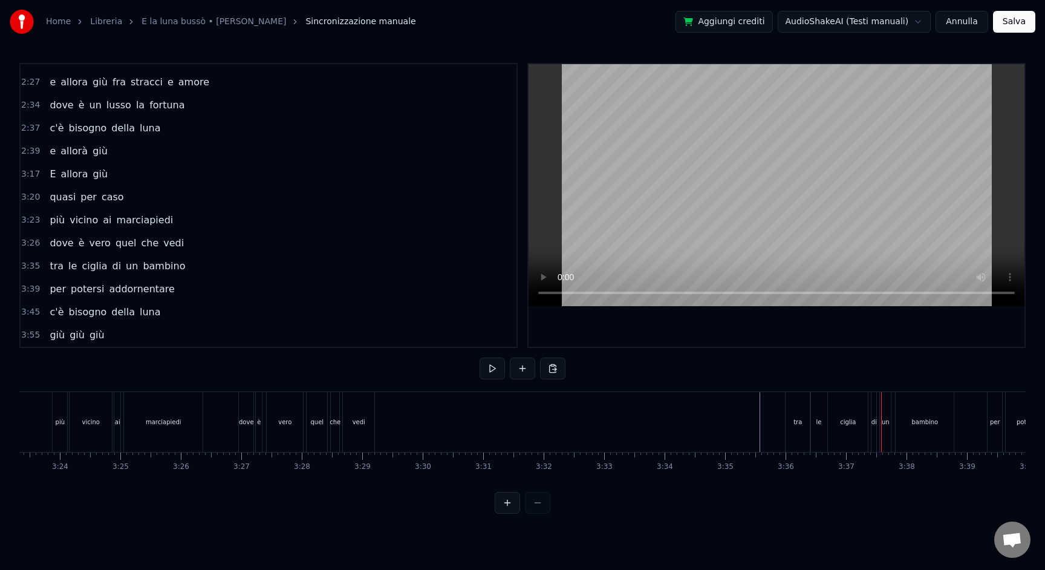
click at [792, 411] on div "tra" at bounding box center [798, 422] width 24 height 60
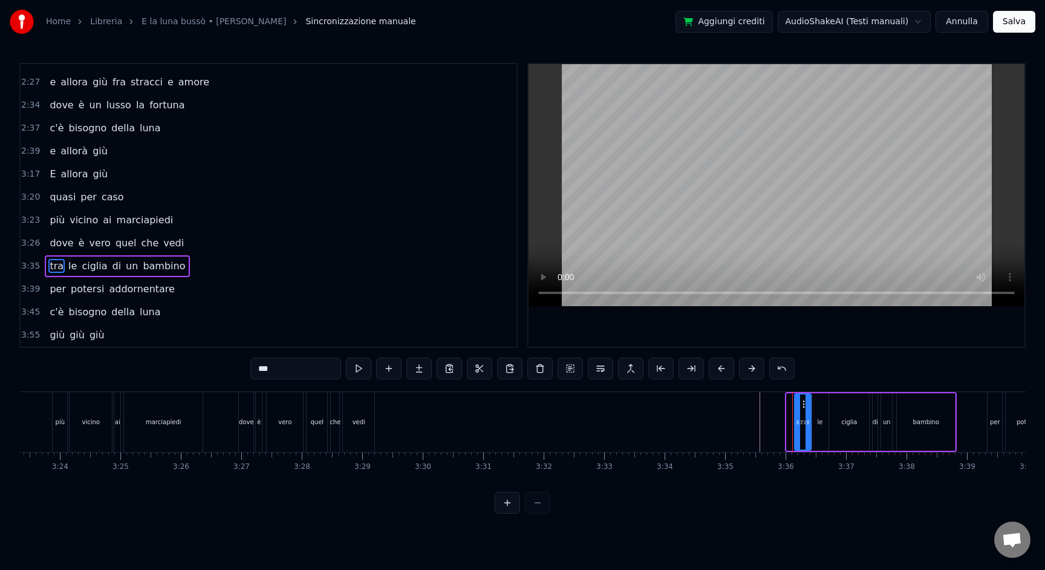
drag, startPoint x: 790, startPoint y: 407, endPoint x: 798, endPoint y: 405, distance: 8.1
click at [798, 405] on div at bounding box center [798, 421] width 5 height 55
click at [814, 420] on icon at bounding box center [811, 422] width 5 height 10
click at [826, 423] on div "le" at bounding box center [820, 421] width 16 height 57
type input "**"
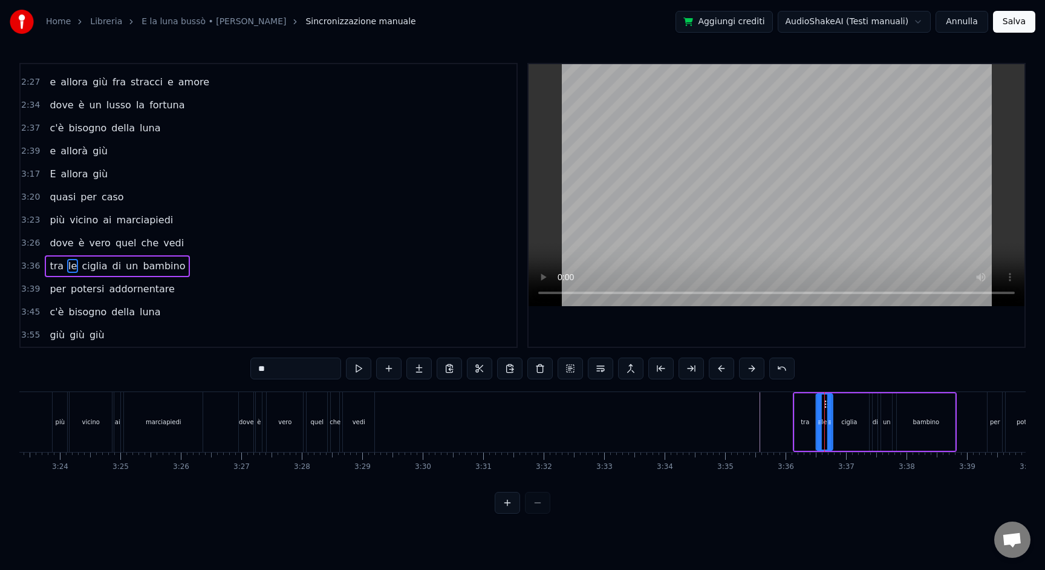
click at [826, 405] on icon at bounding box center [827, 404] width 10 height 10
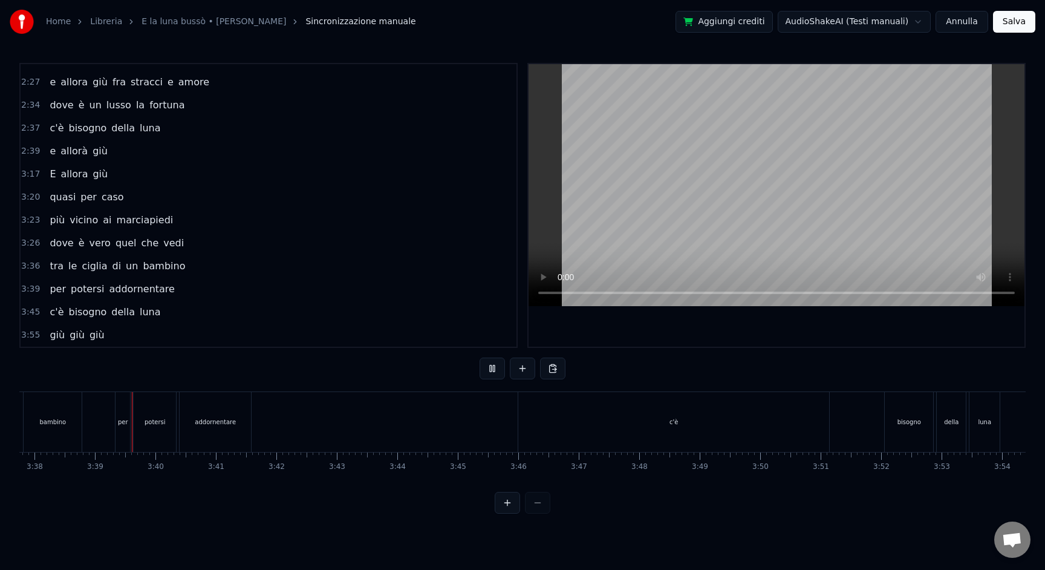
scroll to position [0, 13193]
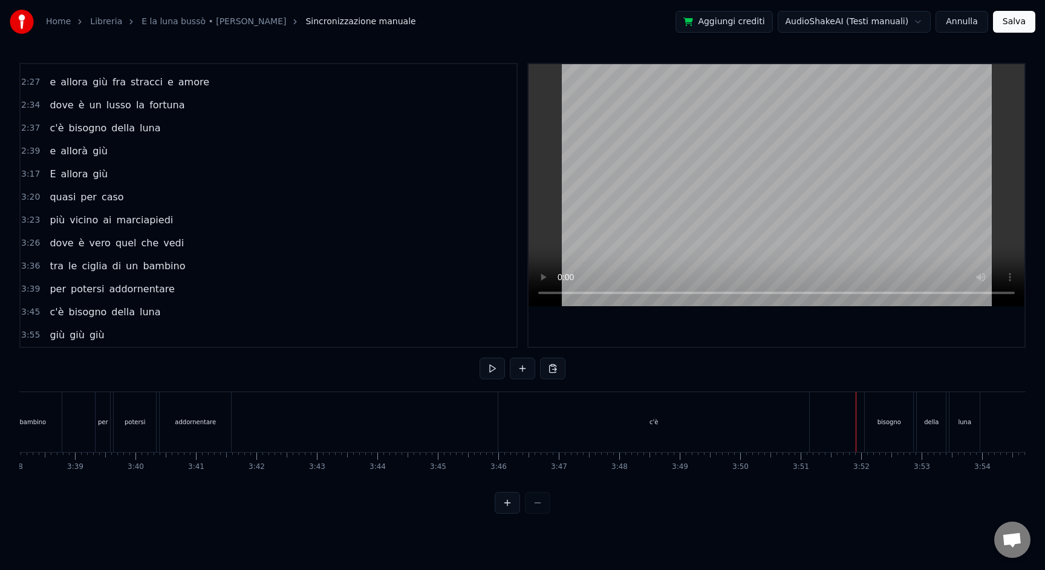
drag, startPoint x: 661, startPoint y: 416, endPoint x: 626, endPoint y: 424, distance: 35.5
click at [660, 416] on div "c'è" at bounding box center [653, 422] width 311 height 60
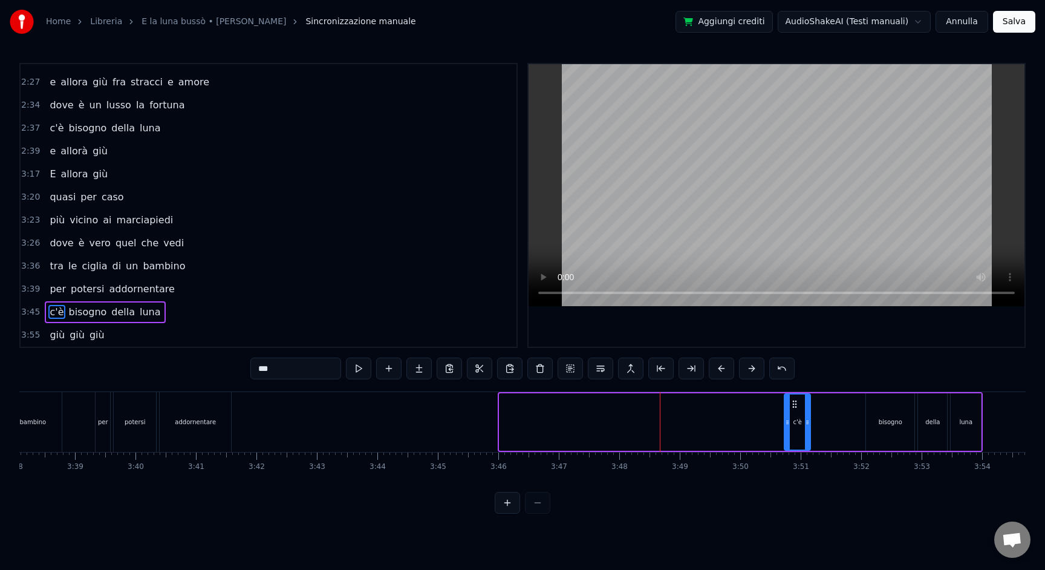
drag, startPoint x: 503, startPoint y: 440, endPoint x: 793, endPoint y: 420, distance: 291.0
click at [787, 439] on div at bounding box center [787, 421] width 5 height 55
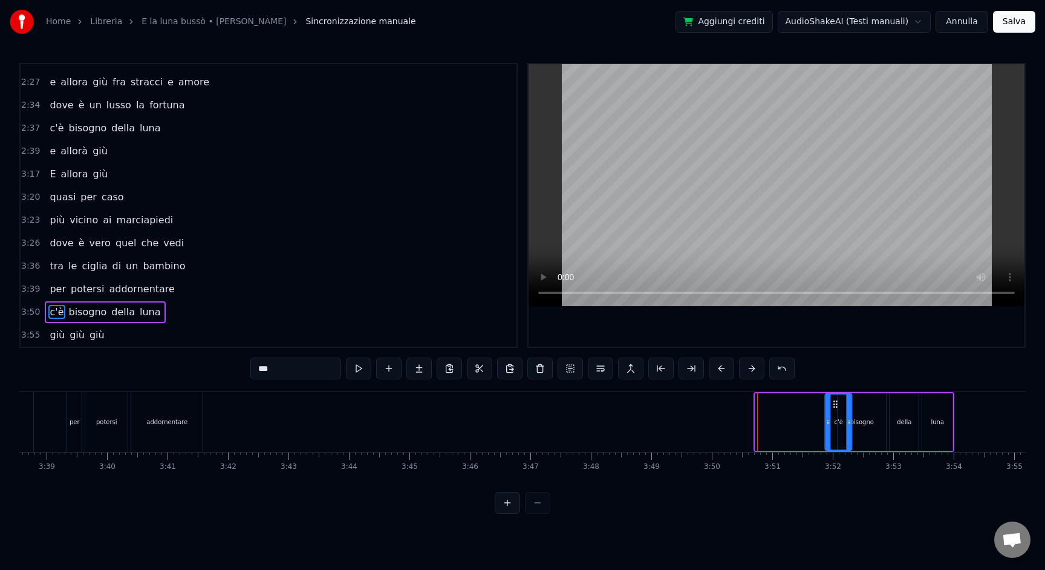
scroll to position [0, 13227]
drag, startPoint x: 796, startPoint y: 402, endPoint x: 819, endPoint y: 408, distance: 23.2
click at [819, 408] on icon at bounding box center [817, 404] width 10 height 10
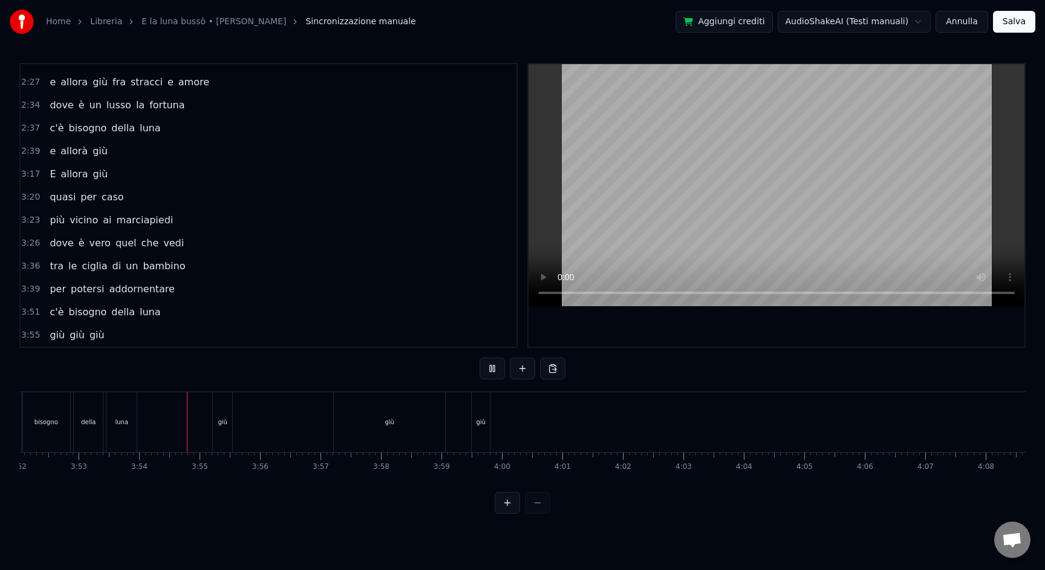
scroll to position [0, 14116]
click at [301, 420] on div "giù" at bounding box center [310, 422] width 111 height 60
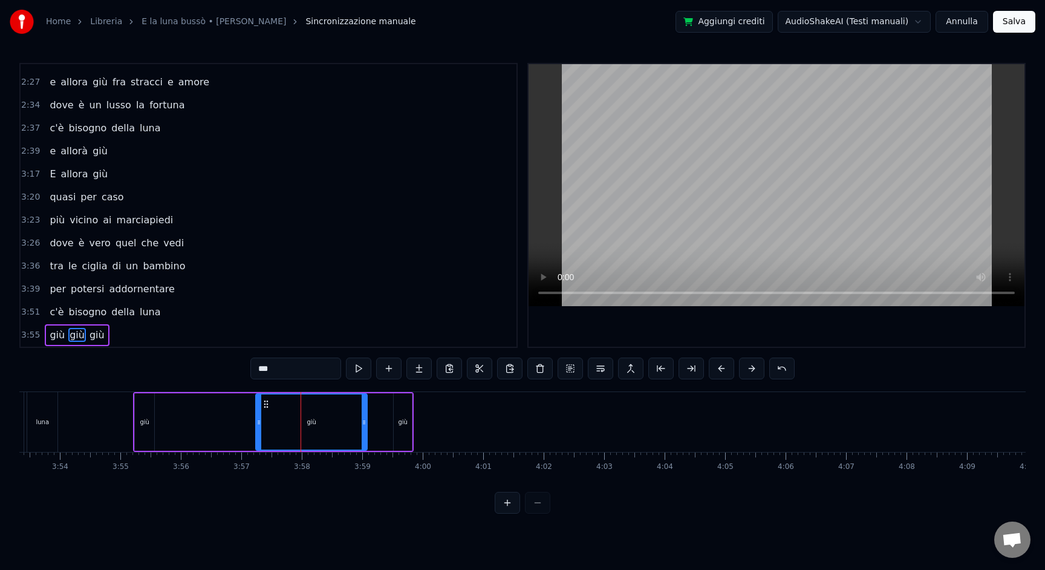
click at [315, 417] on div "giù" at bounding box center [311, 421] width 9 height 9
click at [264, 404] on icon at bounding box center [266, 404] width 10 height 10
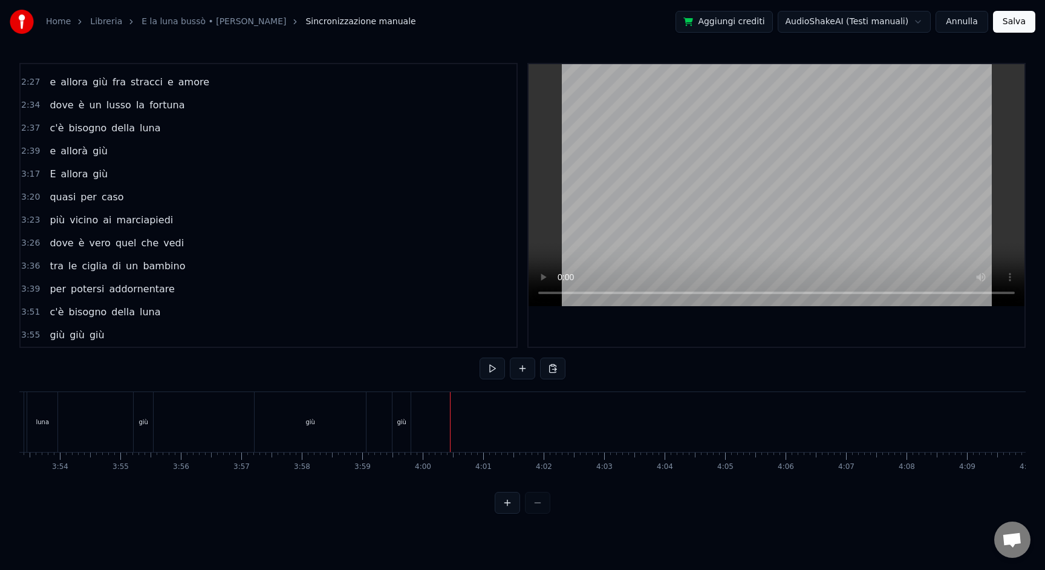
click at [277, 403] on div "giù" at bounding box center [310, 422] width 111 height 60
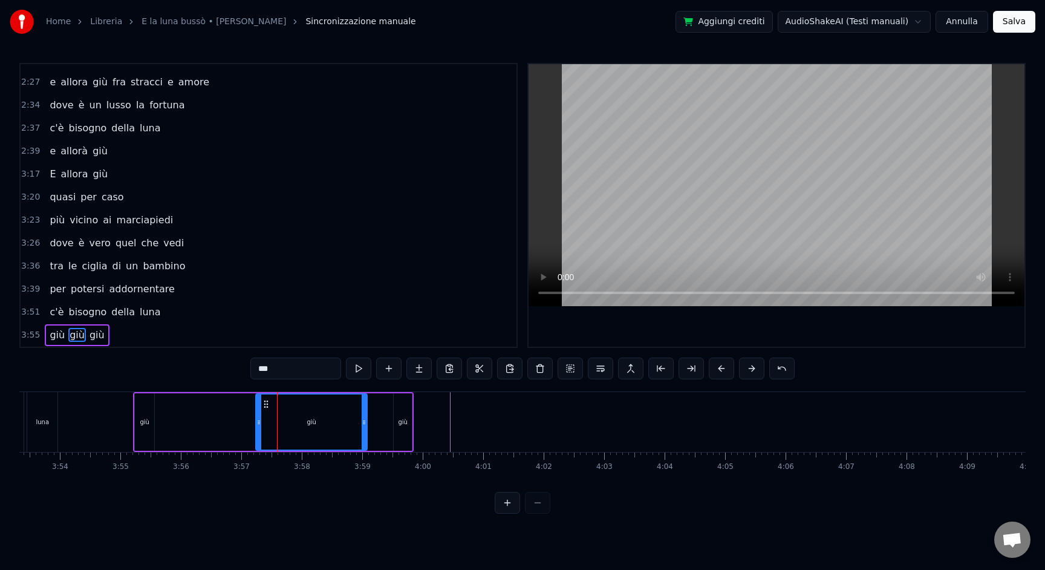
click at [266, 406] on icon at bounding box center [266, 404] width 10 height 10
click at [279, 417] on div "giù" at bounding box center [312, 421] width 110 height 55
click at [74, 337] on span "giù" at bounding box center [77, 335] width 18 height 14
click at [532, 372] on button at bounding box center [540, 369] width 25 height 22
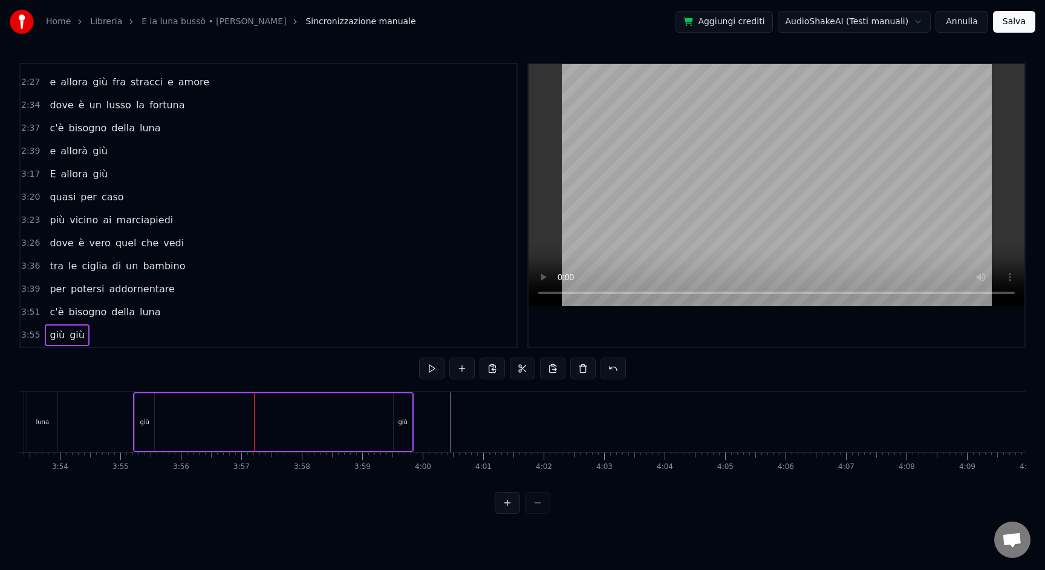
click at [401, 421] on div "giù" at bounding box center [402, 421] width 9 height 9
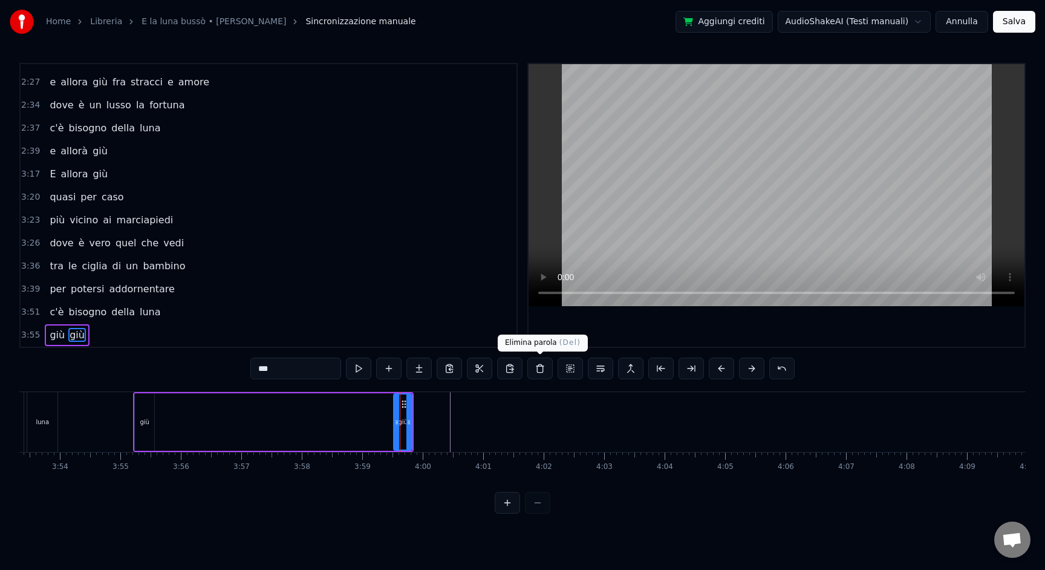
click at [532, 370] on button at bounding box center [540, 369] width 25 height 22
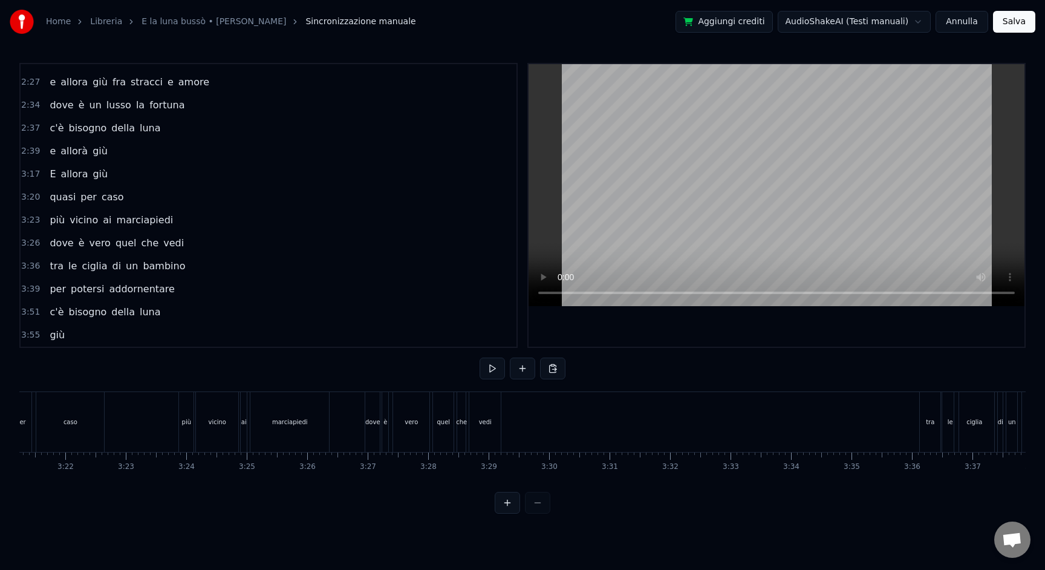
scroll to position [0, 12156]
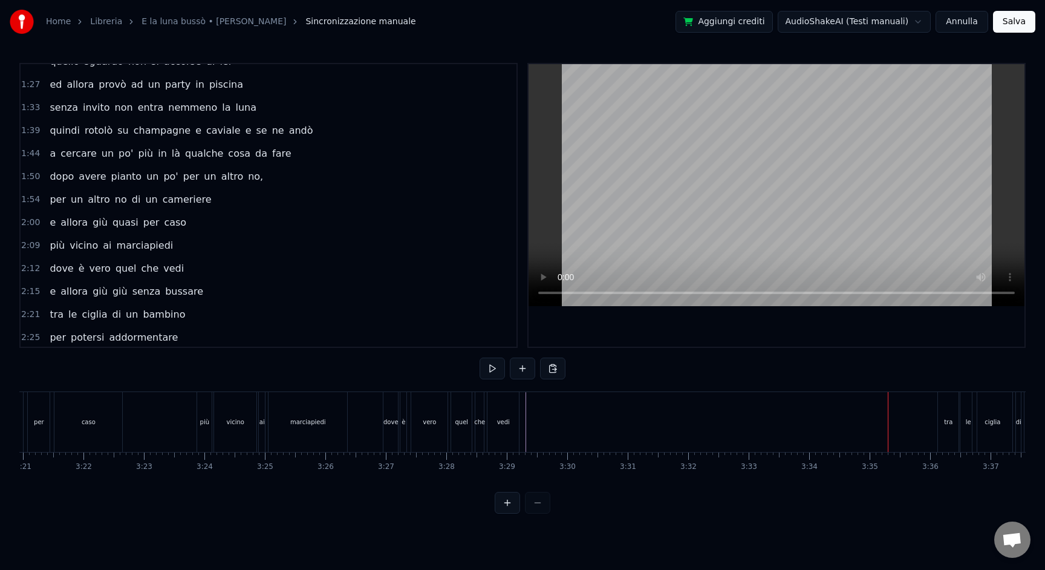
scroll to position [292, 0]
click at [27, 289] on span "2:15" at bounding box center [30, 289] width 19 height 12
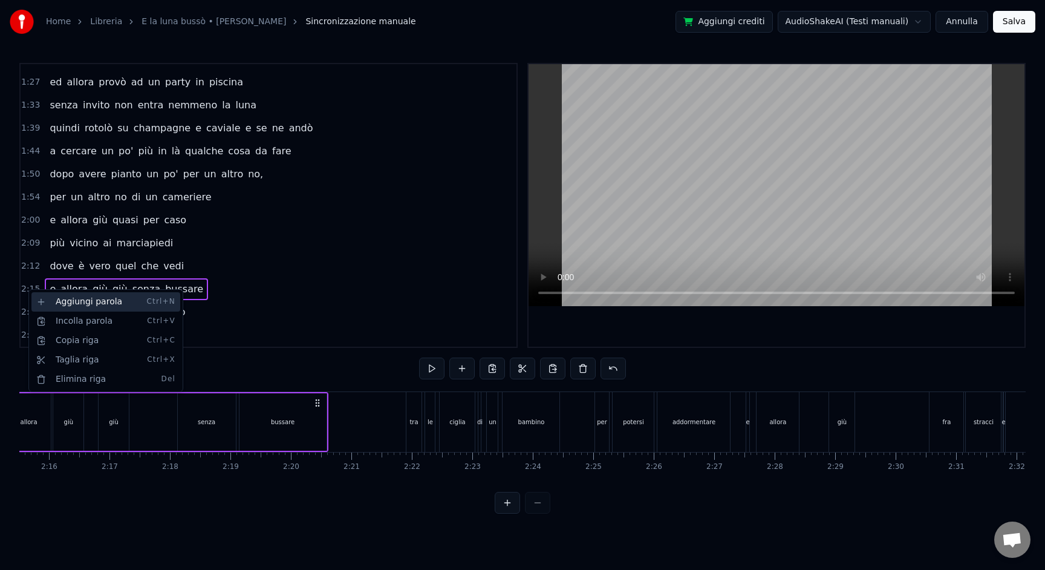
scroll to position [0, 8114]
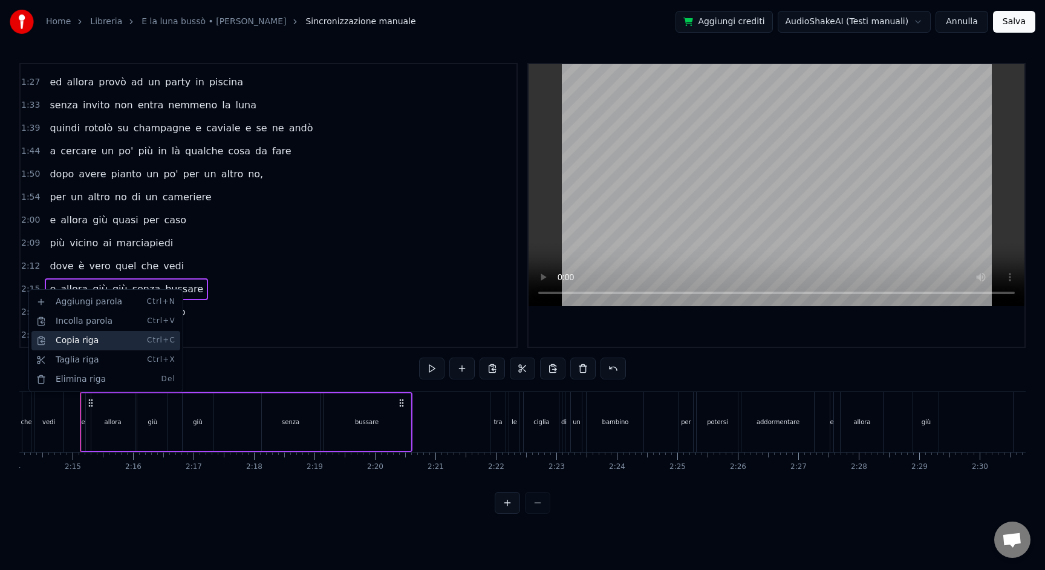
click at [77, 339] on div "Copia riga Ctrl+C" at bounding box center [105, 340] width 149 height 19
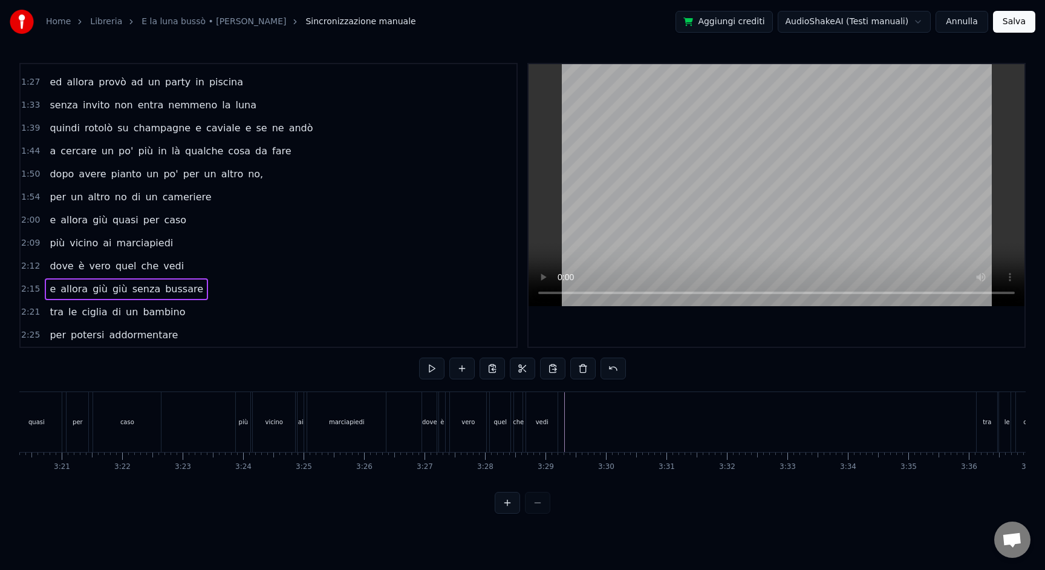
scroll to position [0, 12135]
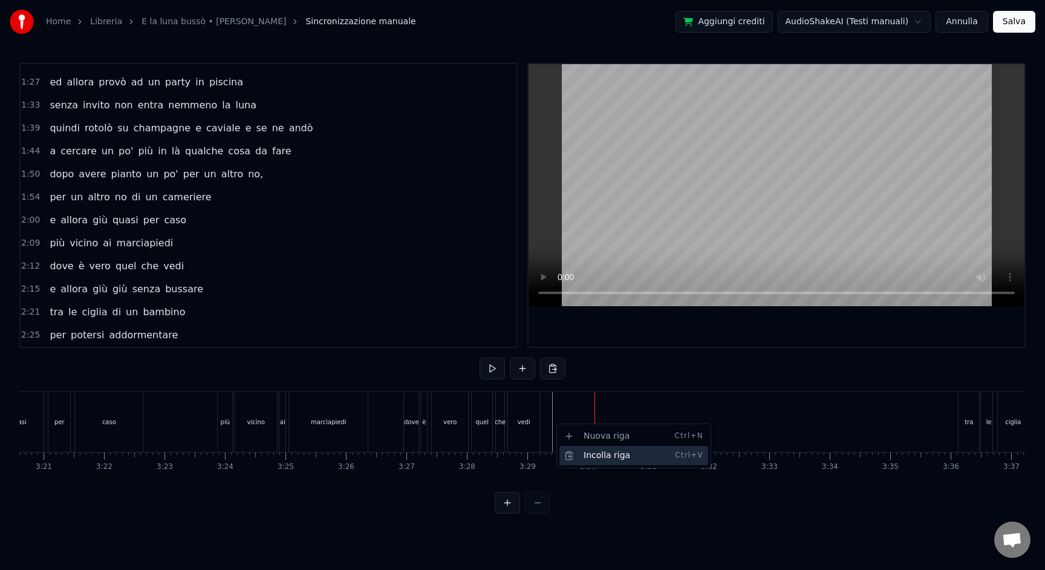
click at [573, 452] on div "Incolla riga Ctrl+V" at bounding box center [634, 455] width 149 height 19
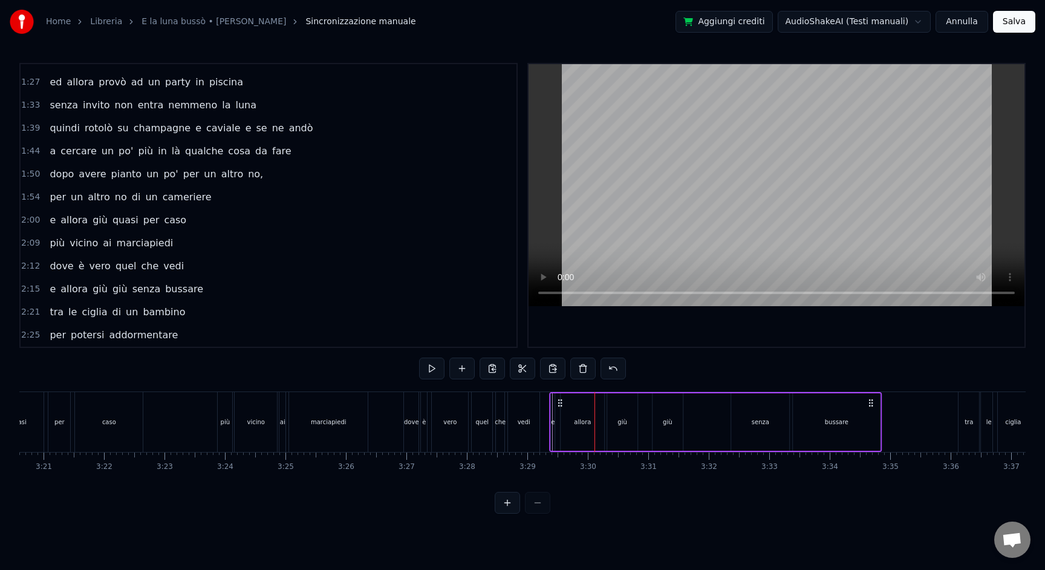
drag, startPoint x: 603, startPoint y: 403, endPoint x: 561, endPoint y: 402, distance: 42.4
click at [561, 402] on icon at bounding box center [560, 403] width 10 height 10
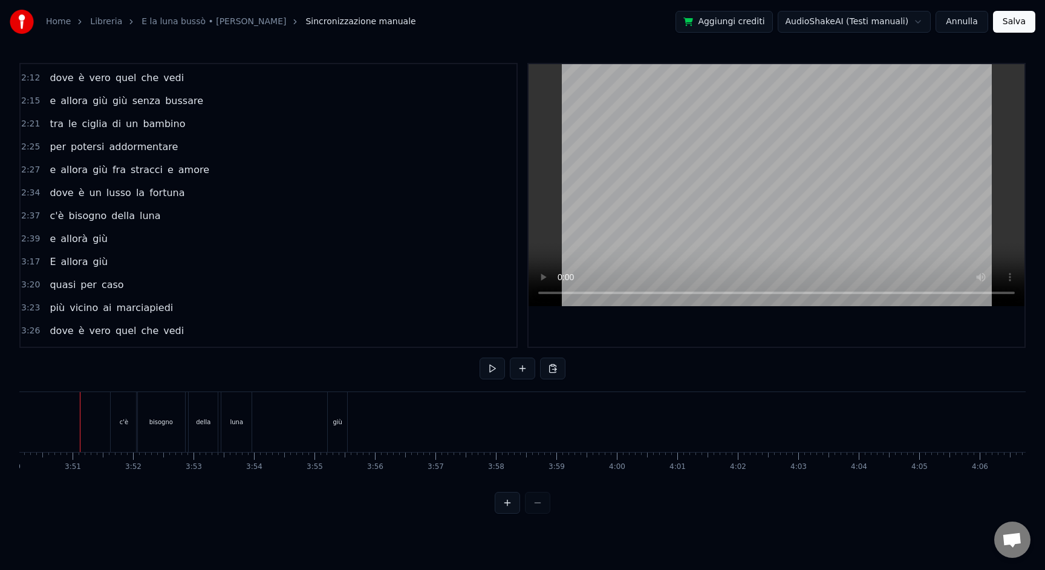
scroll to position [476, 0]
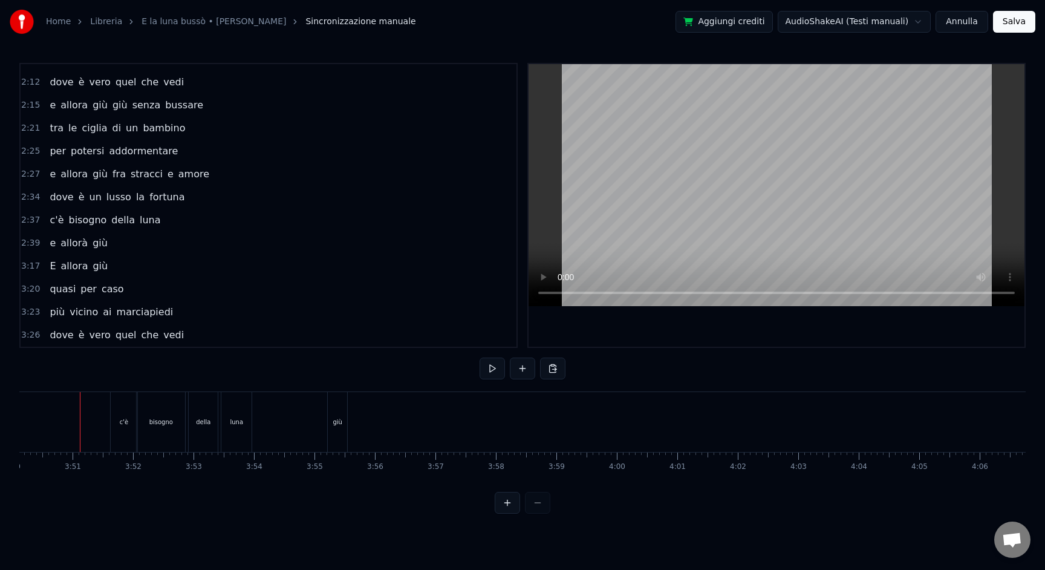
click at [27, 174] on span "2:27" at bounding box center [30, 174] width 19 height 12
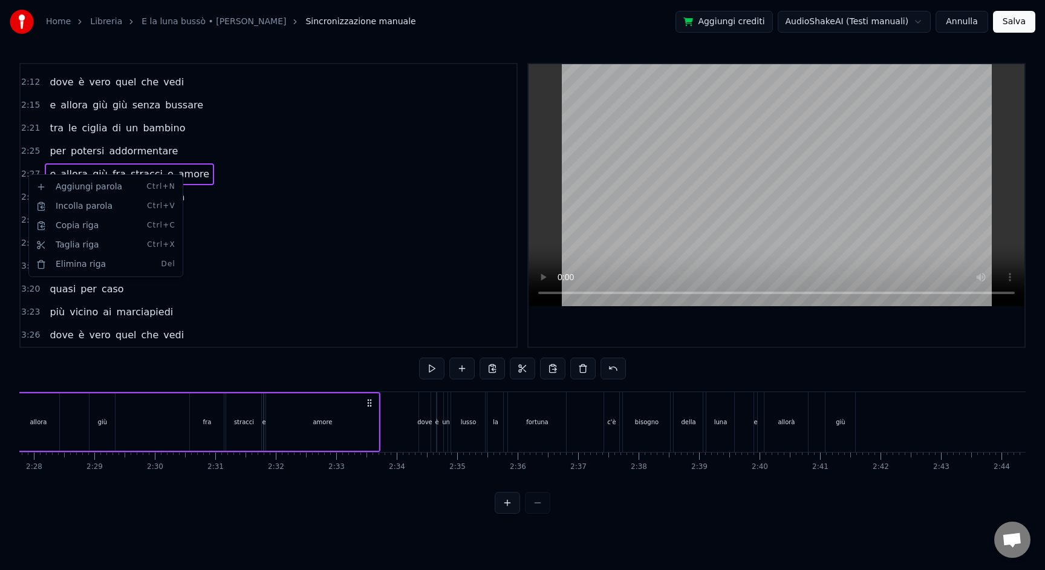
scroll to position [0, 8864]
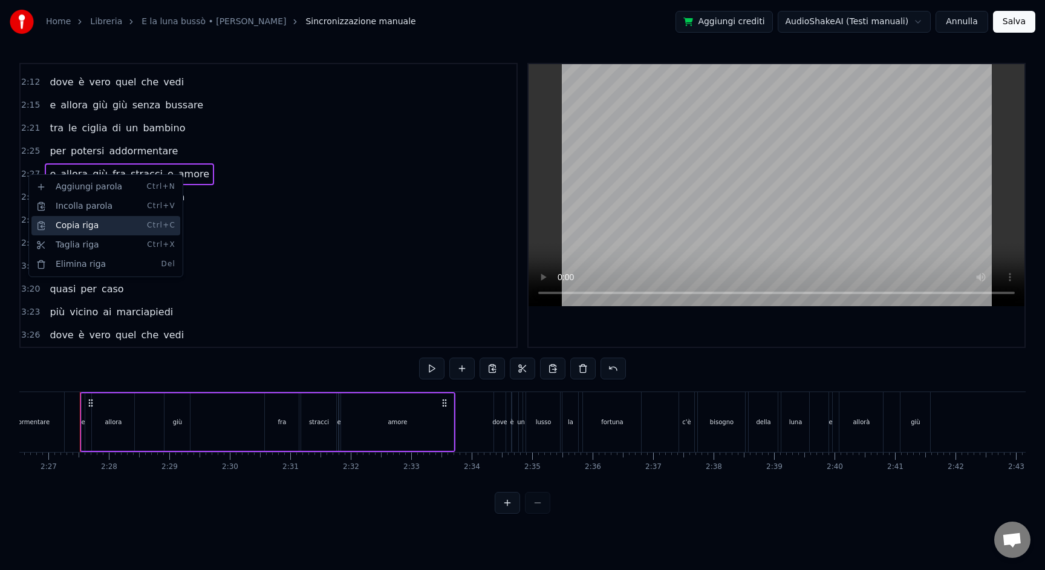
click at [65, 221] on div "Copia riga Ctrl+C" at bounding box center [105, 225] width 149 height 19
click at [916, 495] on div "0:19 E la luna bussò alle porte del buio 0:25 "Fammi entrare", lui rispose di n…" at bounding box center [522, 288] width 1007 height 451
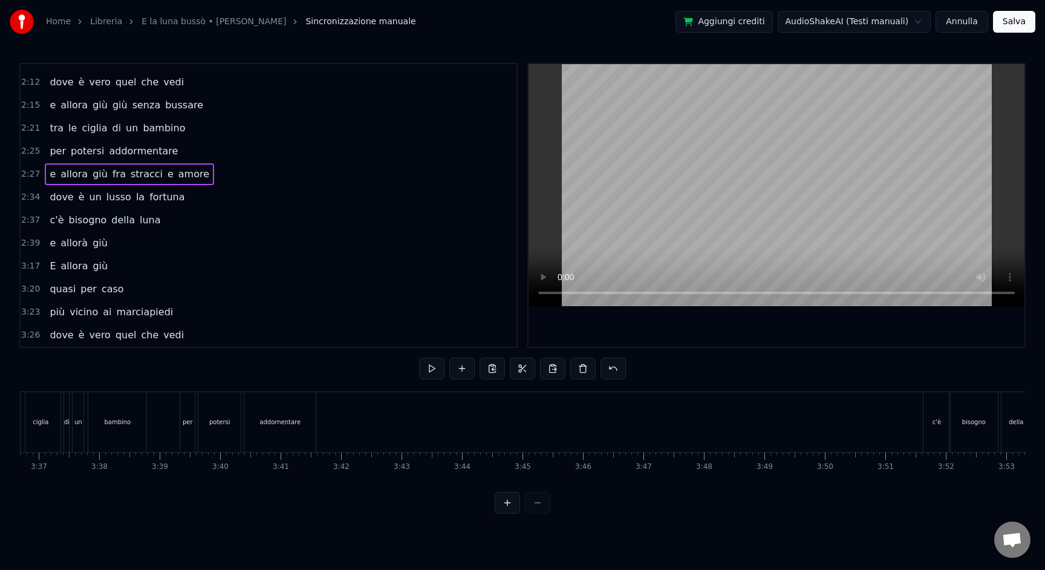
scroll to position [0, 13072]
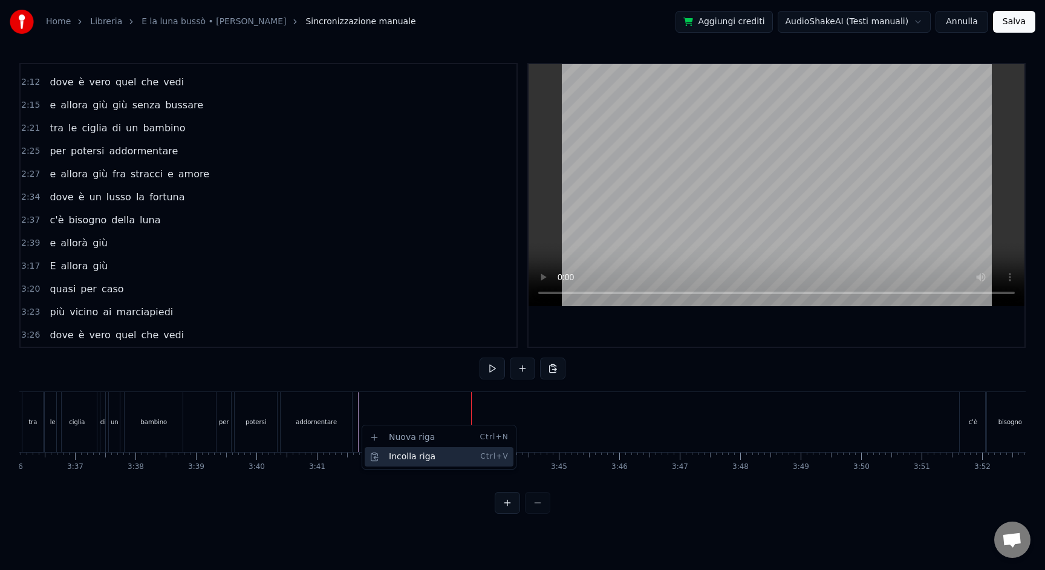
click at [393, 453] on div "Incolla riga Ctrl+V" at bounding box center [439, 456] width 149 height 19
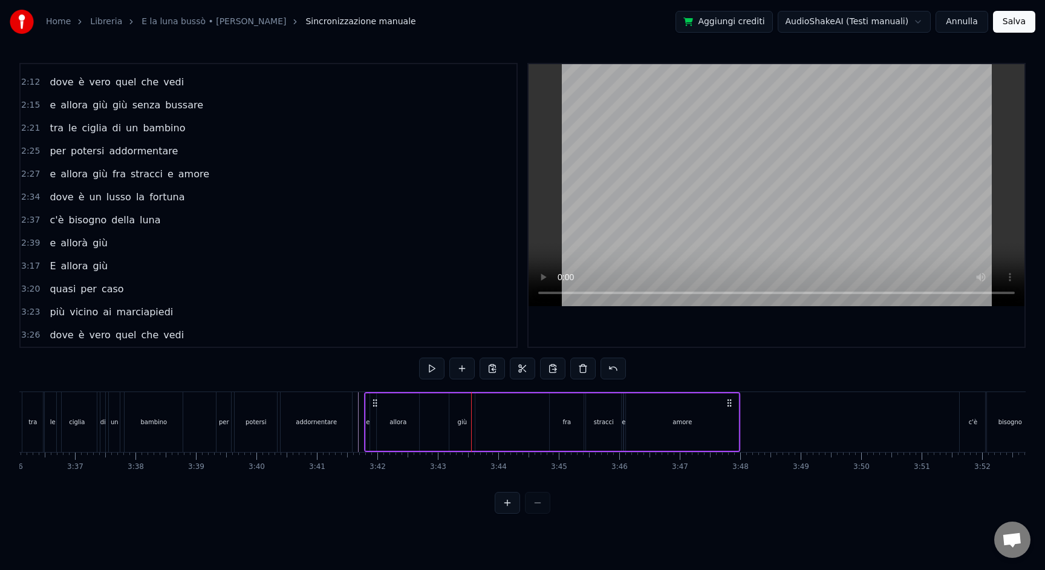
drag, startPoint x: 483, startPoint y: 403, endPoint x: 376, endPoint y: 410, distance: 107.3
click at [376, 410] on div "e allora giù fra stracci e amore" at bounding box center [552, 422] width 376 height 60
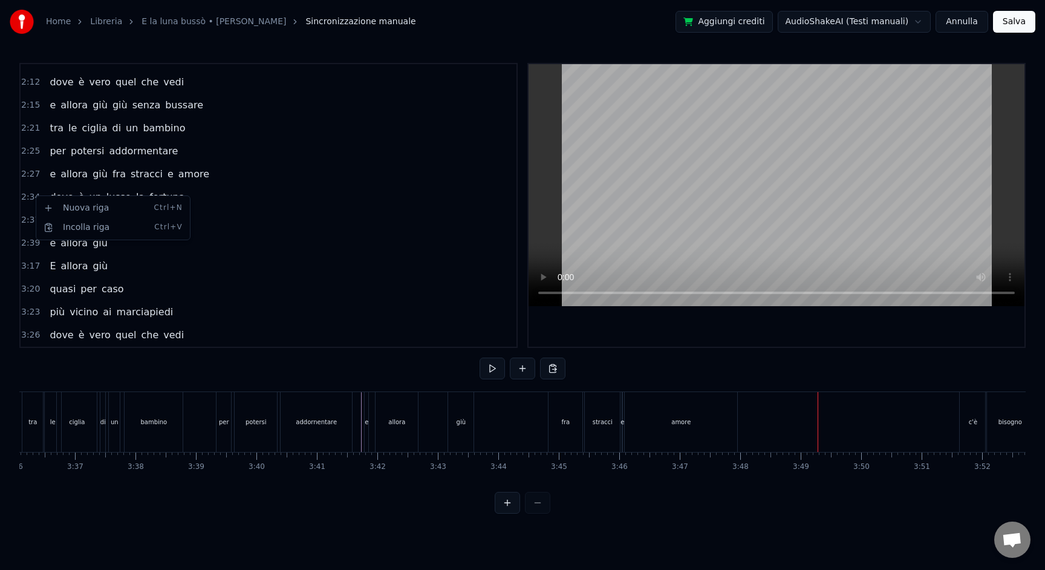
click at [33, 196] on html "Home Libreria E la luna bussò • [PERSON_NAME] manuale Aggiungi crediti AudioSh…" at bounding box center [522, 266] width 1045 height 533
click at [33, 197] on span "2:34" at bounding box center [30, 197] width 19 height 12
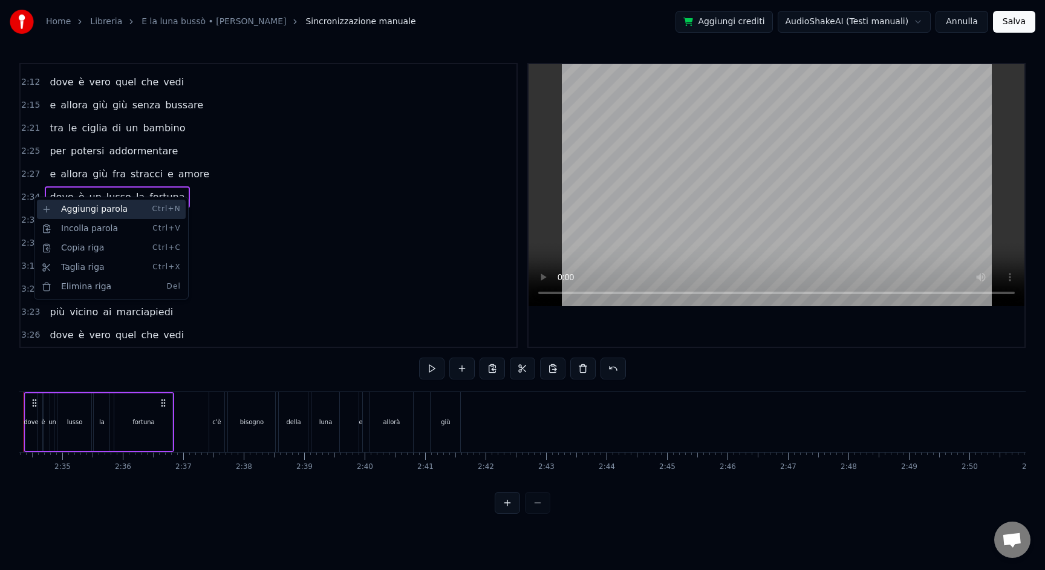
scroll to position [0, 9278]
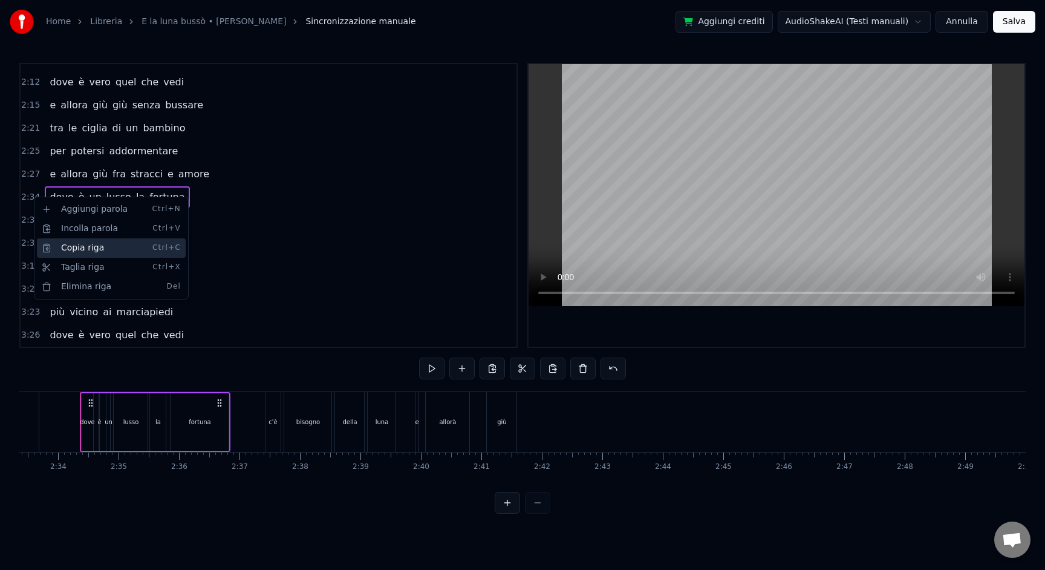
click at [95, 247] on div "Copia riga Ctrl+C" at bounding box center [111, 247] width 149 height 19
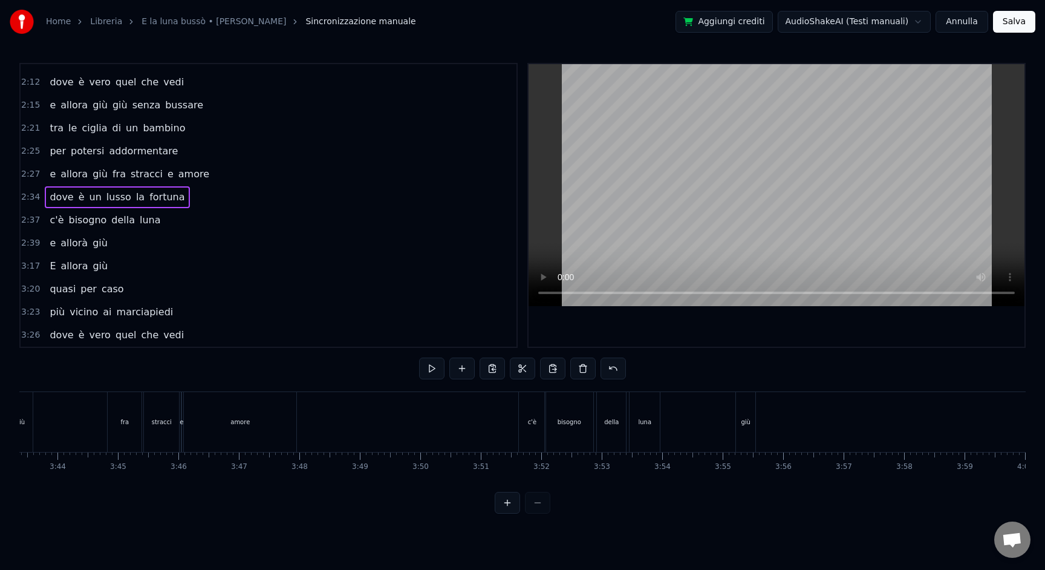
scroll to position [0, 13476]
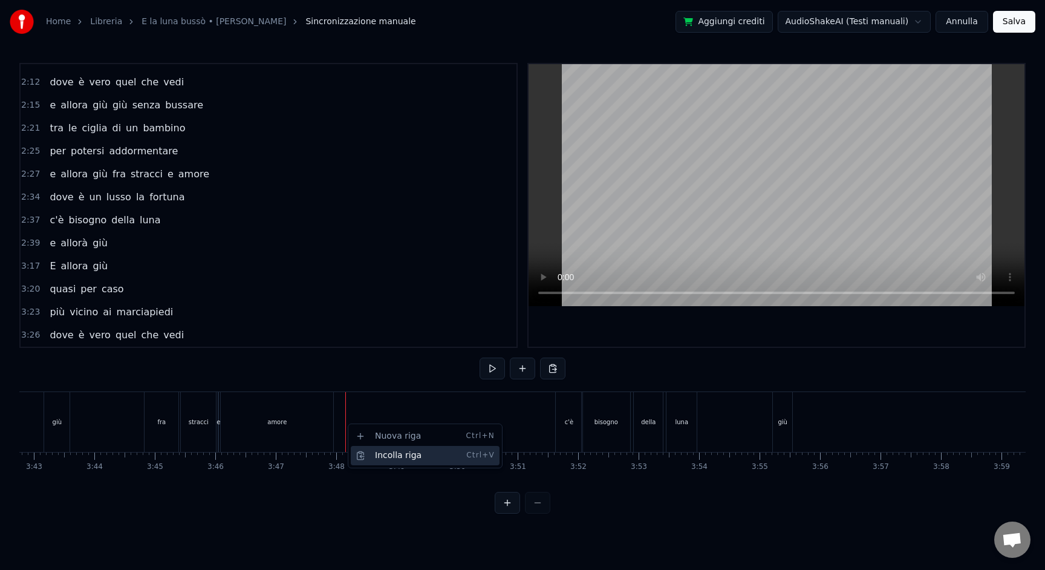
click at [385, 450] on div "Incolla riga Ctrl+V" at bounding box center [425, 455] width 149 height 19
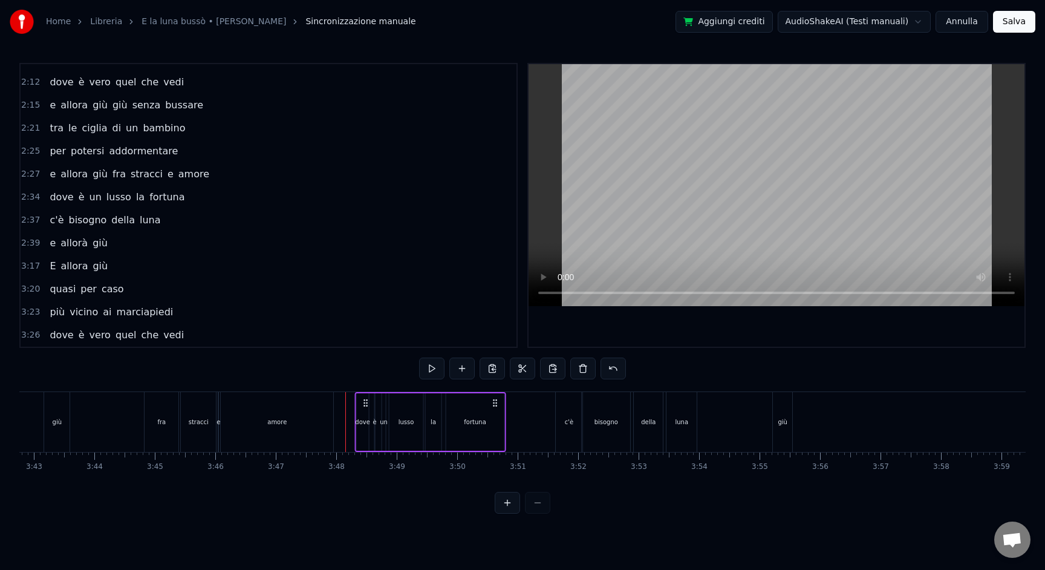
drag, startPoint x: 355, startPoint y: 404, endPoint x: 355, endPoint y: 416, distance: 12.1
click at [364, 403] on icon at bounding box center [366, 403] width 10 height 10
click at [345, 433] on div at bounding box center [345, 422] width 1 height 60
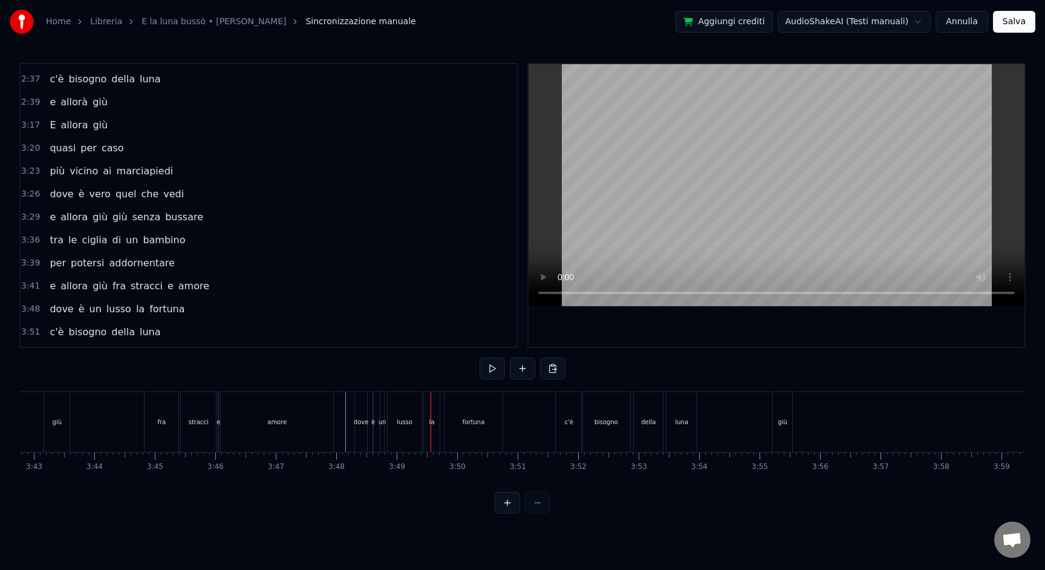
scroll to position [637, 0]
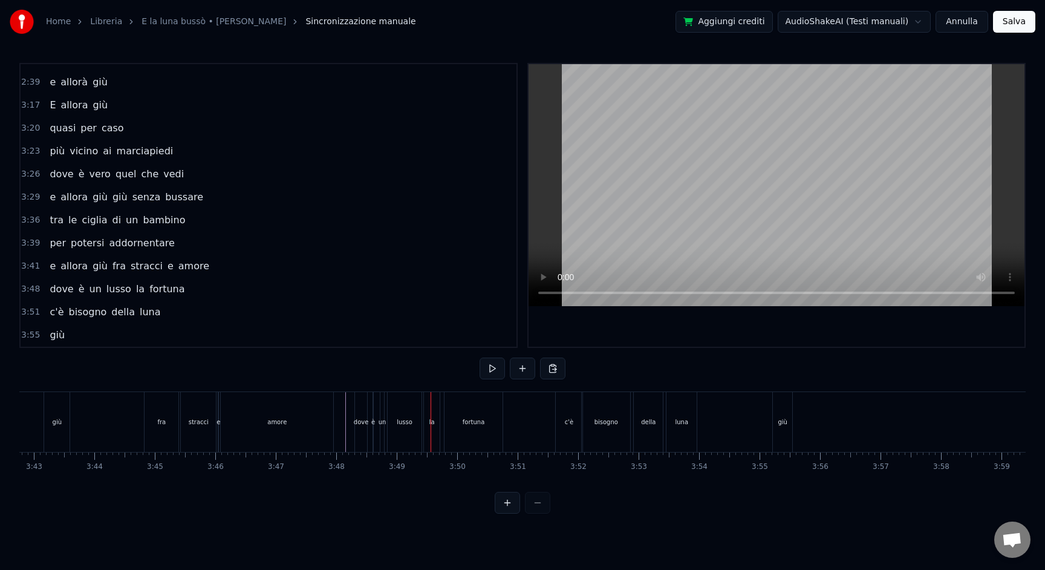
click at [366, 426] on div "dove" at bounding box center [361, 422] width 12 height 60
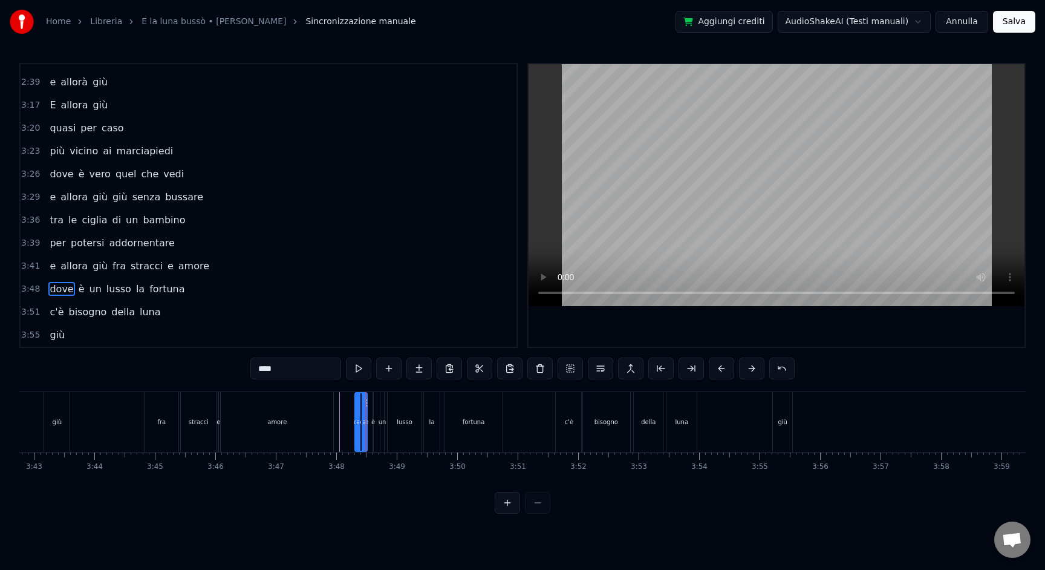
click at [33, 293] on span "3:48" at bounding box center [30, 289] width 19 height 12
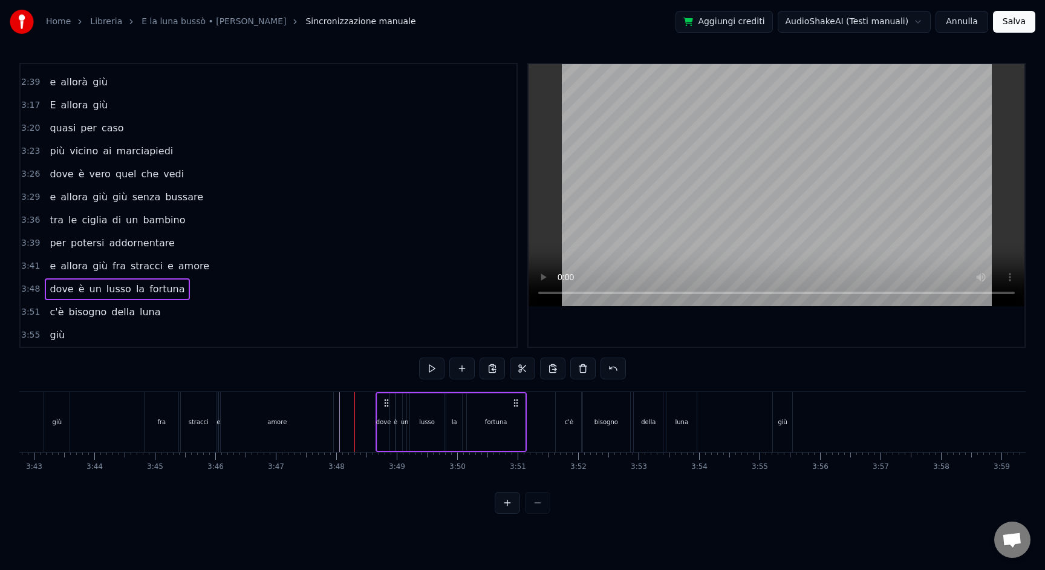
drag, startPoint x: 367, startPoint y: 399, endPoint x: 388, endPoint y: 402, distance: 21.3
click at [388, 402] on icon at bounding box center [387, 403] width 10 height 10
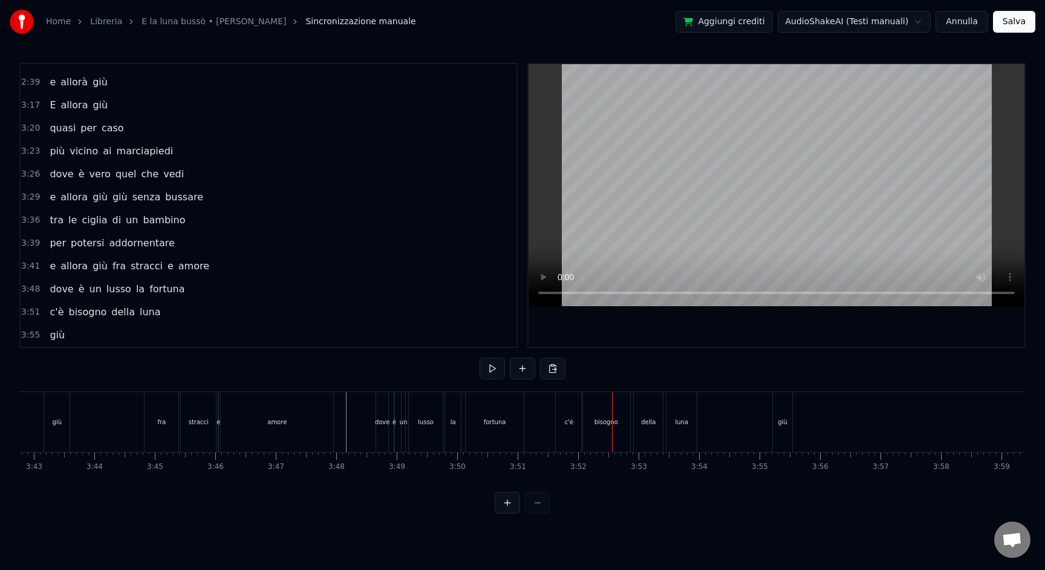
click at [1003, 19] on button "Salva" at bounding box center [1014, 22] width 42 height 22
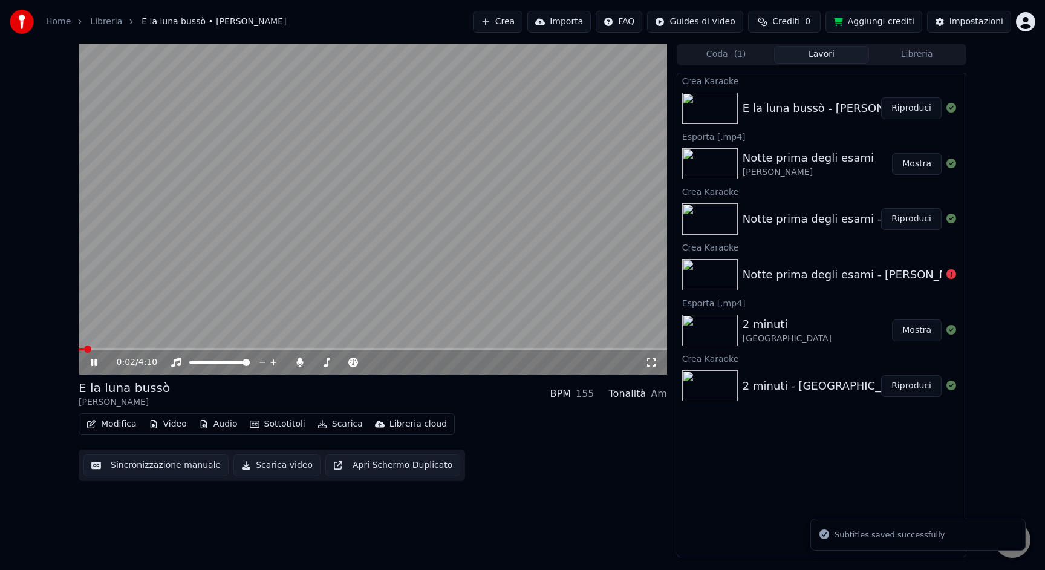
click at [281, 466] on button "Scarica video" at bounding box center [277, 465] width 87 height 22
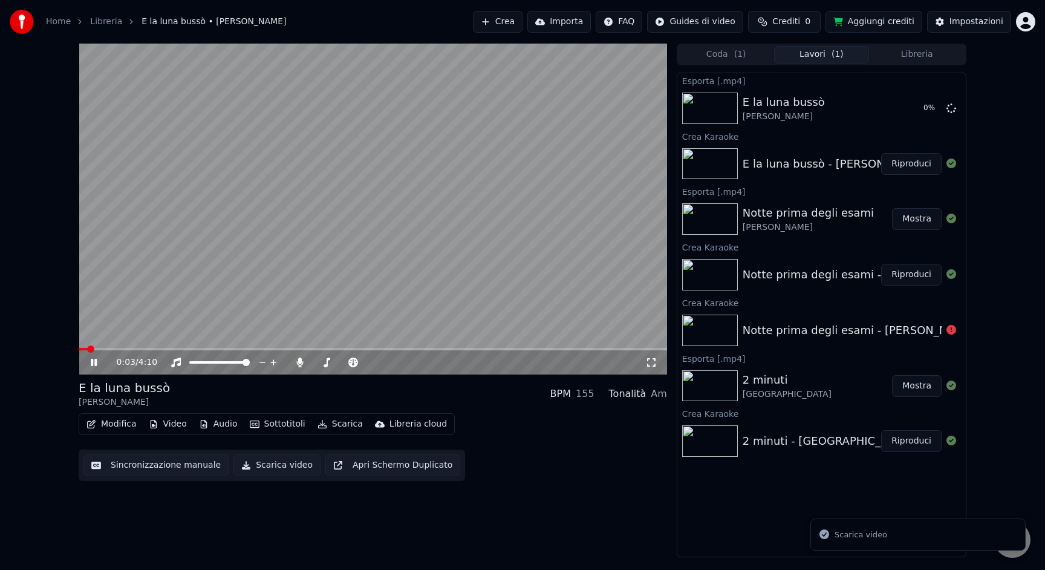
click at [361, 221] on video at bounding box center [373, 209] width 589 height 331
